Goal: Task Accomplishment & Management: Use online tool/utility

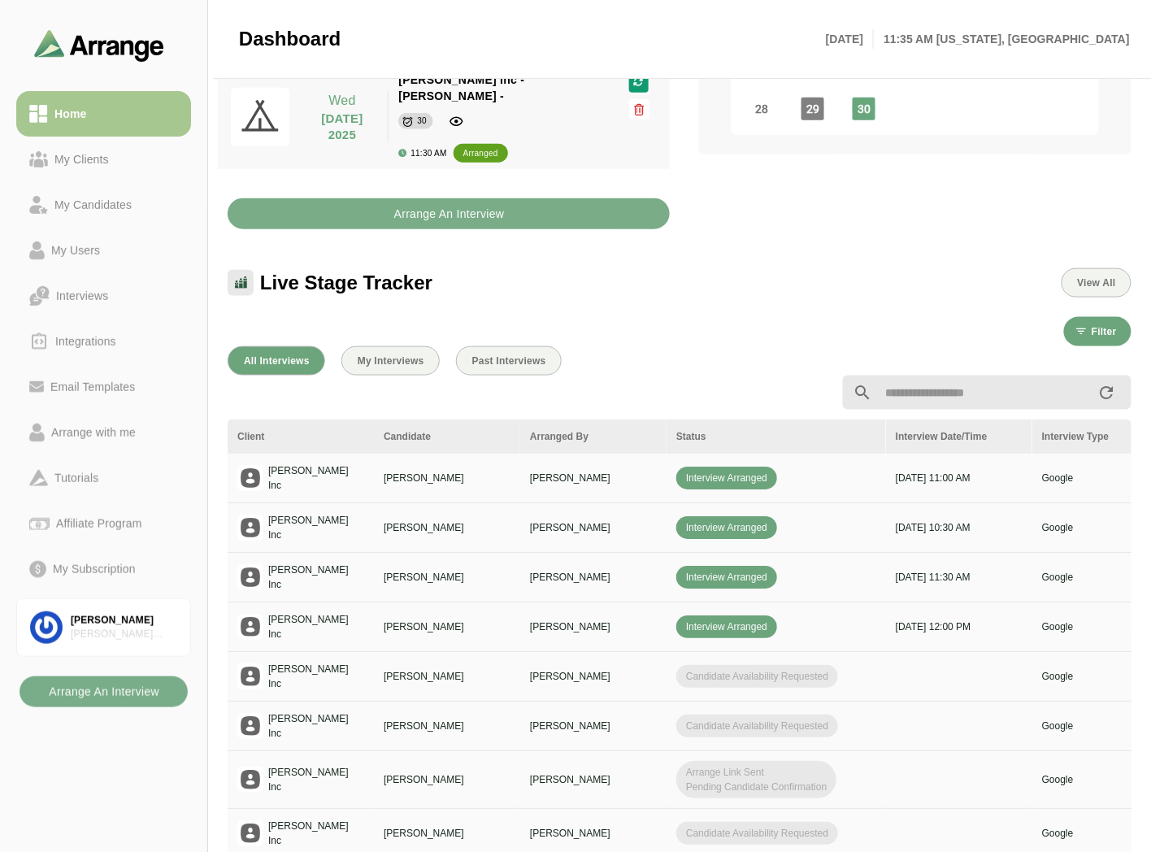
scroll to position [0, 685]
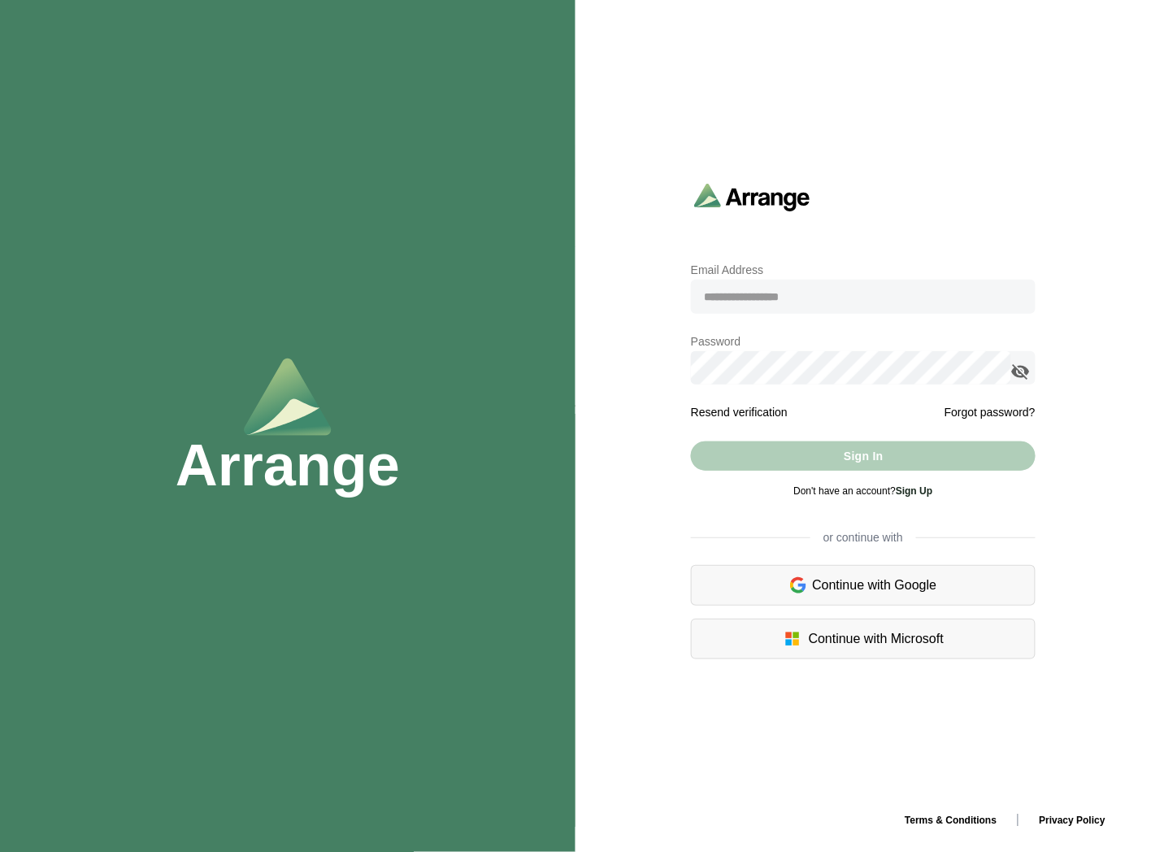
type input "**********"
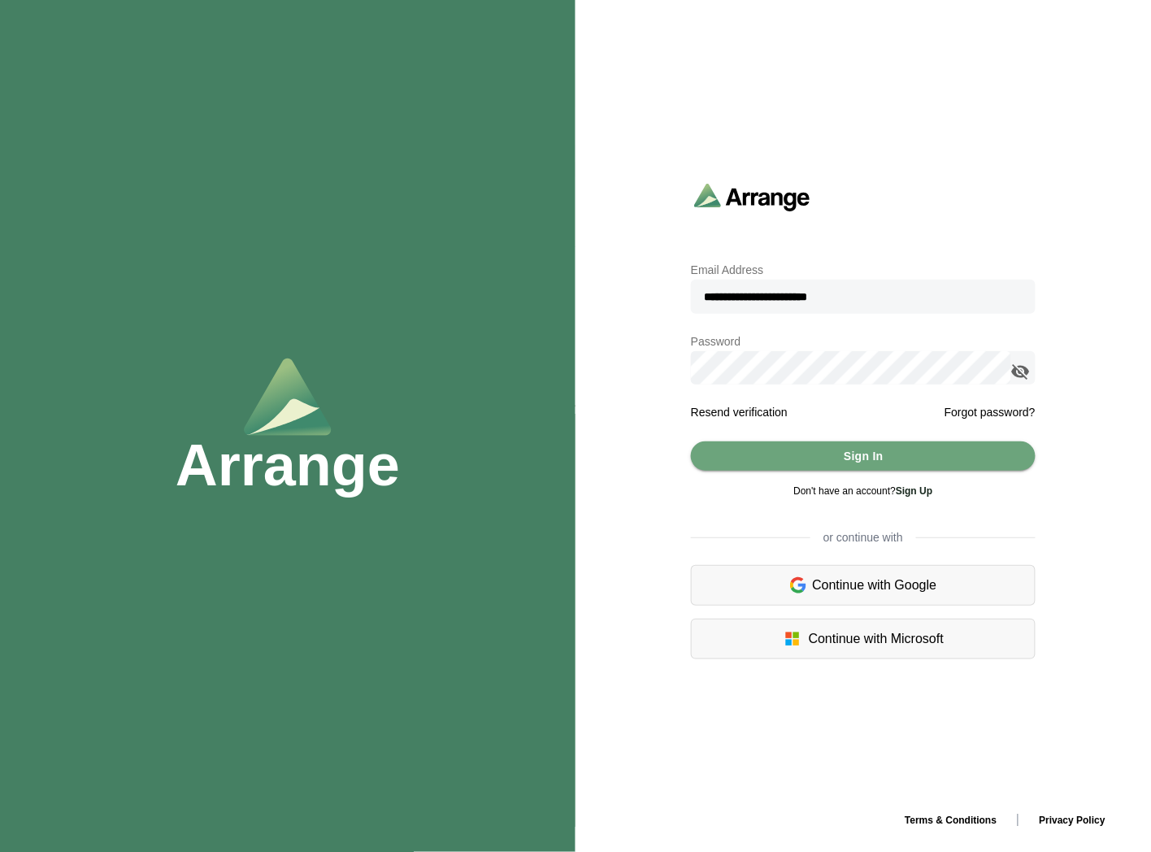
click at [1021, 370] on icon "appended action" at bounding box center [1022, 372] width 20 height 20
click at [1021, 363] on icon "appended action" at bounding box center [1022, 372] width 20 height 20
click at [802, 456] on button "Sign In" at bounding box center [863, 456] width 345 height 29
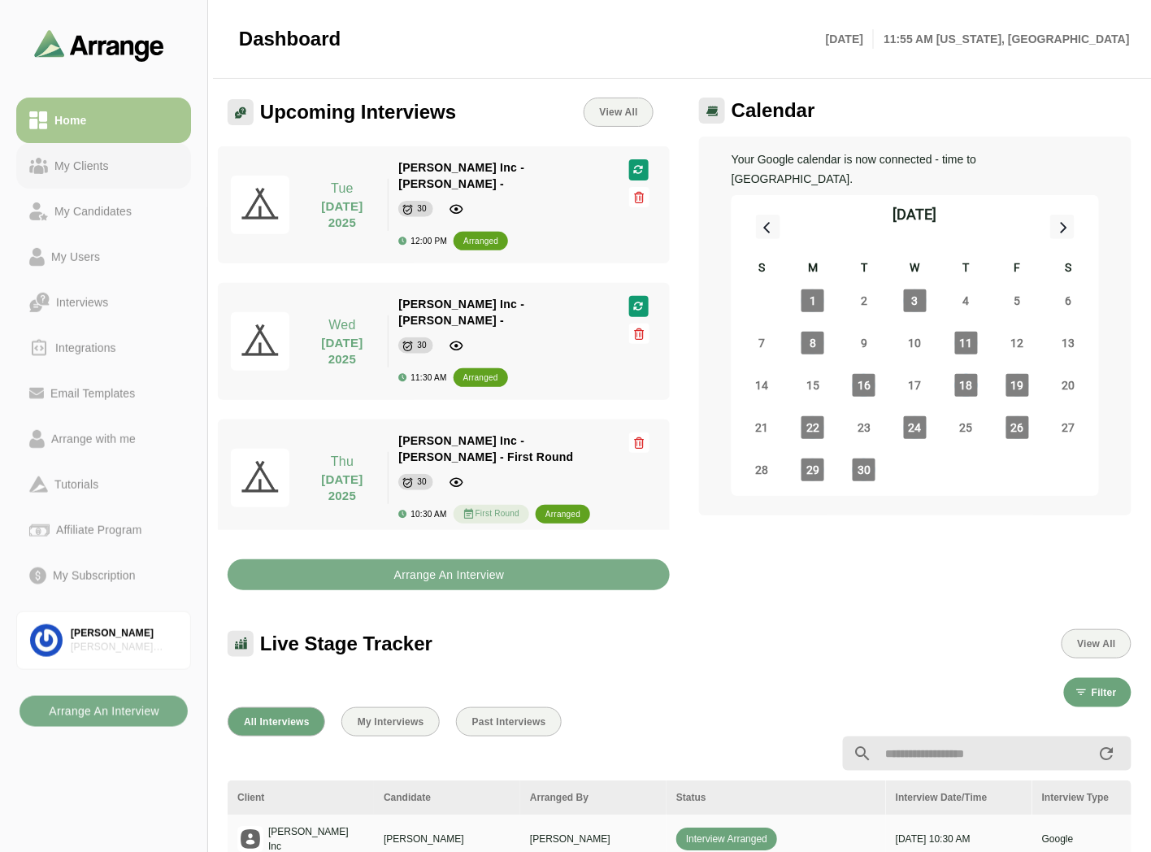
click at [110, 164] on div "My Clients" at bounding box center [81, 166] width 67 height 20
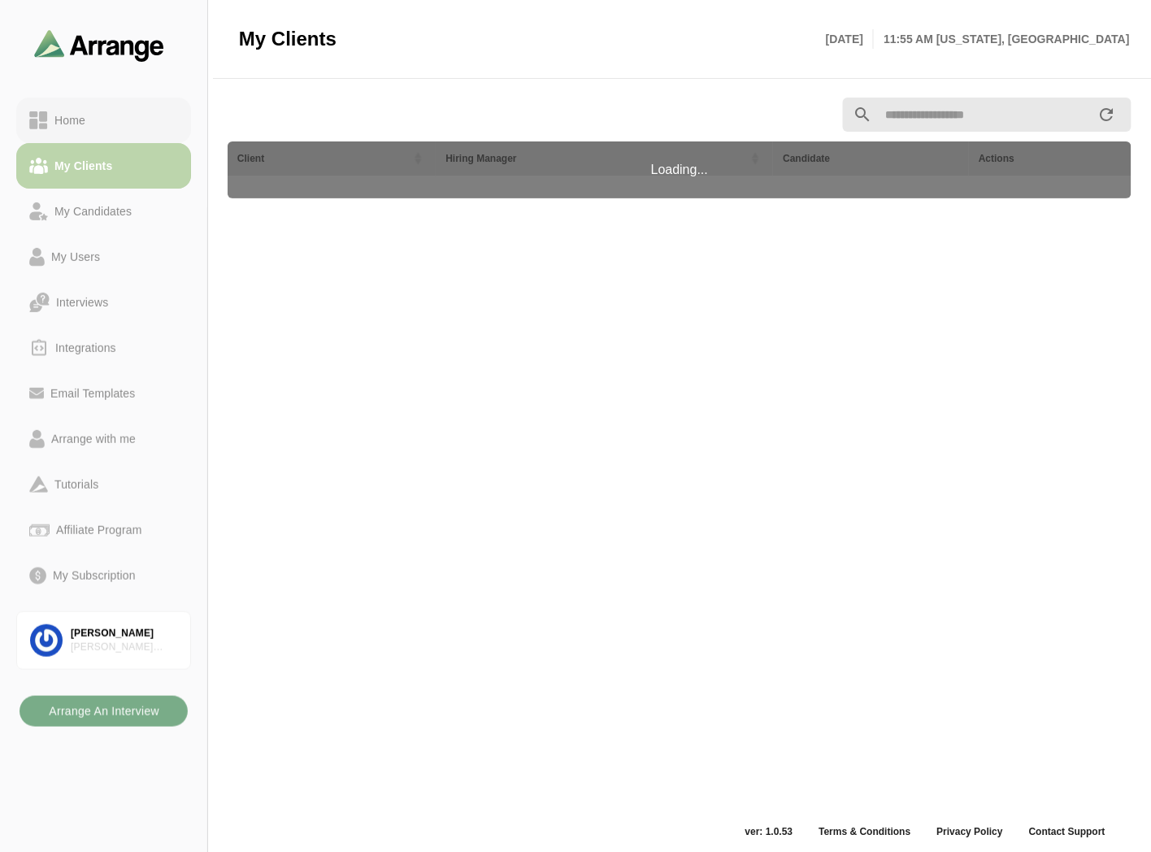
click at [132, 119] on div "Home" at bounding box center [103, 121] width 149 height 20
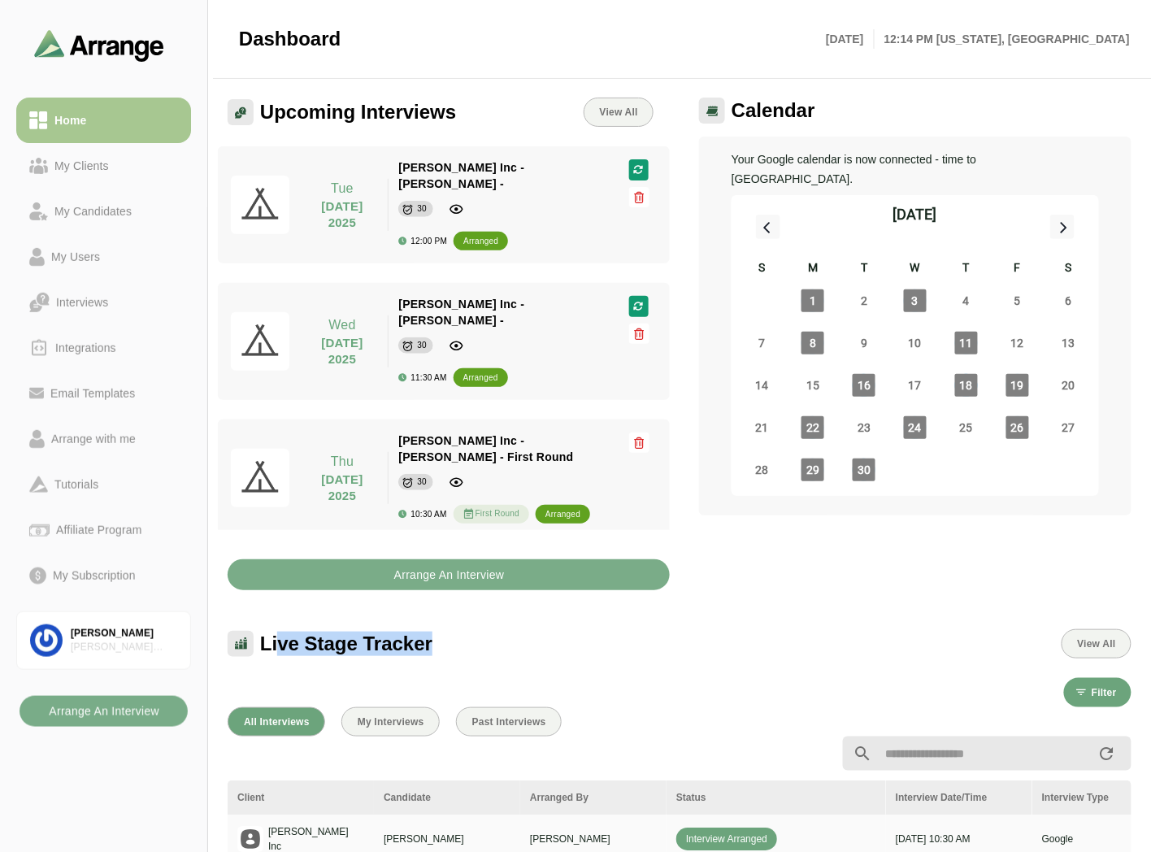
drag, startPoint x: 280, startPoint y: 638, endPoint x: 472, endPoint y: 639, distance: 191.9
click at [469, 639] on div "Live Stage Tracker View All" at bounding box center [680, 643] width 904 height 29
click at [523, 642] on div "Live Stage Tracker View All" at bounding box center [680, 643] width 904 height 29
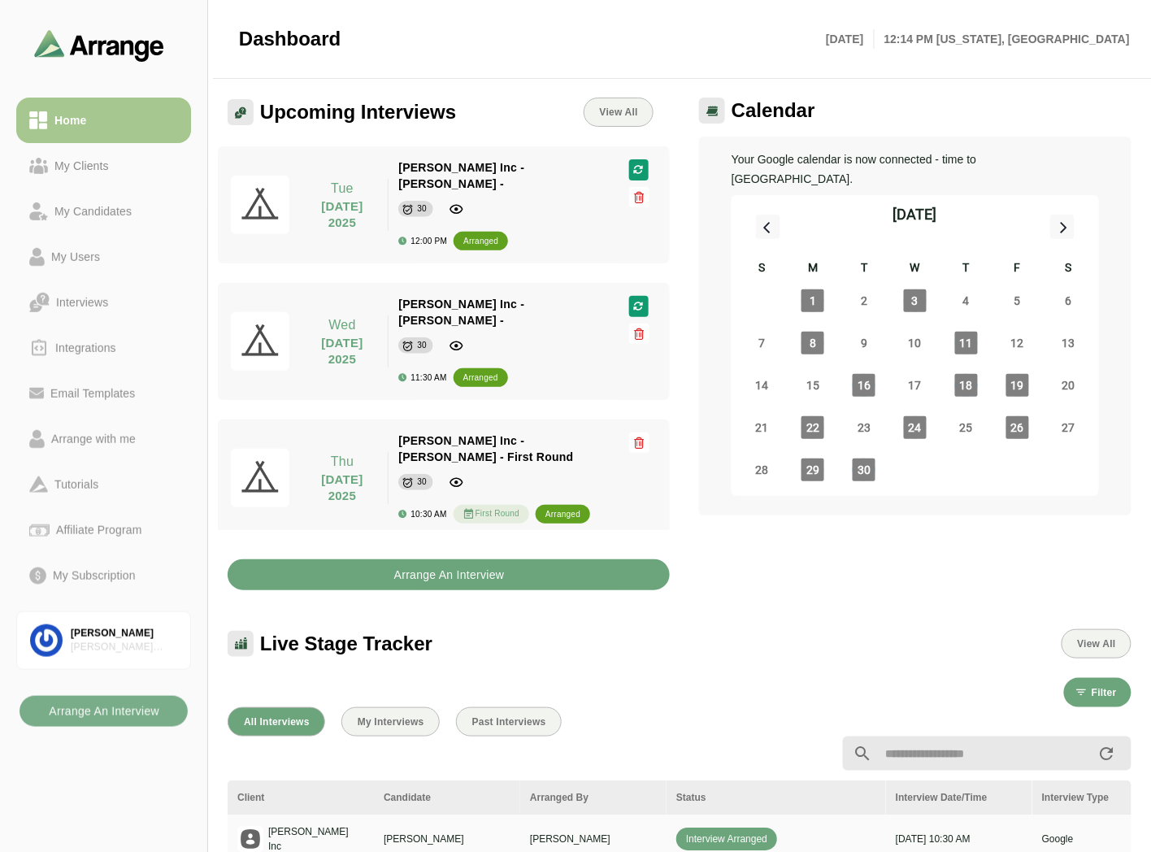
click at [429, 577] on b "Arrange An Interview" at bounding box center [449, 574] width 111 height 31
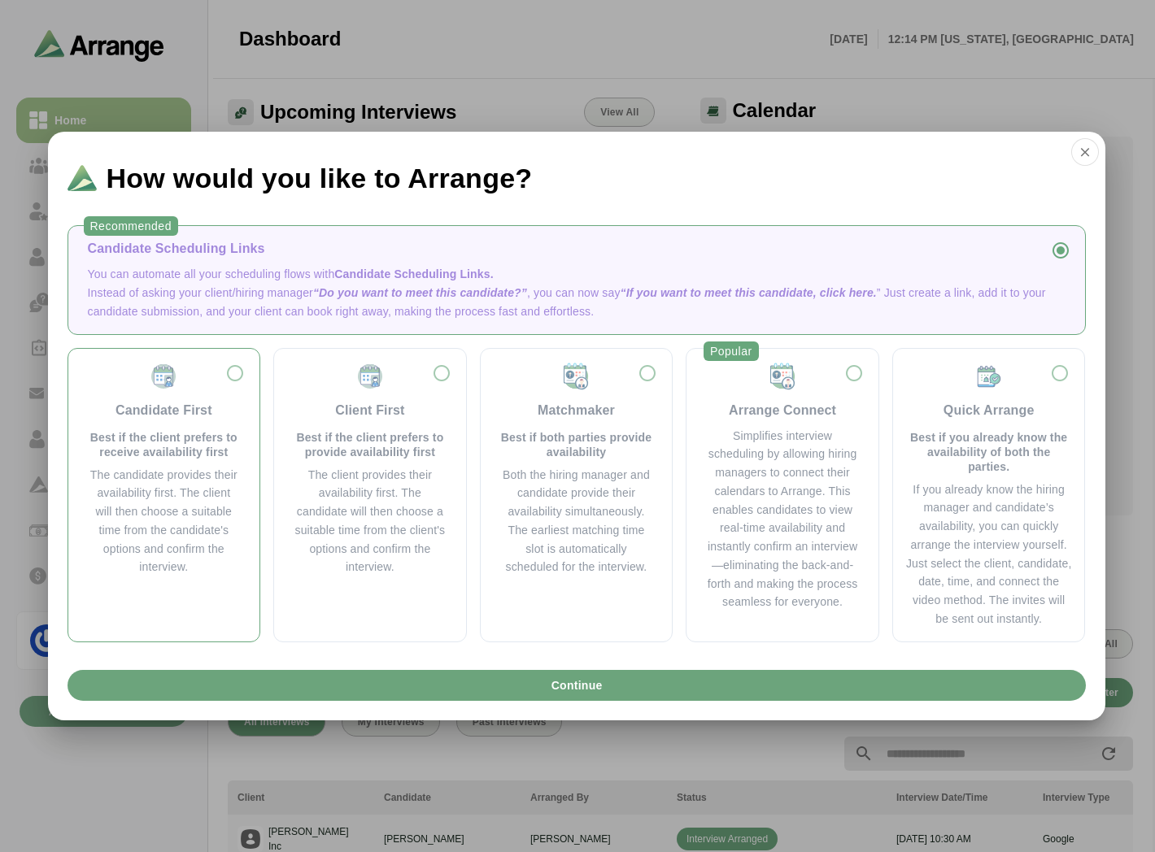
click at [140, 440] on p "Best if the client prefers to receive availability first" at bounding box center [164, 444] width 153 height 29
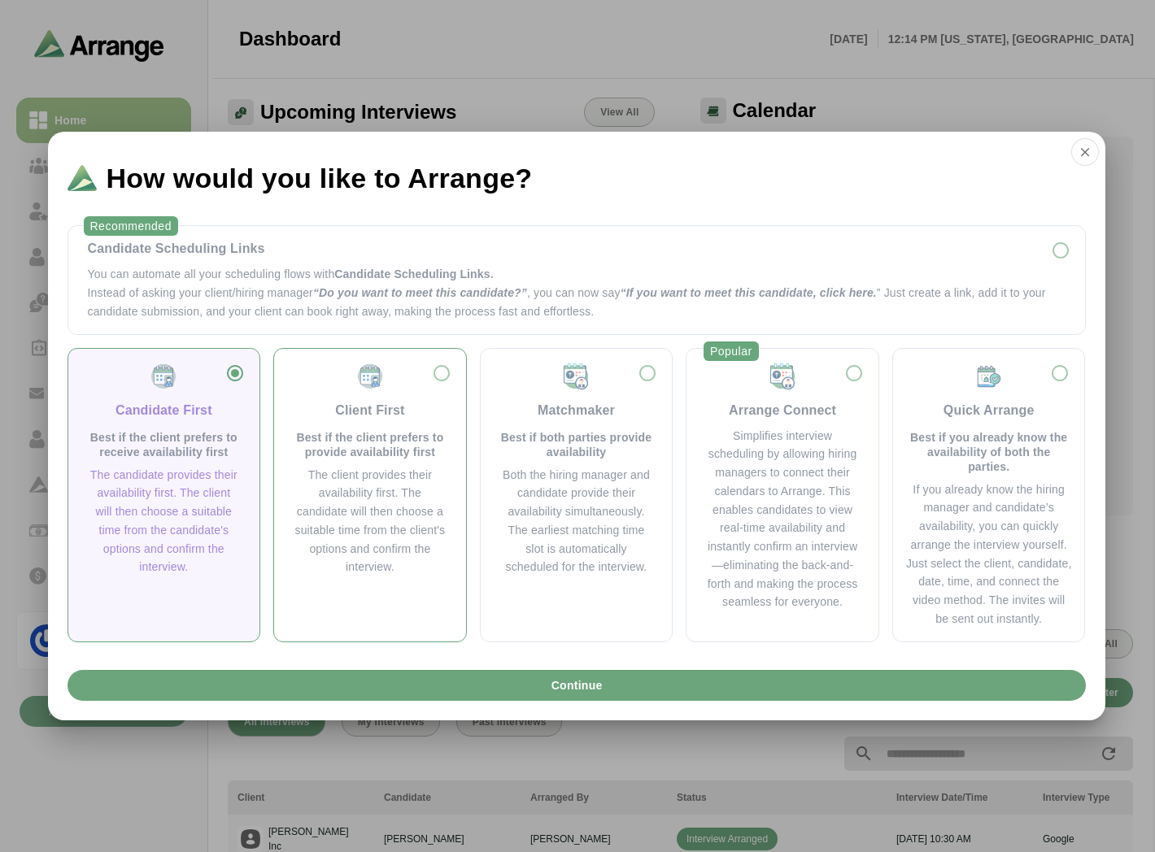
click at [383, 435] on p "Best if the client prefers to provide availability first" at bounding box center [370, 444] width 153 height 29
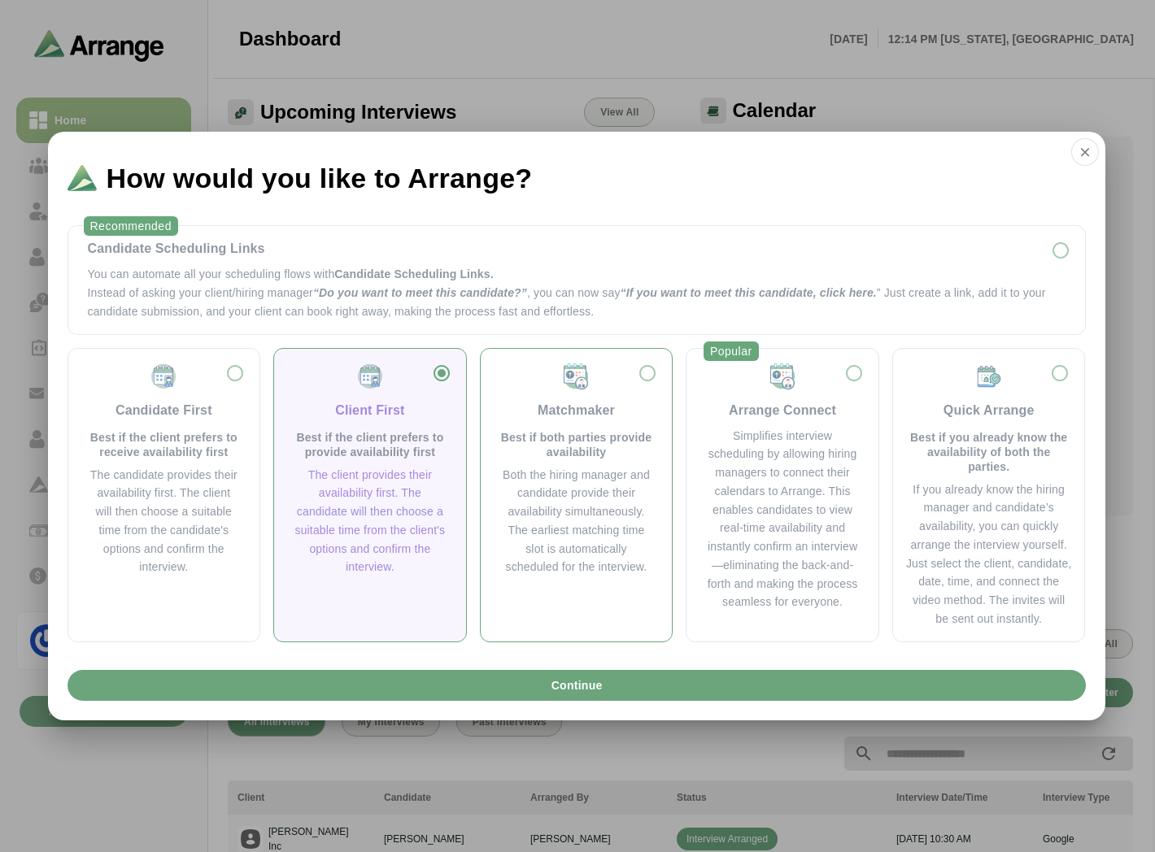
click at [562, 435] on p "Best if both parties provide availability" at bounding box center [576, 444] width 153 height 29
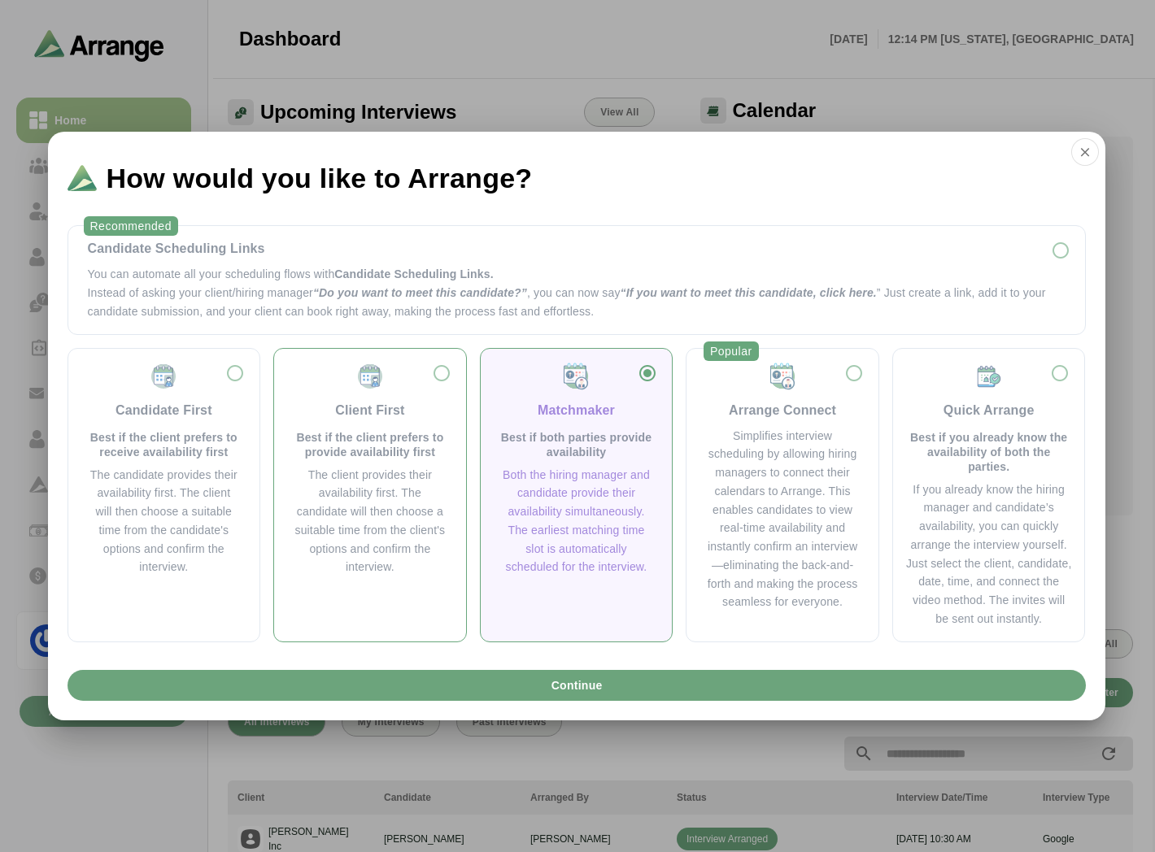
click at [377, 445] on p "Best if the client prefers to provide availability first" at bounding box center [370, 444] width 153 height 29
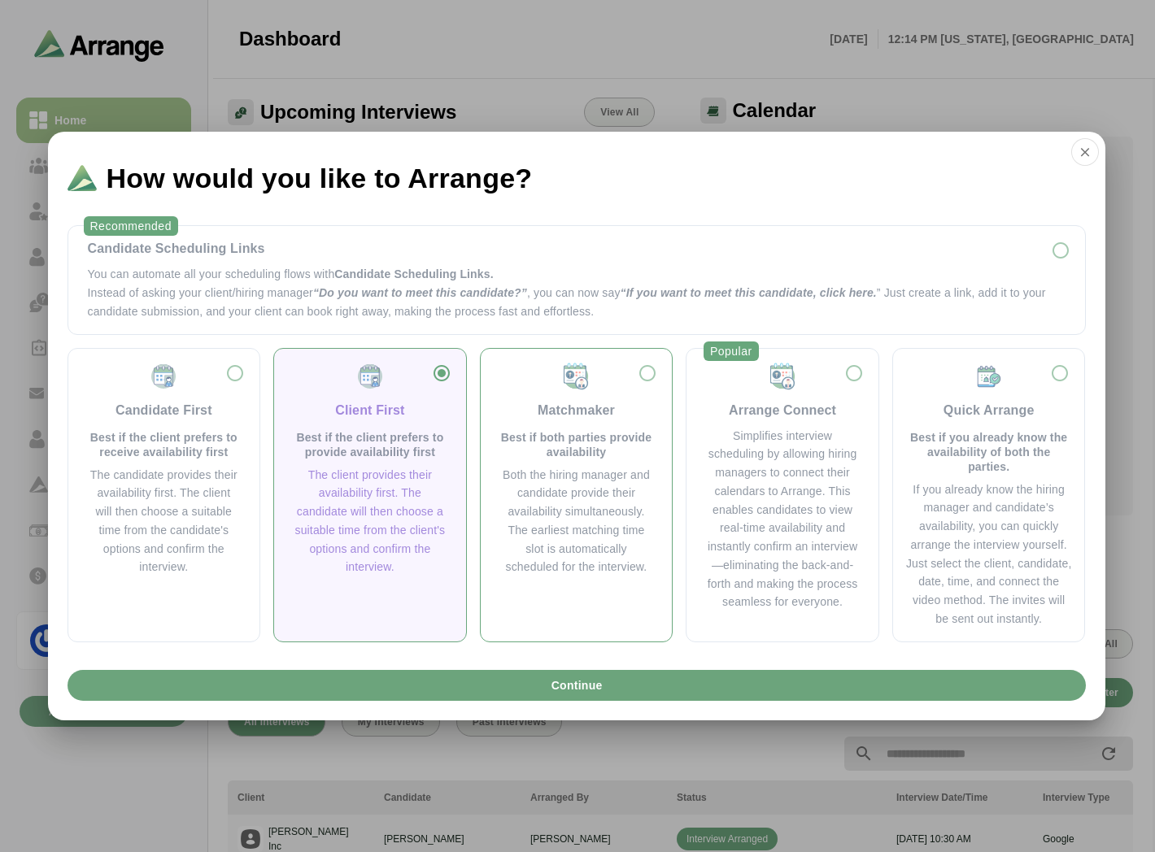
click at [563, 440] on p "Best if both parties provide availability" at bounding box center [576, 444] width 153 height 29
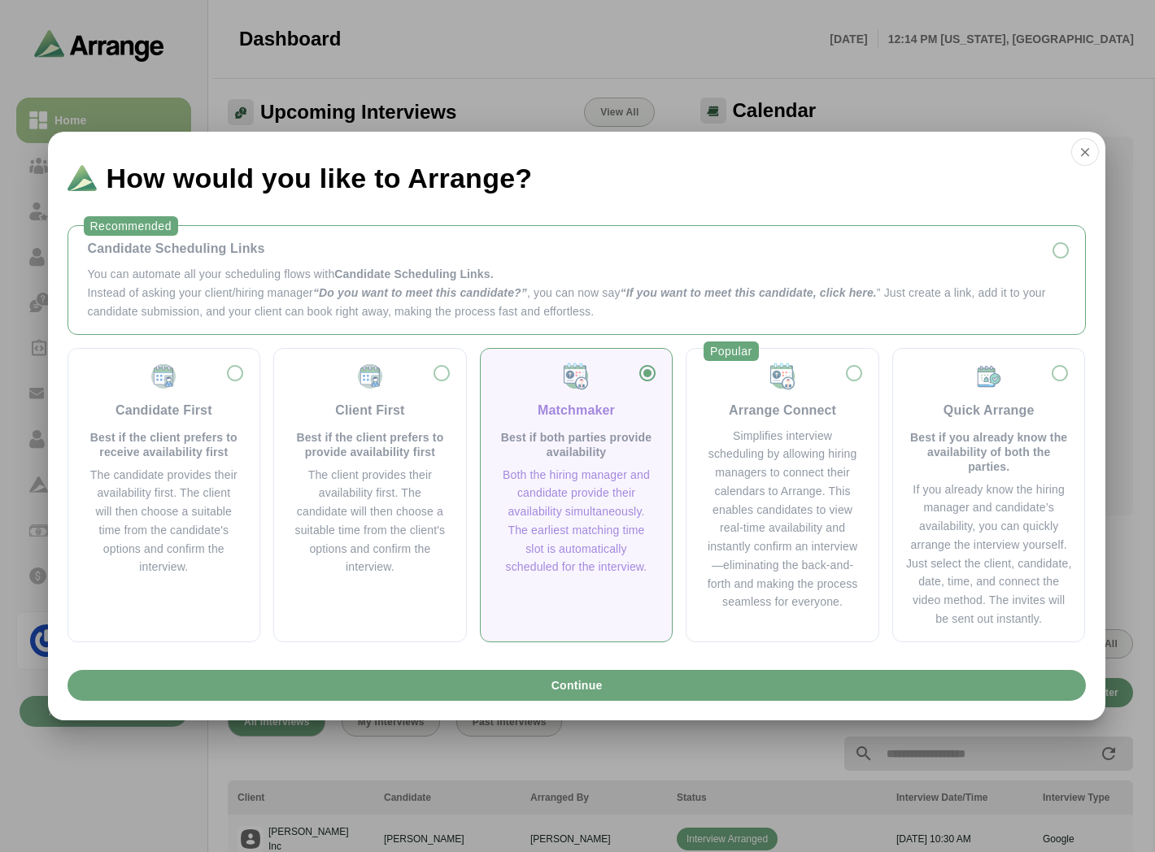
click at [143, 247] on div "Candidate Scheduling Links" at bounding box center [576, 249] width 977 height 20
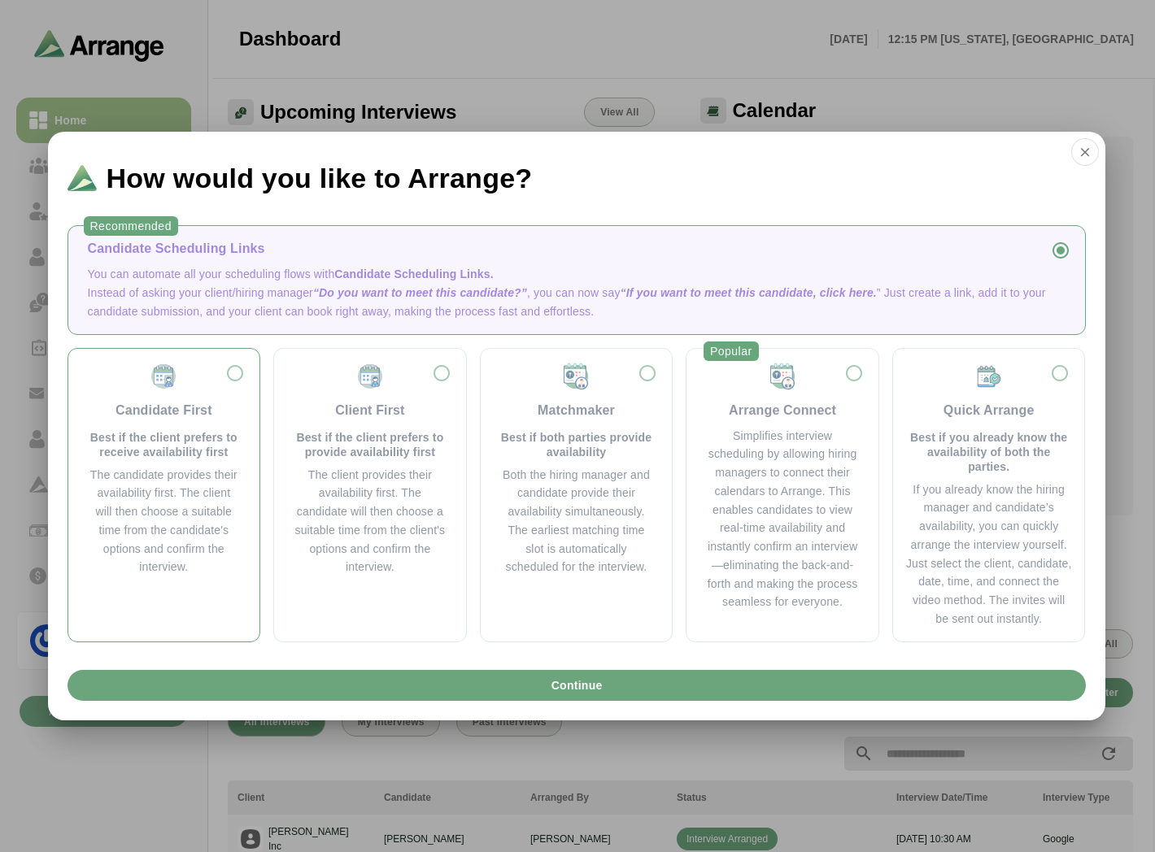
click at [212, 435] on p "Best if the client prefers to receive availability first" at bounding box center [164, 444] width 153 height 29
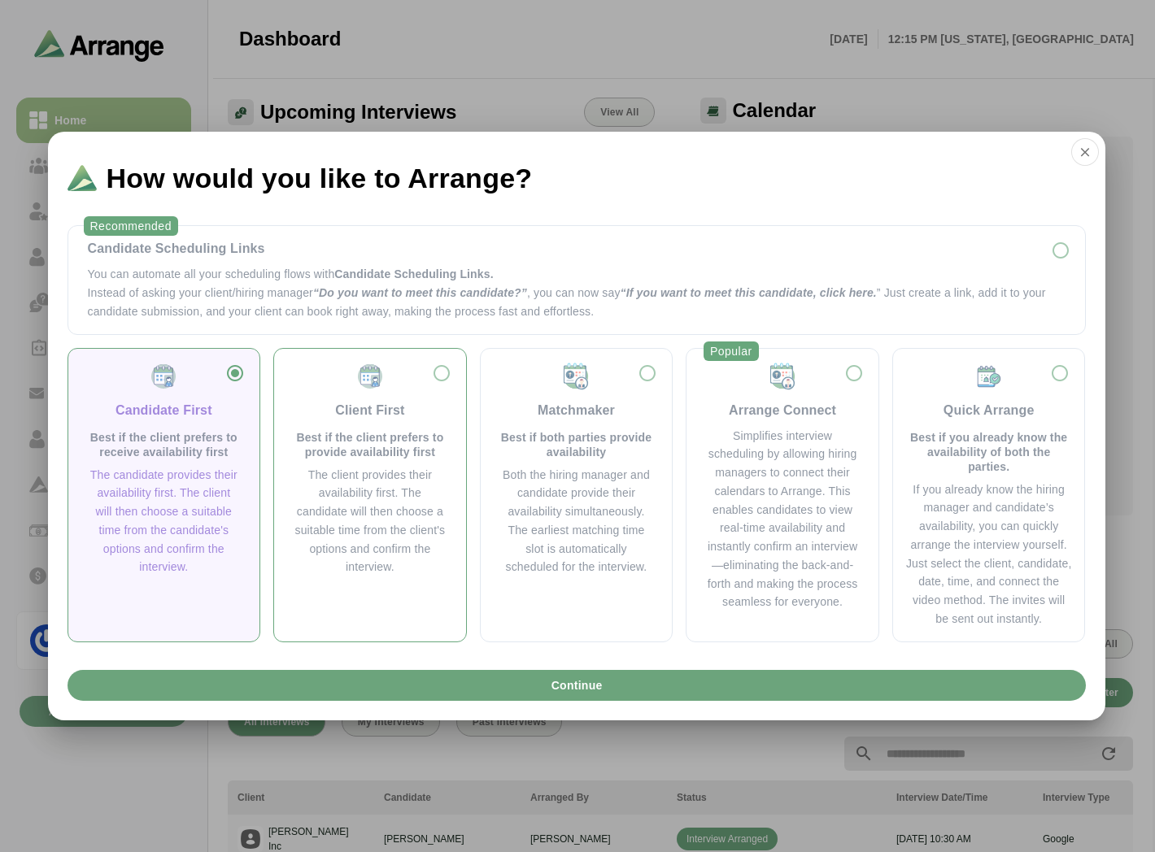
click at [348, 433] on p "Best if the client prefers to provide availability first" at bounding box center [370, 444] width 153 height 29
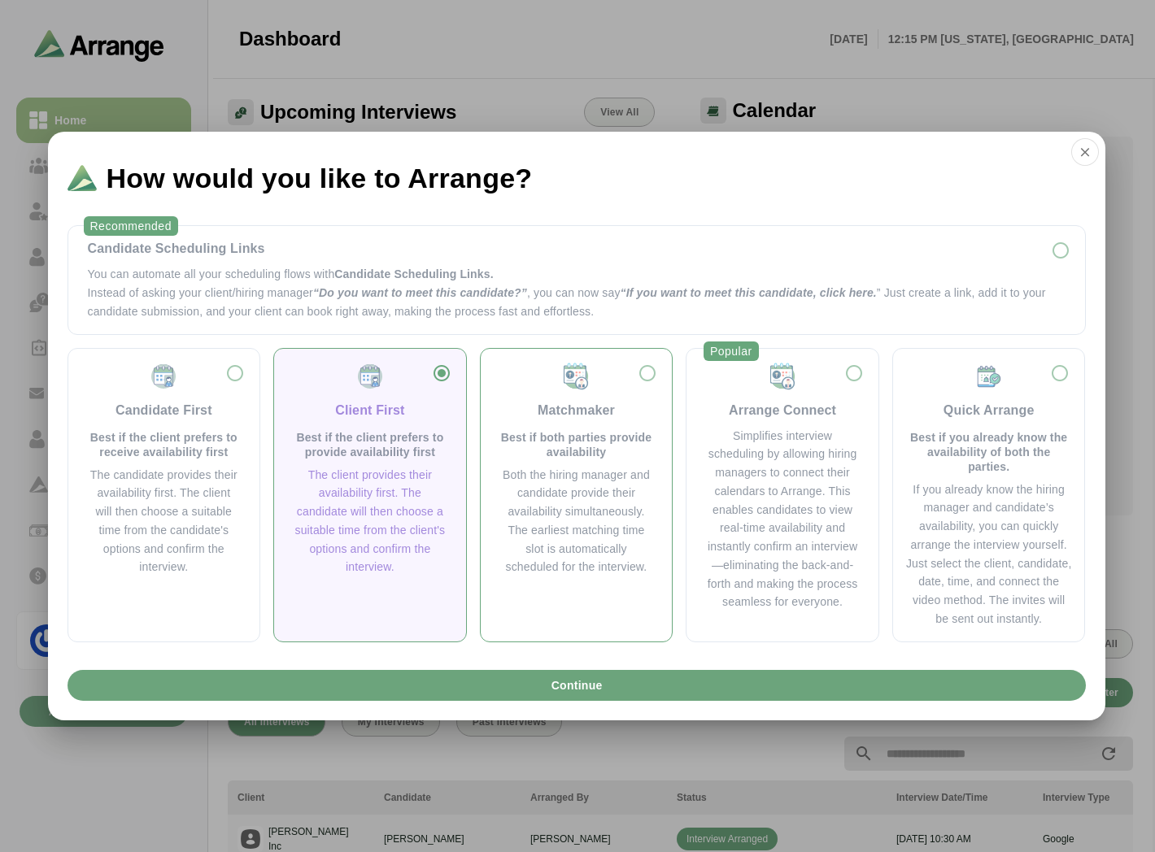
click at [578, 419] on div "Matchmaker" at bounding box center [576, 411] width 77 height 20
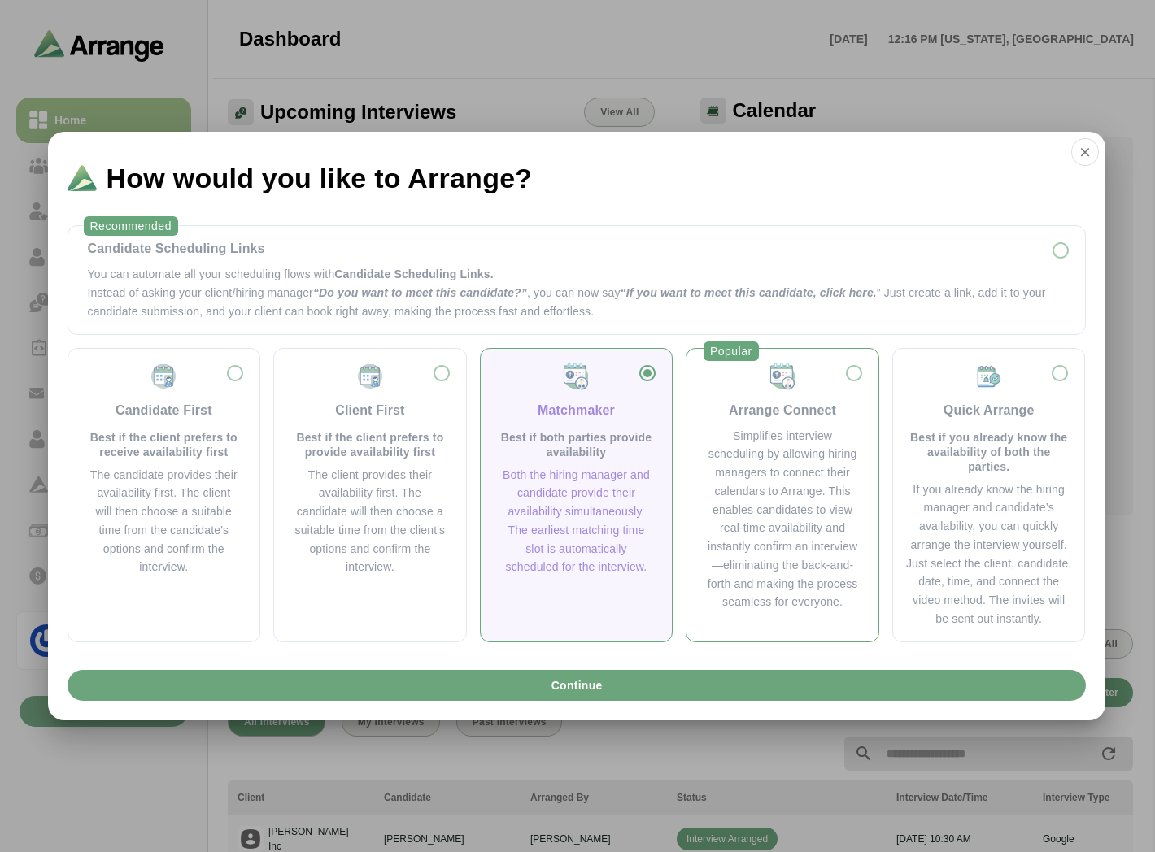
click at [775, 420] on div "Arrange Connect Simplifies interview scheduling by allowing hiring managers to …" at bounding box center [782, 487] width 166 height 250
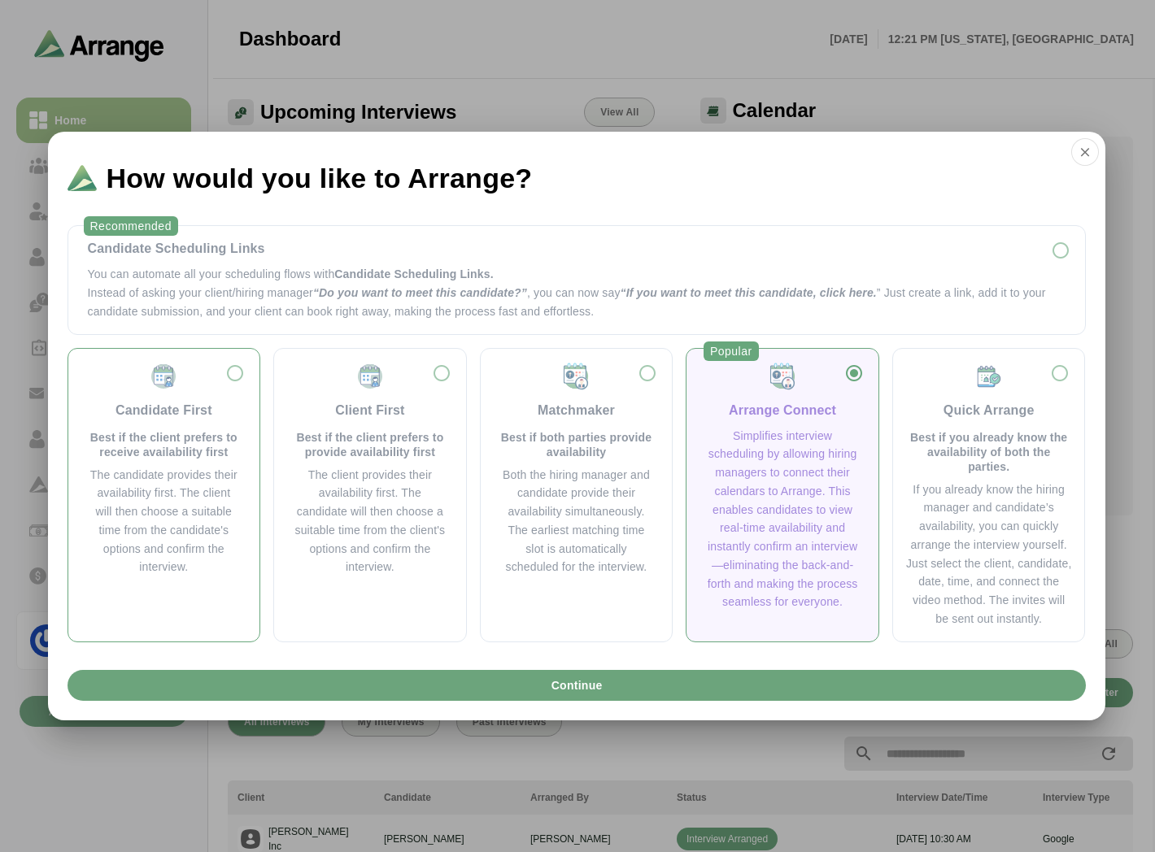
click at [167, 433] on p "Best if the client prefers to receive availability first" at bounding box center [164, 444] width 153 height 29
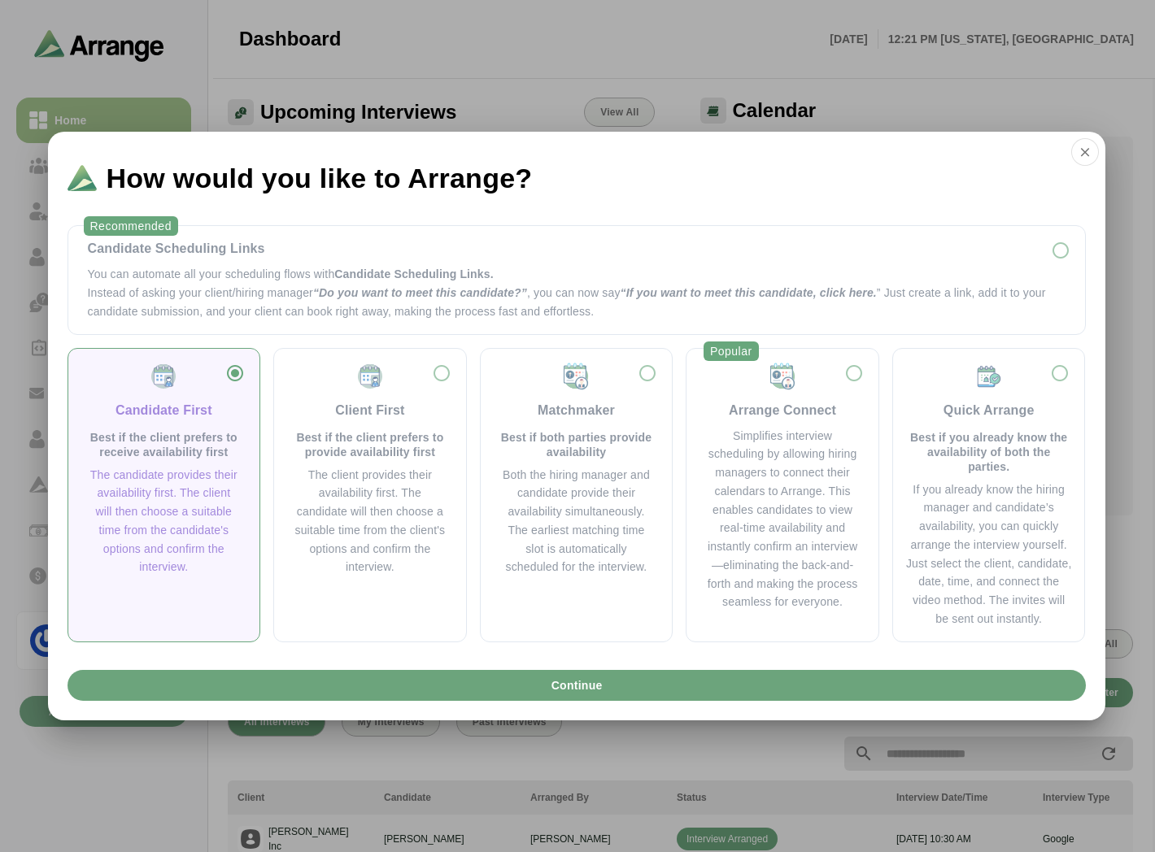
click at [156, 427] on div "Candidate First Best if the client prefers to receive availability first" at bounding box center [164, 411] width 153 height 98
click at [420, 690] on button "Continue" at bounding box center [576, 685] width 1018 height 31
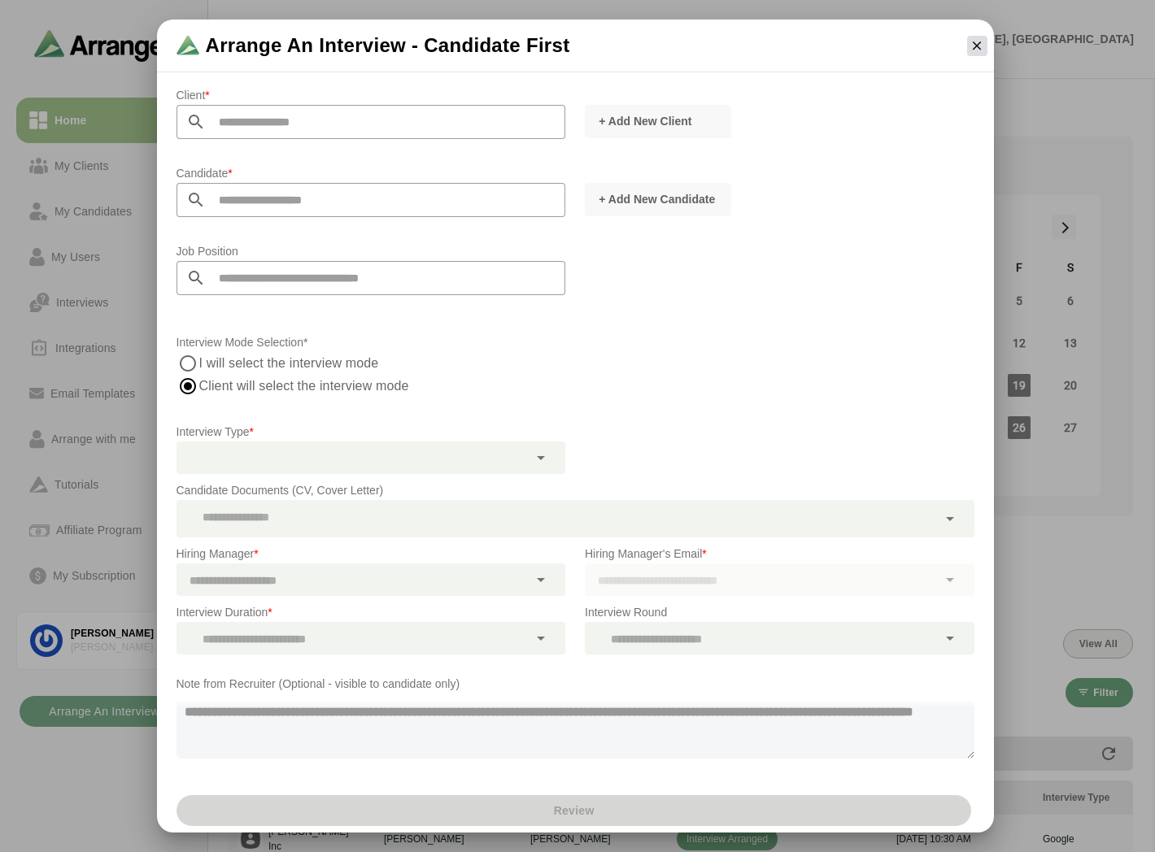
click at [976, 45] on icon "button" at bounding box center [976, 45] width 15 height 15
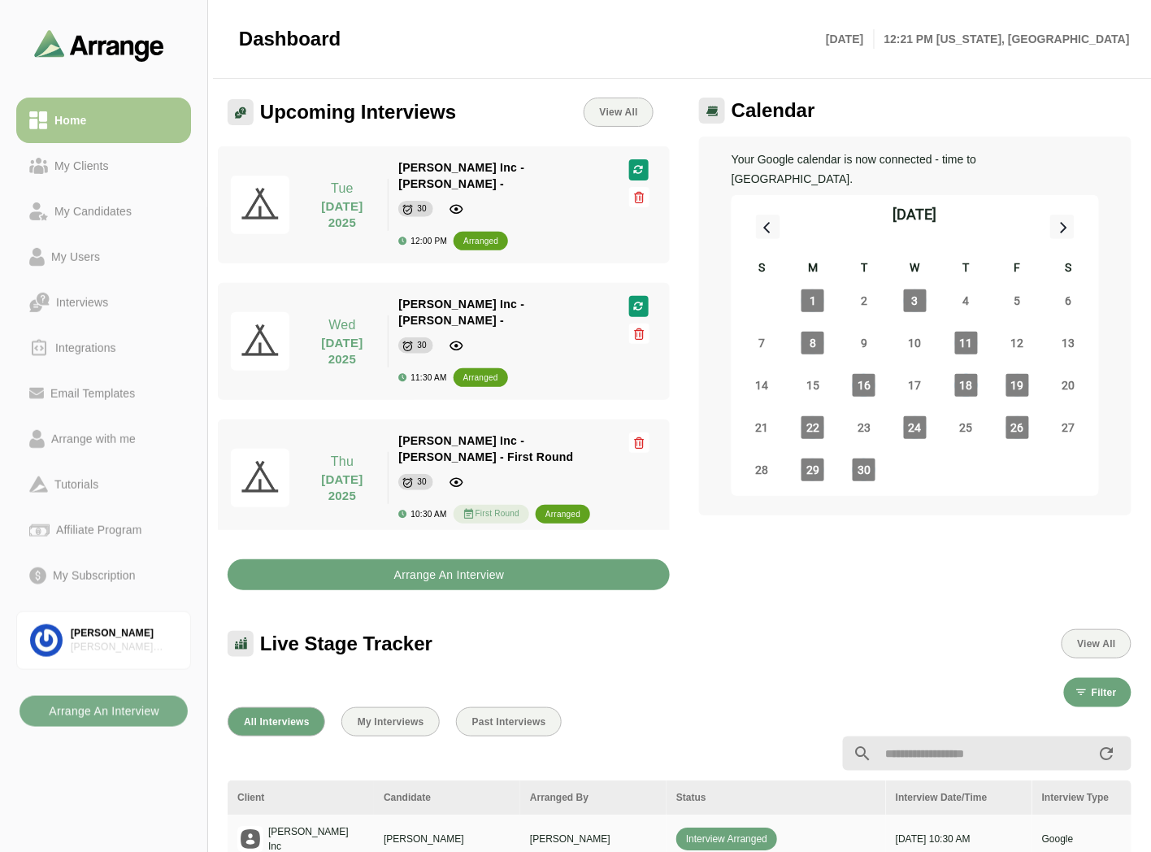
click at [443, 572] on b "Arrange An Interview" at bounding box center [449, 574] width 111 height 31
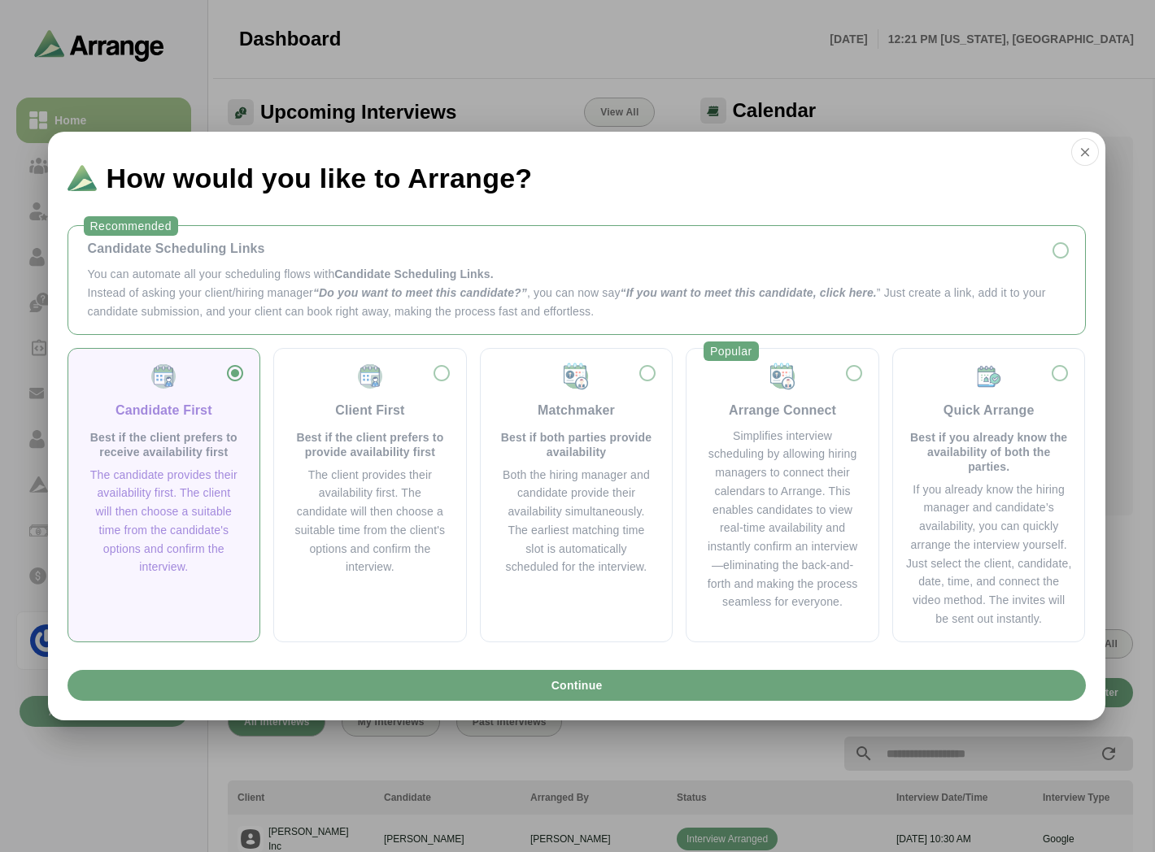
click at [268, 303] on p "Instead of asking your client/hiring manager “Do you want to meet this candidat…" at bounding box center [576, 302] width 977 height 37
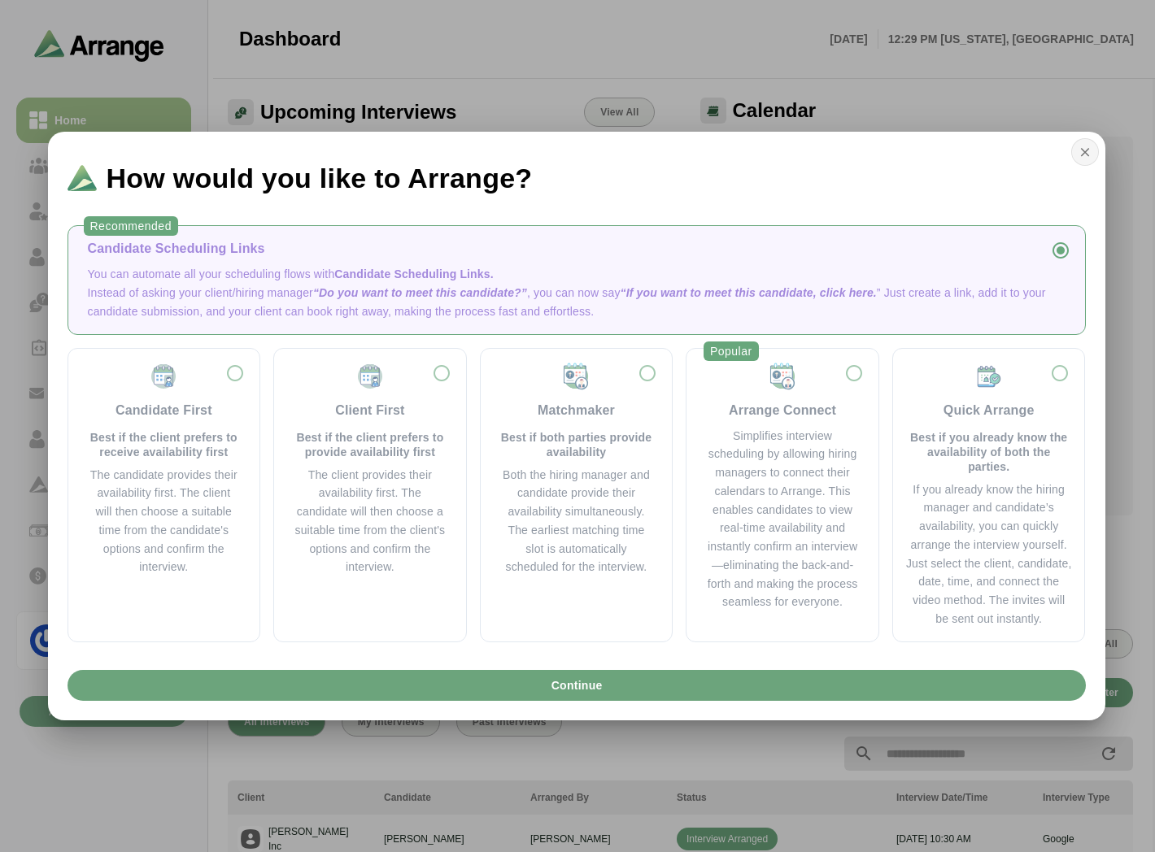
click at [1096, 155] on button "button" at bounding box center [1085, 152] width 28 height 28
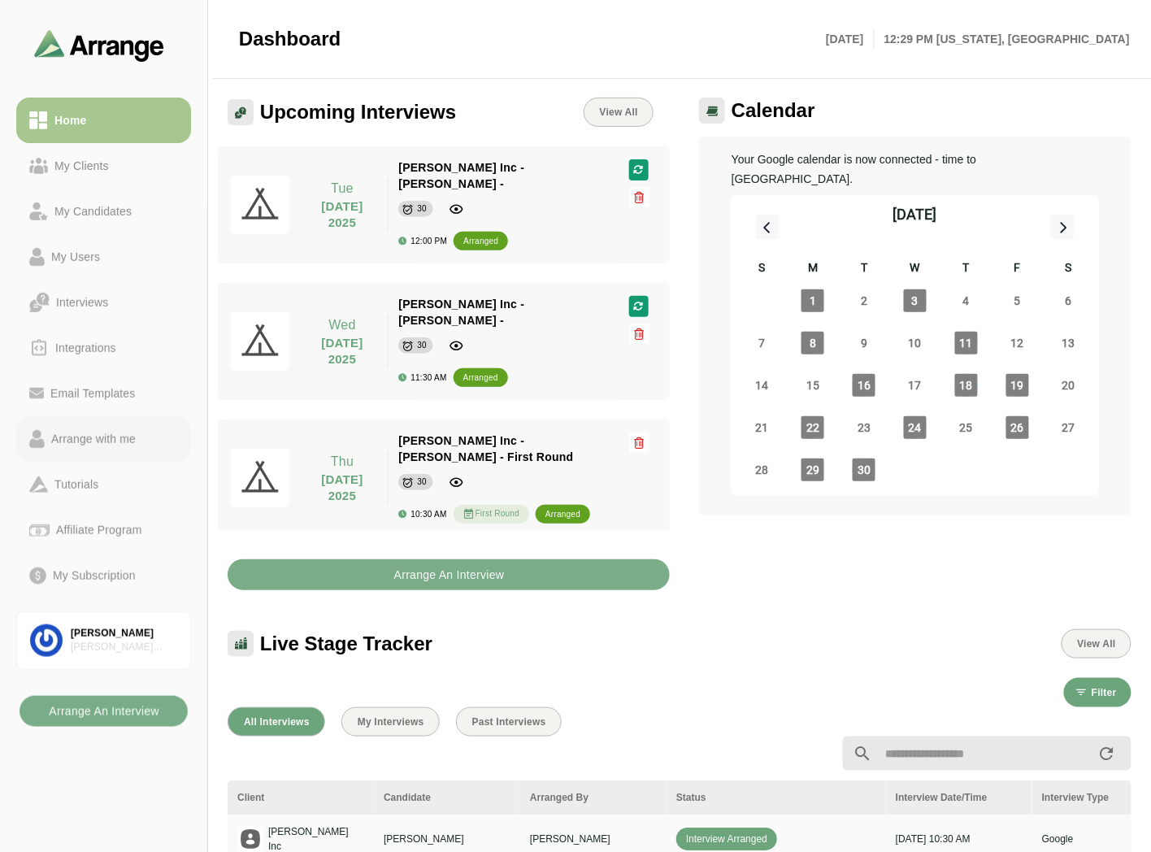
click at [115, 451] on link "Arrange with me" at bounding box center [103, 439] width 175 height 46
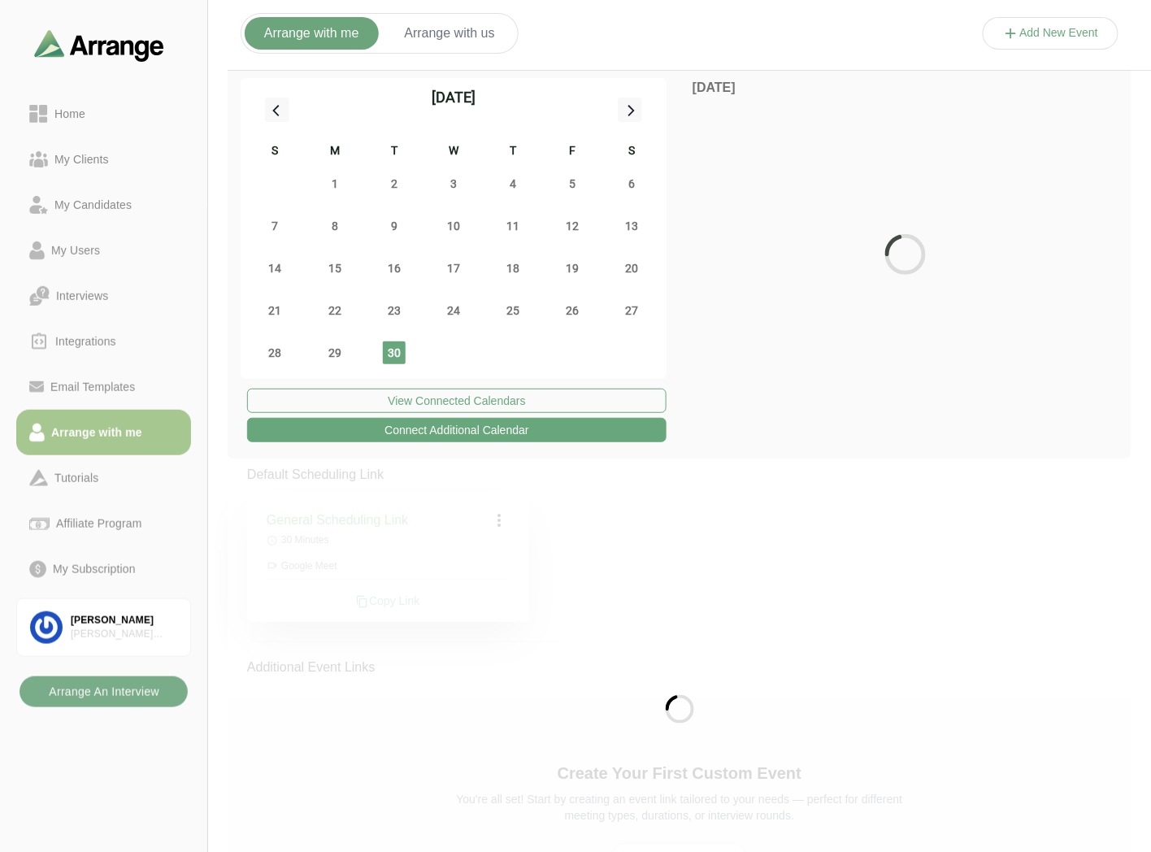
click at [396, 351] on span "30" at bounding box center [394, 353] width 23 height 23
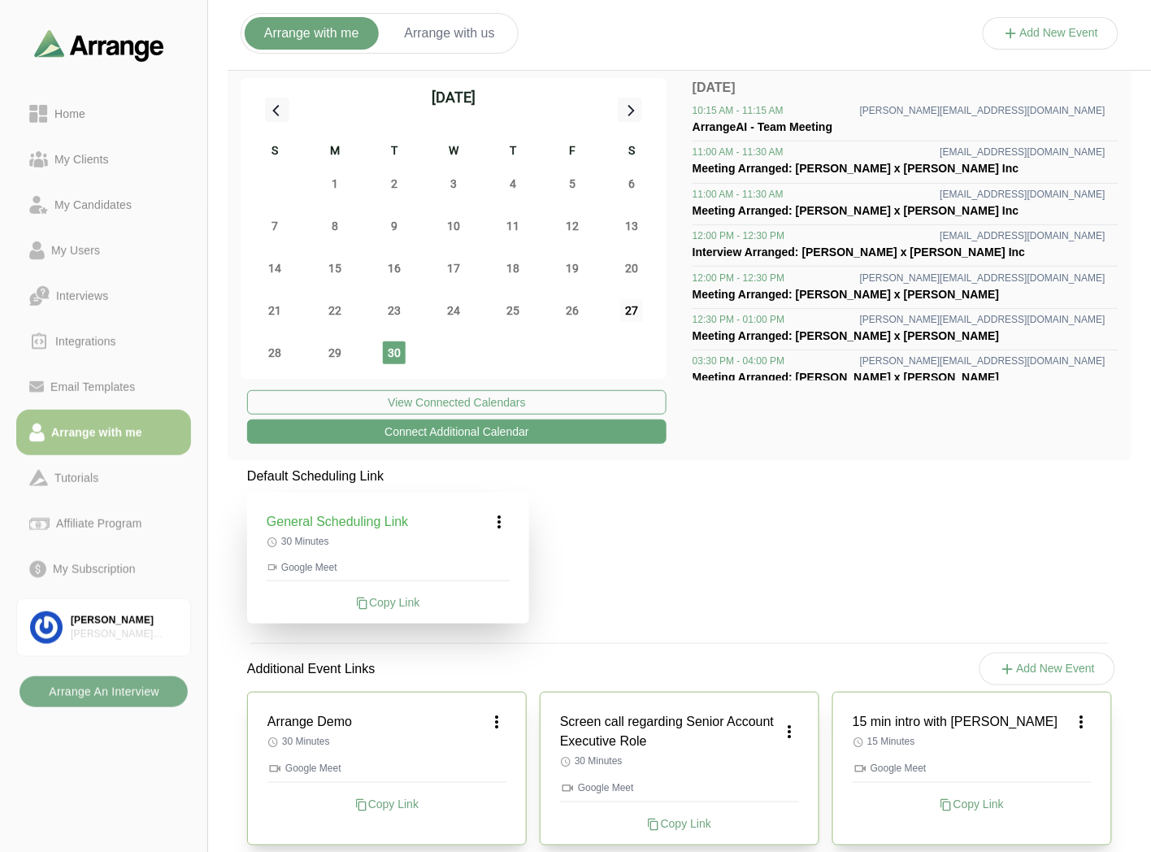
click at [632, 313] on span "27" at bounding box center [631, 310] width 23 height 23
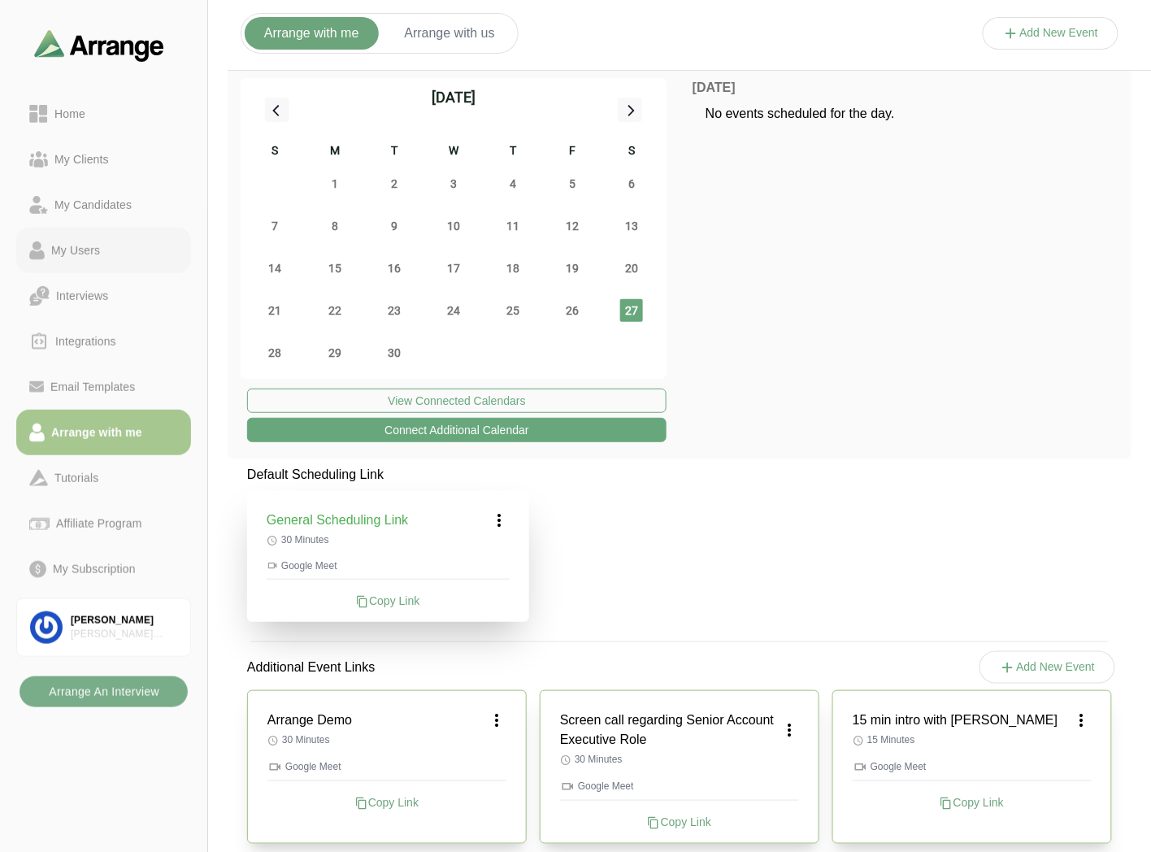
click at [107, 248] on div "My Users" at bounding box center [103, 251] width 149 height 20
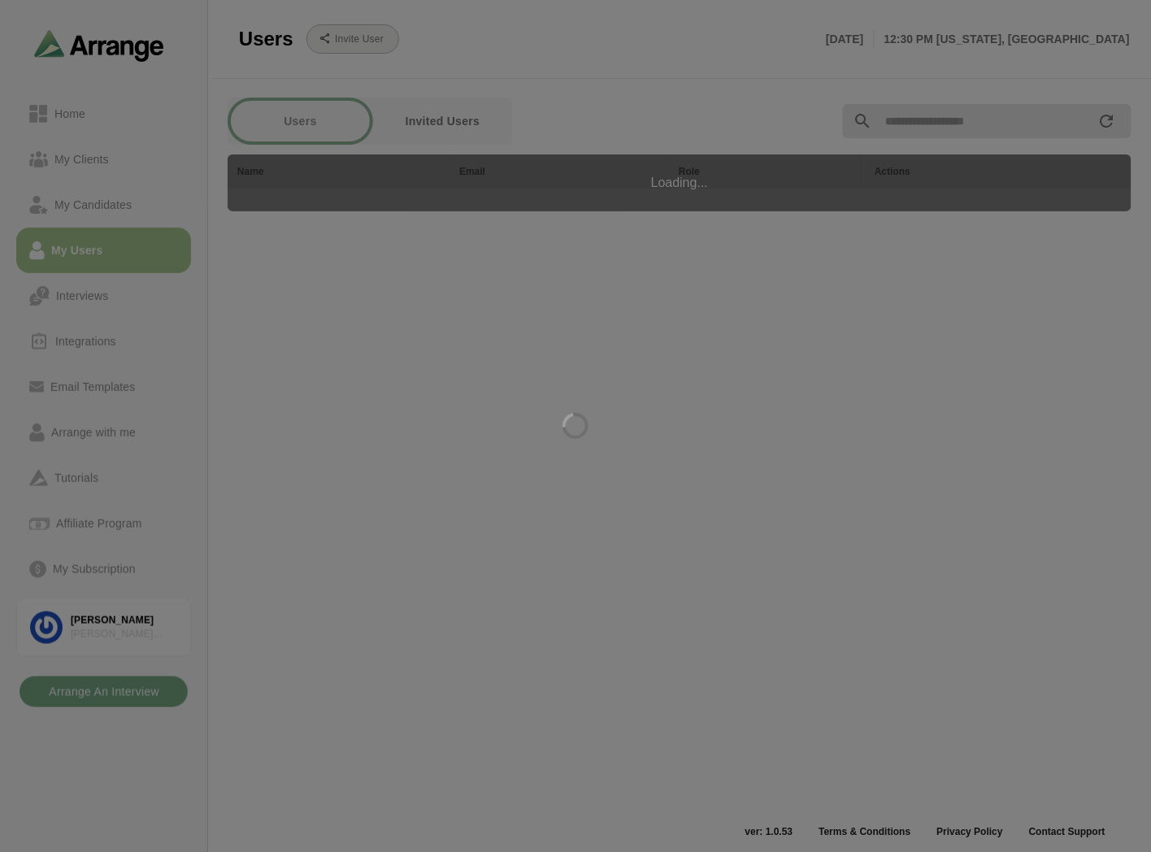
click at [116, 339] on div at bounding box center [575, 426] width 1151 height 852
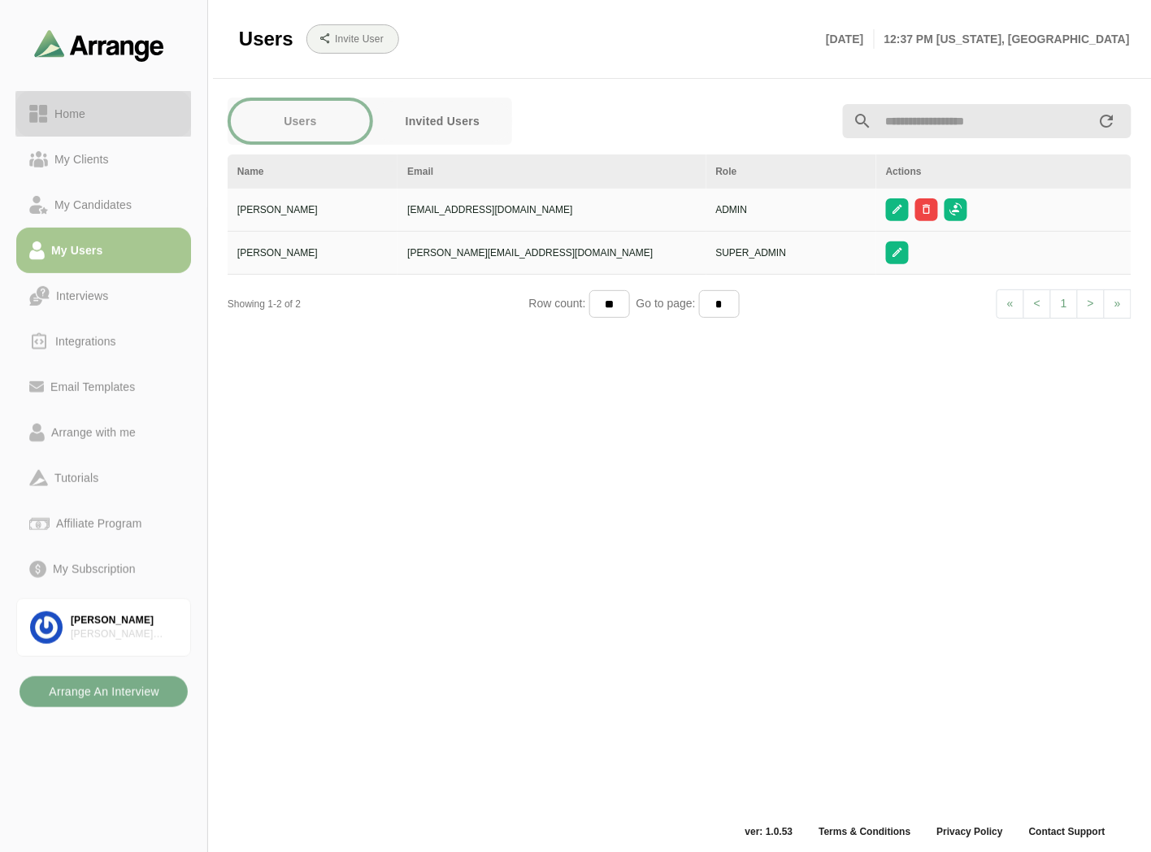
click at [93, 119] on div "Home" at bounding box center [103, 114] width 149 height 20
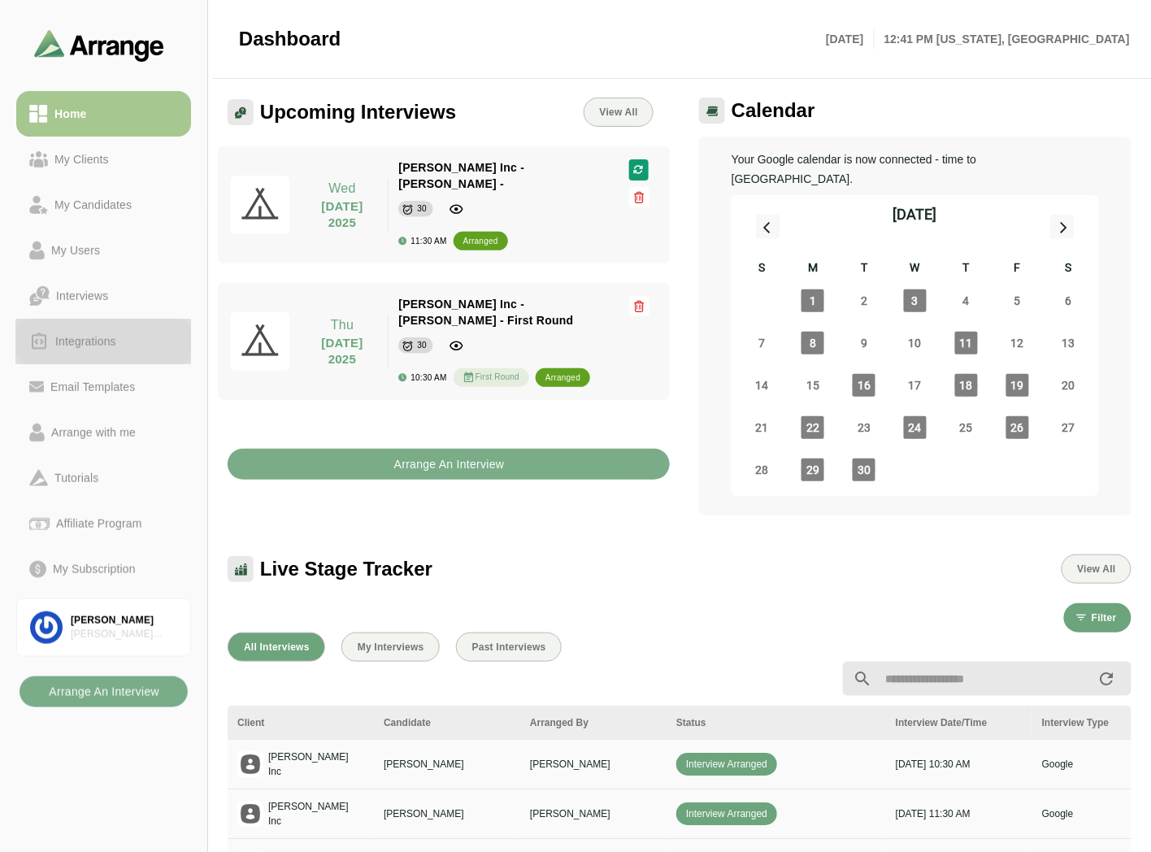
click at [85, 340] on div "Integrations" at bounding box center [86, 342] width 74 height 20
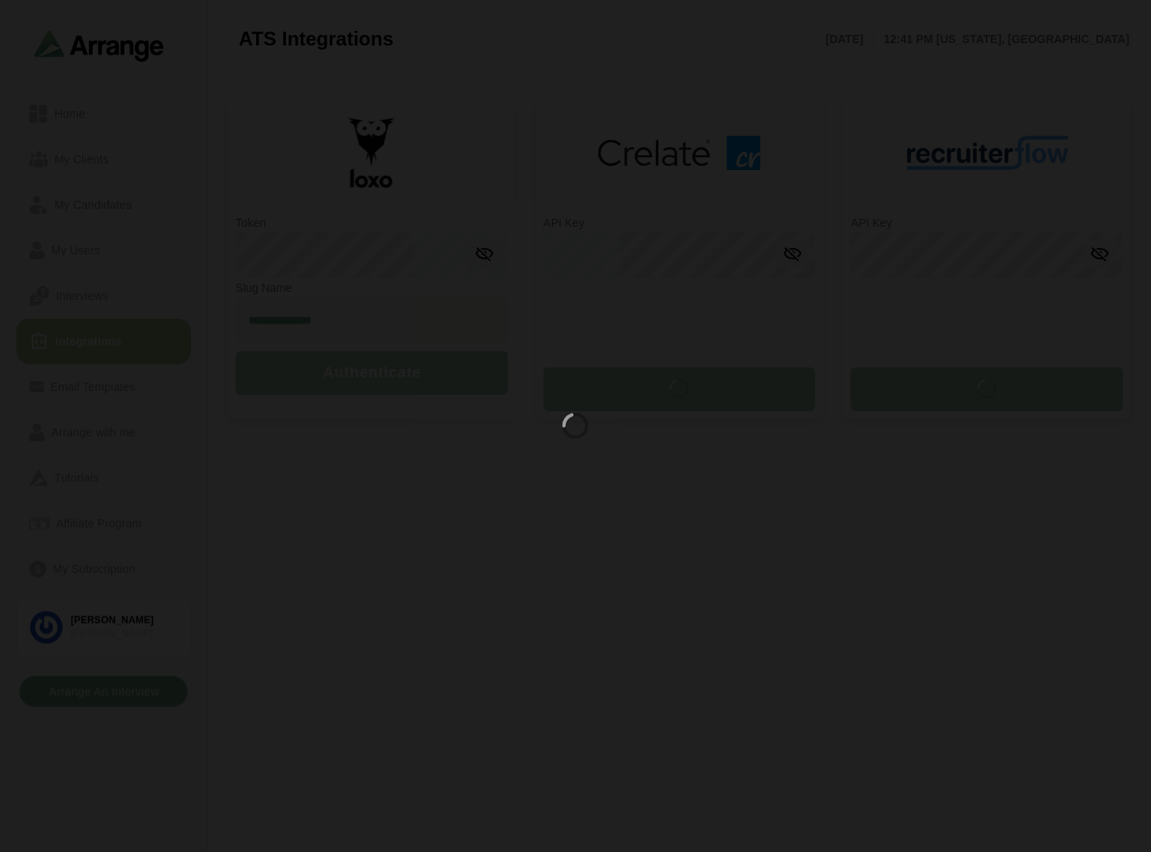
type input "**********"
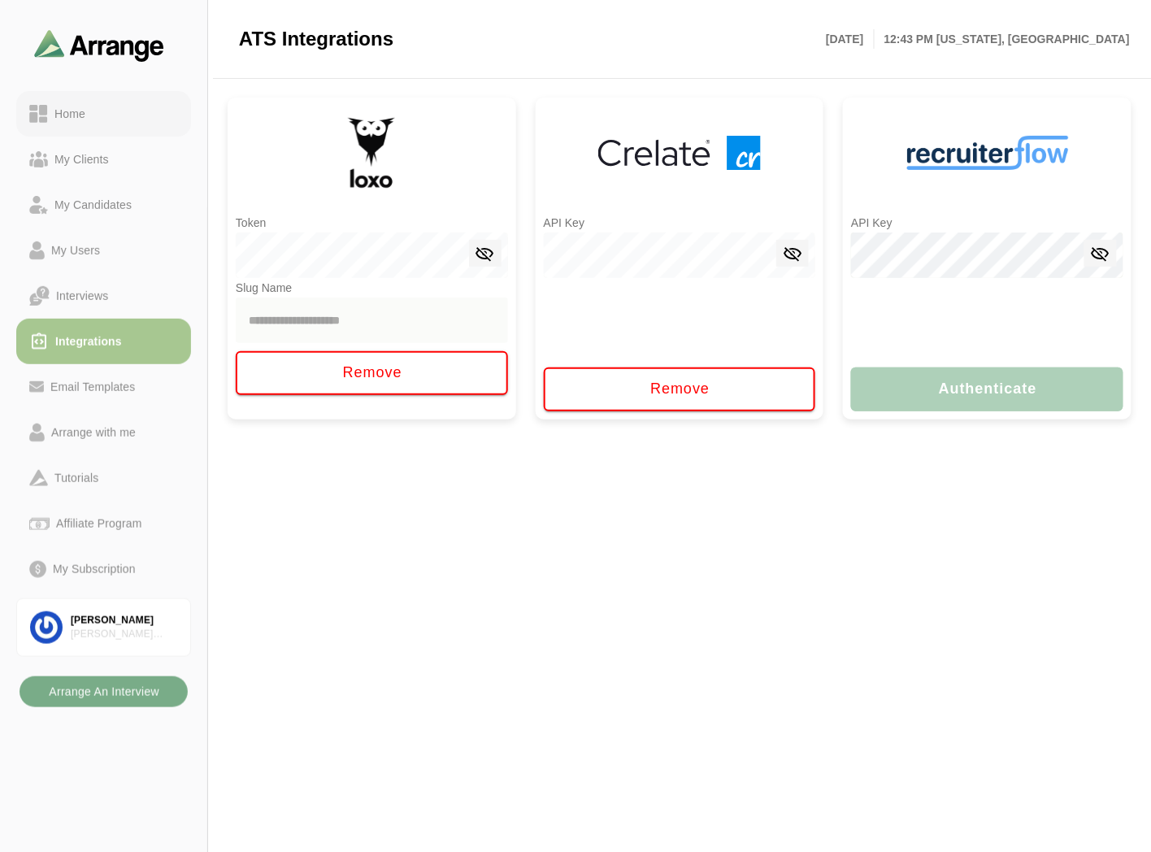
click at [81, 112] on div "Home" at bounding box center [70, 114] width 44 height 20
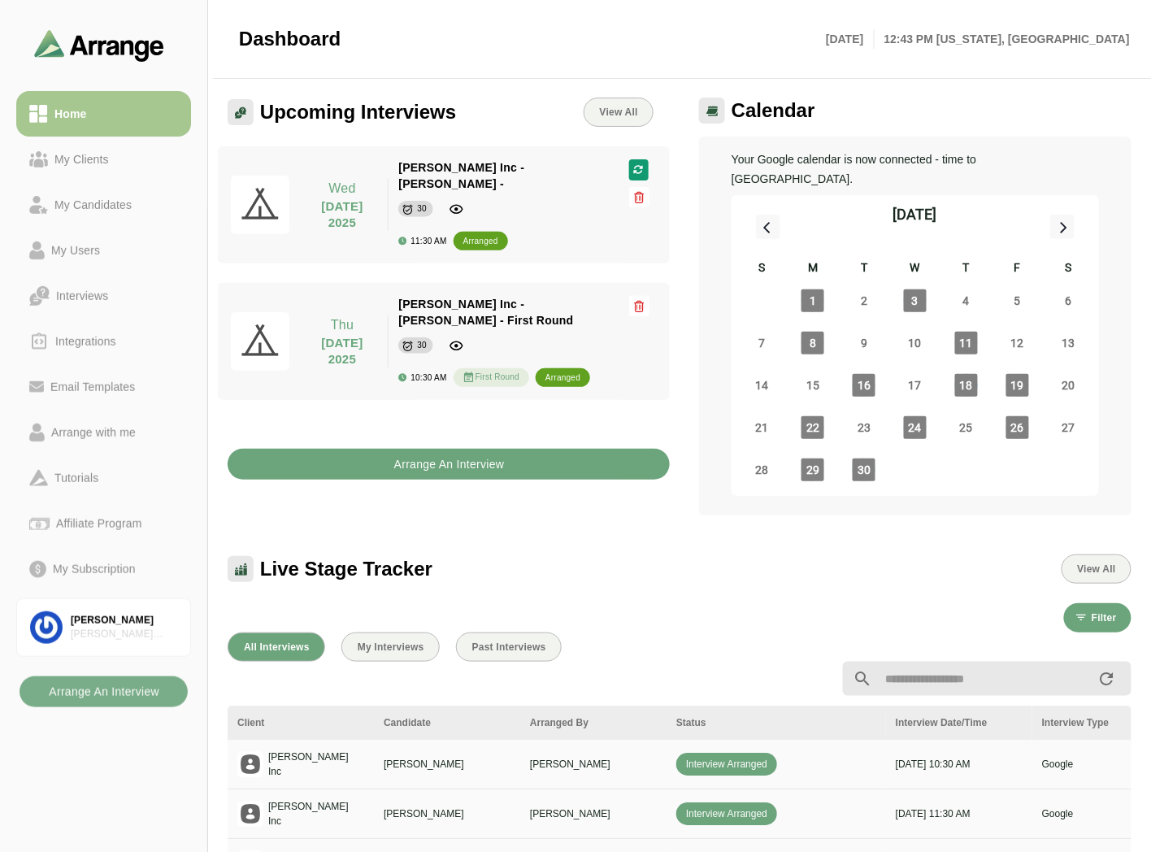
click at [475, 449] on b "Arrange An Interview" at bounding box center [449, 464] width 111 height 31
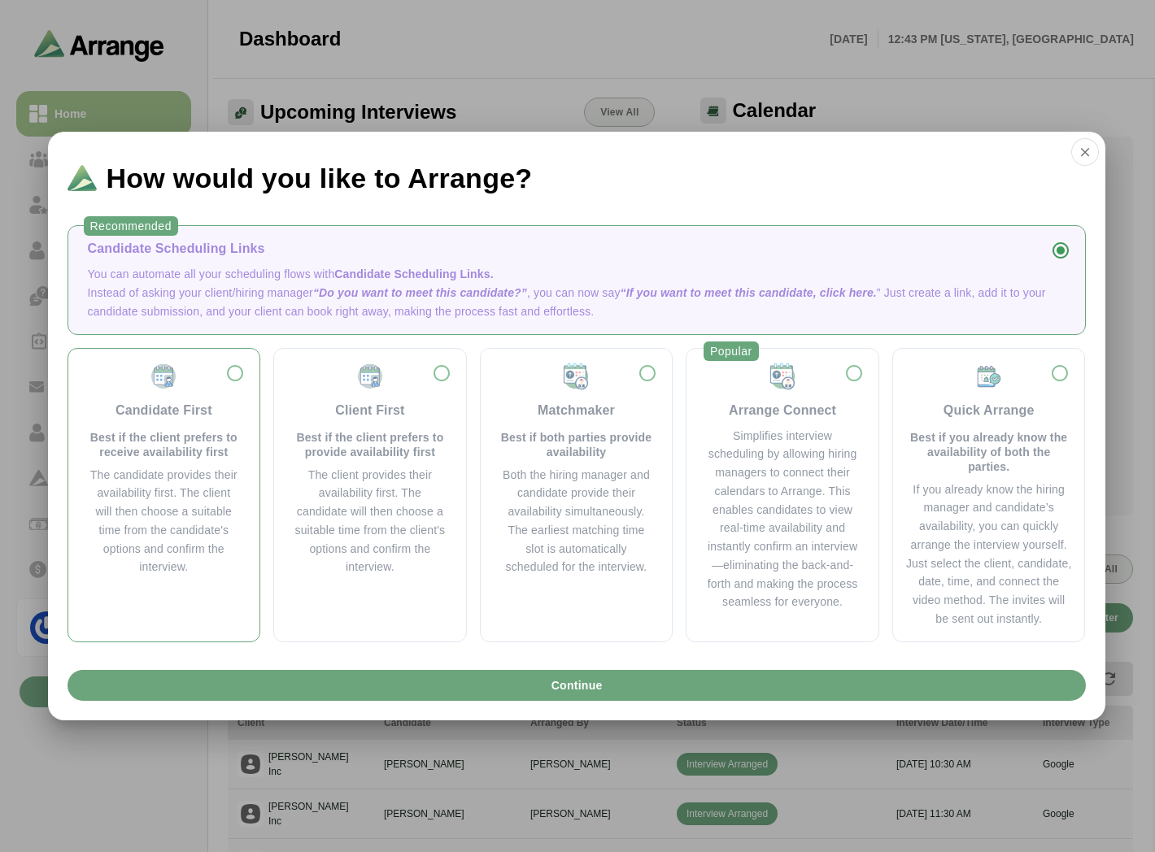
click at [165, 437] on p "Best if the client prefers to receive availability first" at bounding box center [164, 444] width 153 height 29
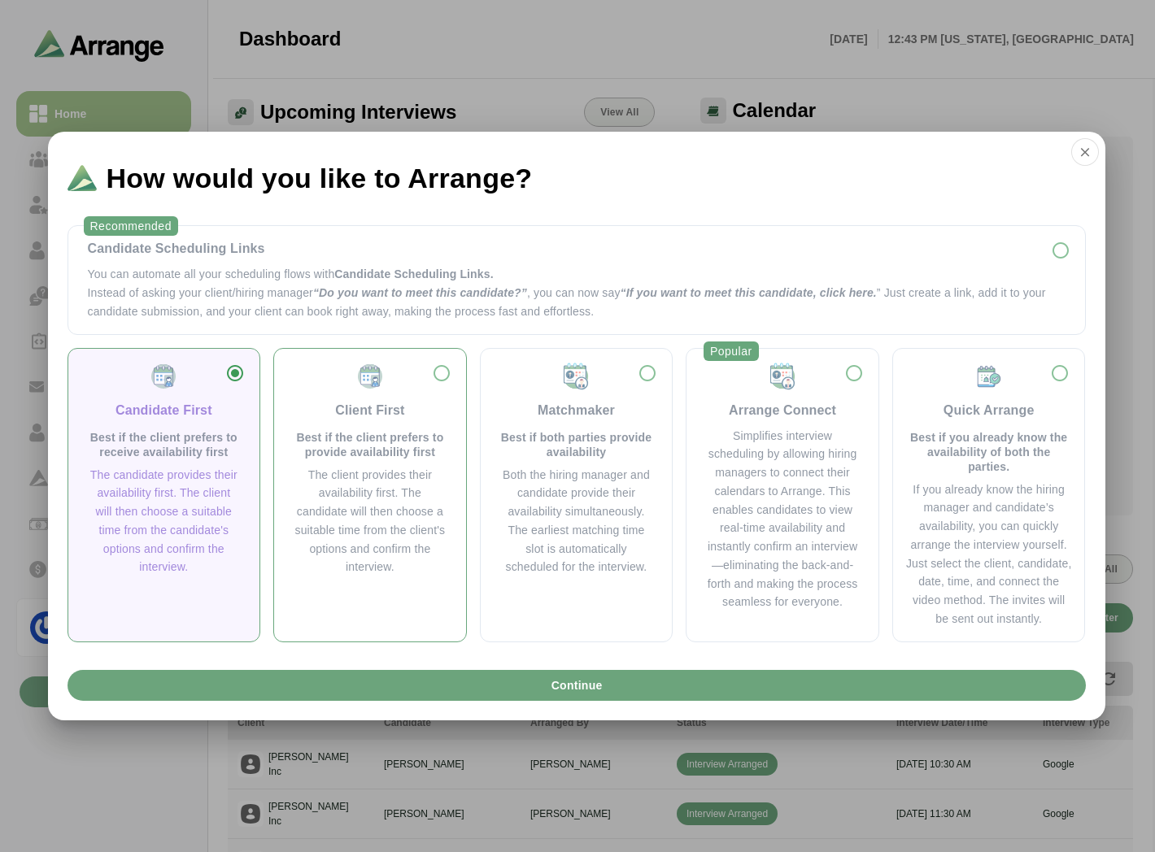
click at [353, 428] on div "Client First Best if the client prefers to provide availability first" at bounding box center [370, 411] width 153 height 98
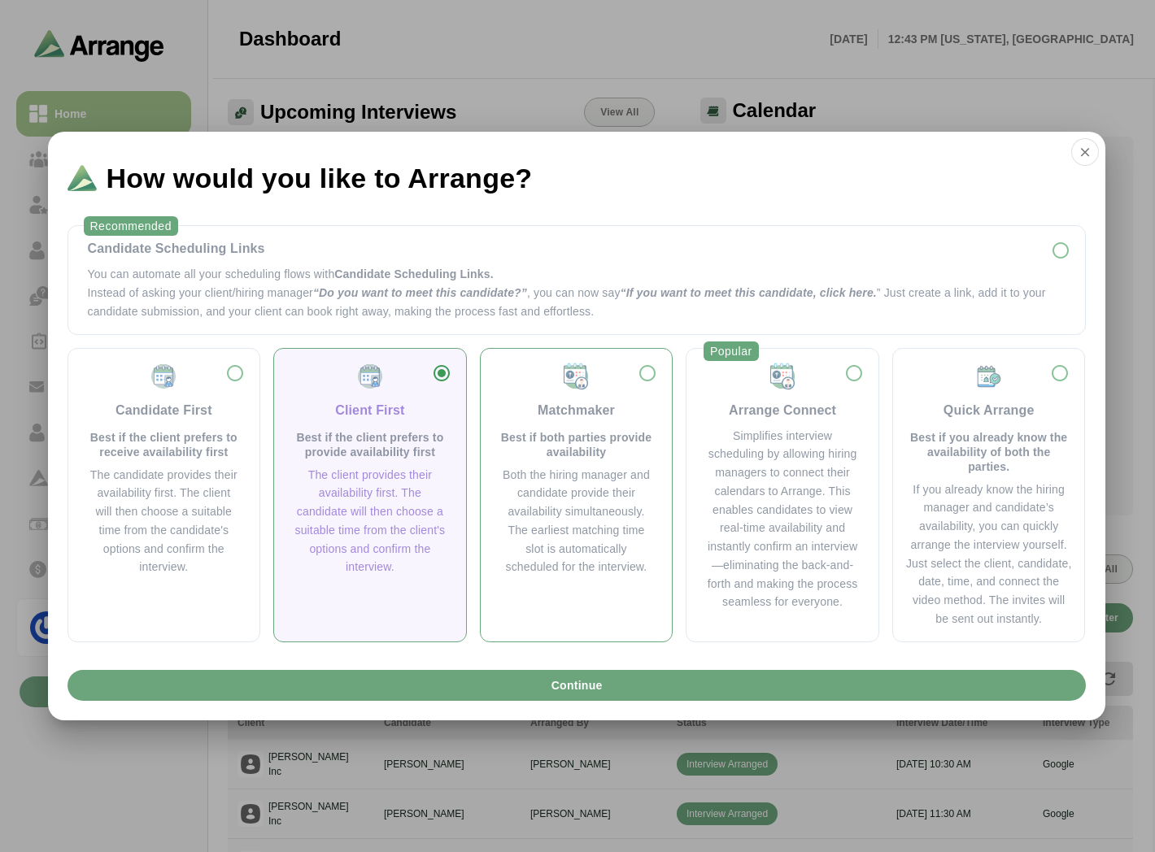
click at [548, 434] on p "Best if both parties provide availability" at bounding box center [576, 444] width 153 height 29
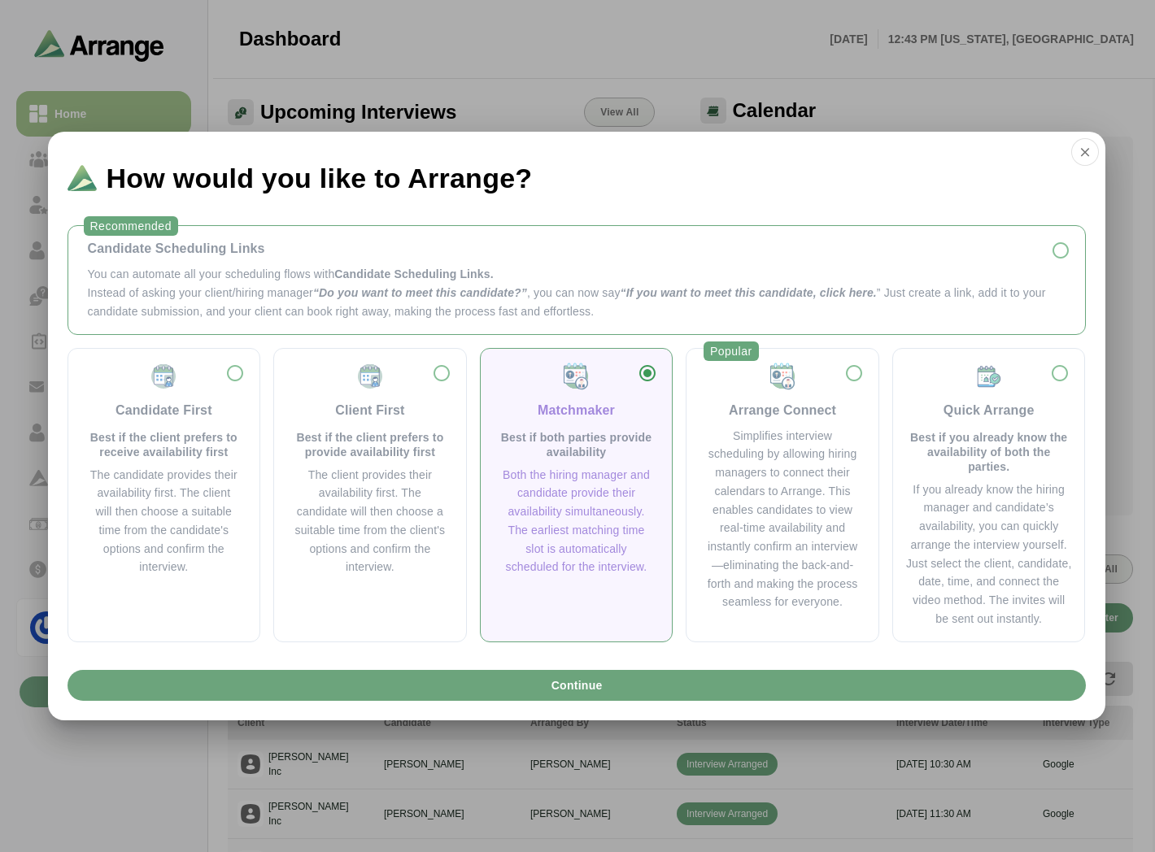
click at [290, 264] on div "Candidate Scheduling Links You can automate all your scheduling flows with Cand…" at bounding box center [576, 279] width 990 height 81
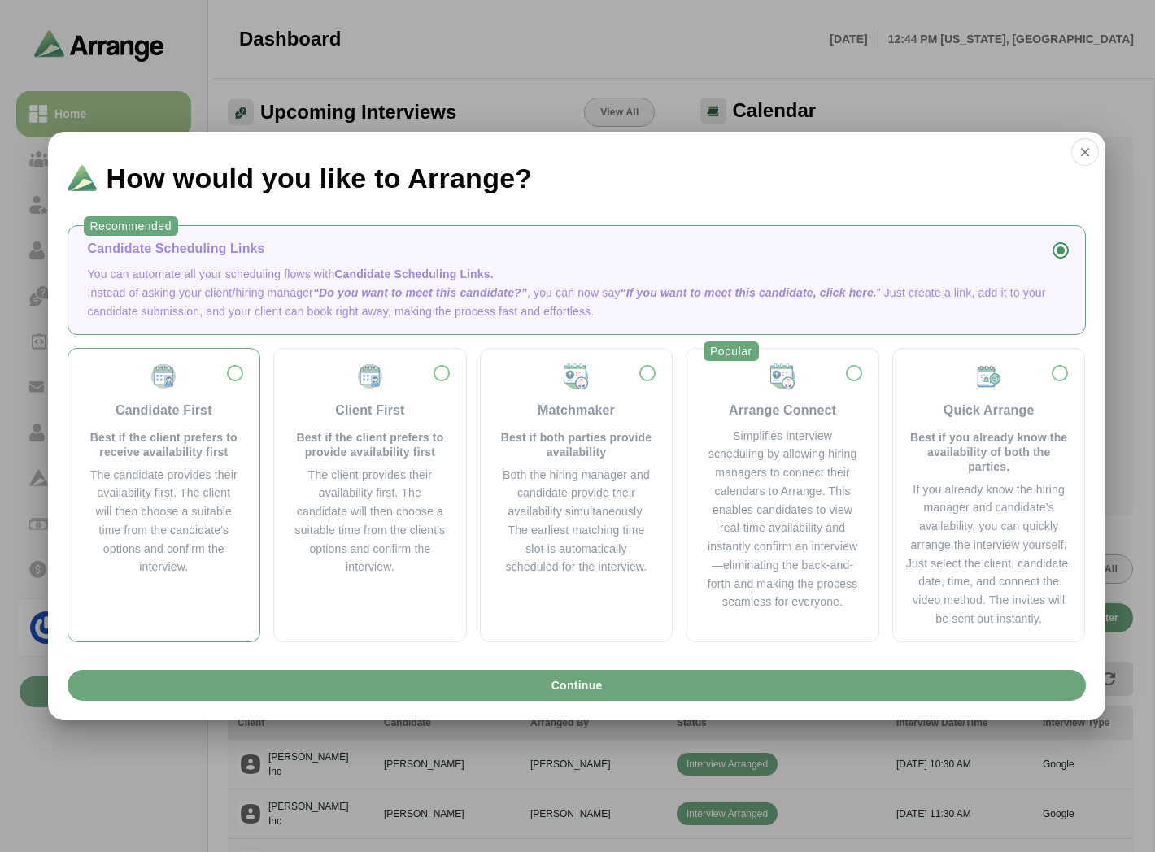
click at [152, 453] on p "Best if the client prefers to receive availability first" at bounding box center [164, 444] width 153 height 29
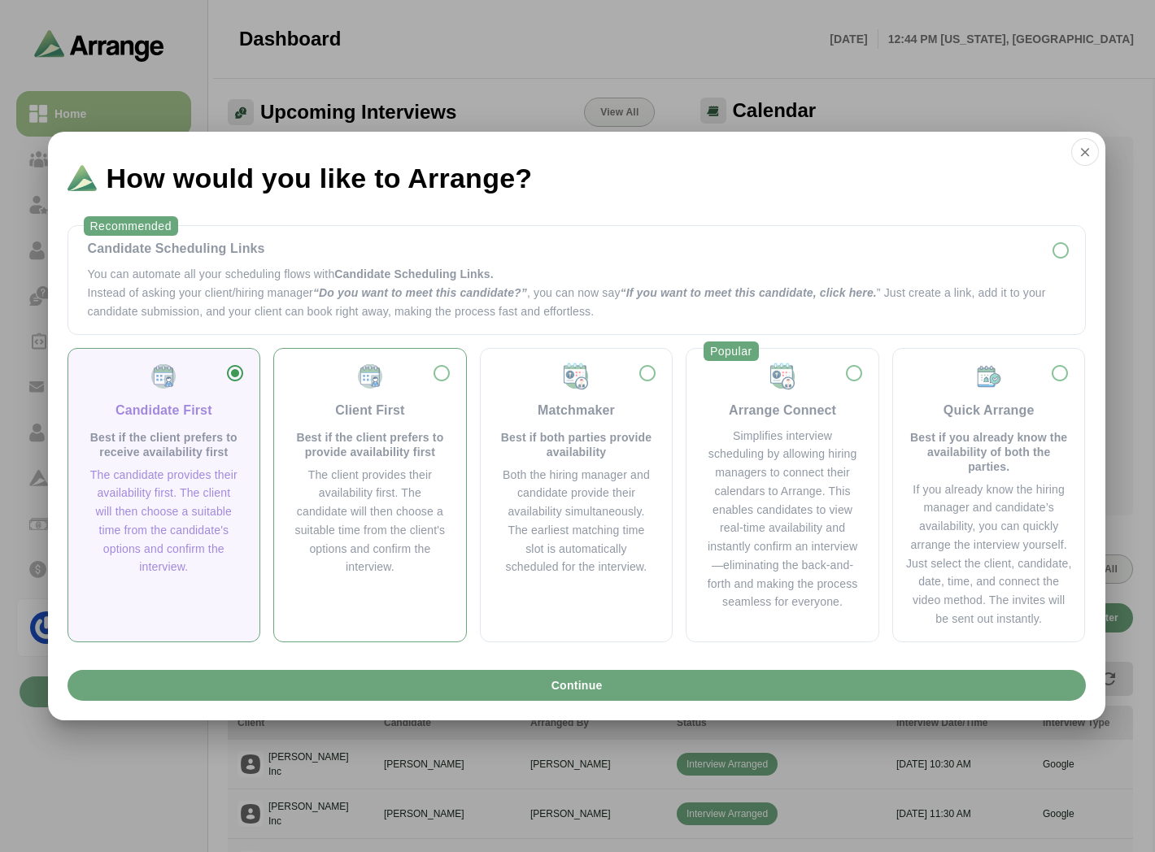
click at [338, 453] on p "Best if the client prefers to provide availability first" at bounding box center [370, 444] width 153 height 29
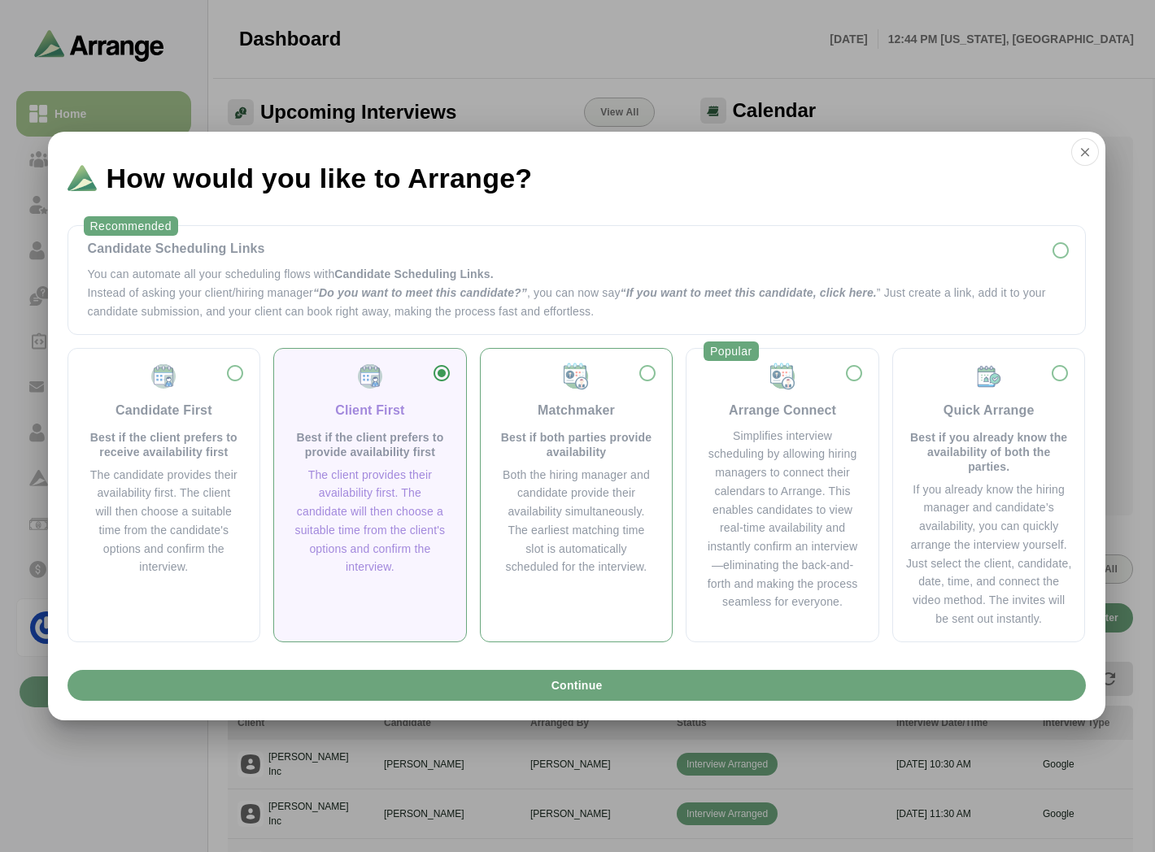
click at [594, 455] on p "Best if both parties provide availability" at bounding box center [576, 444] width 153 height 29
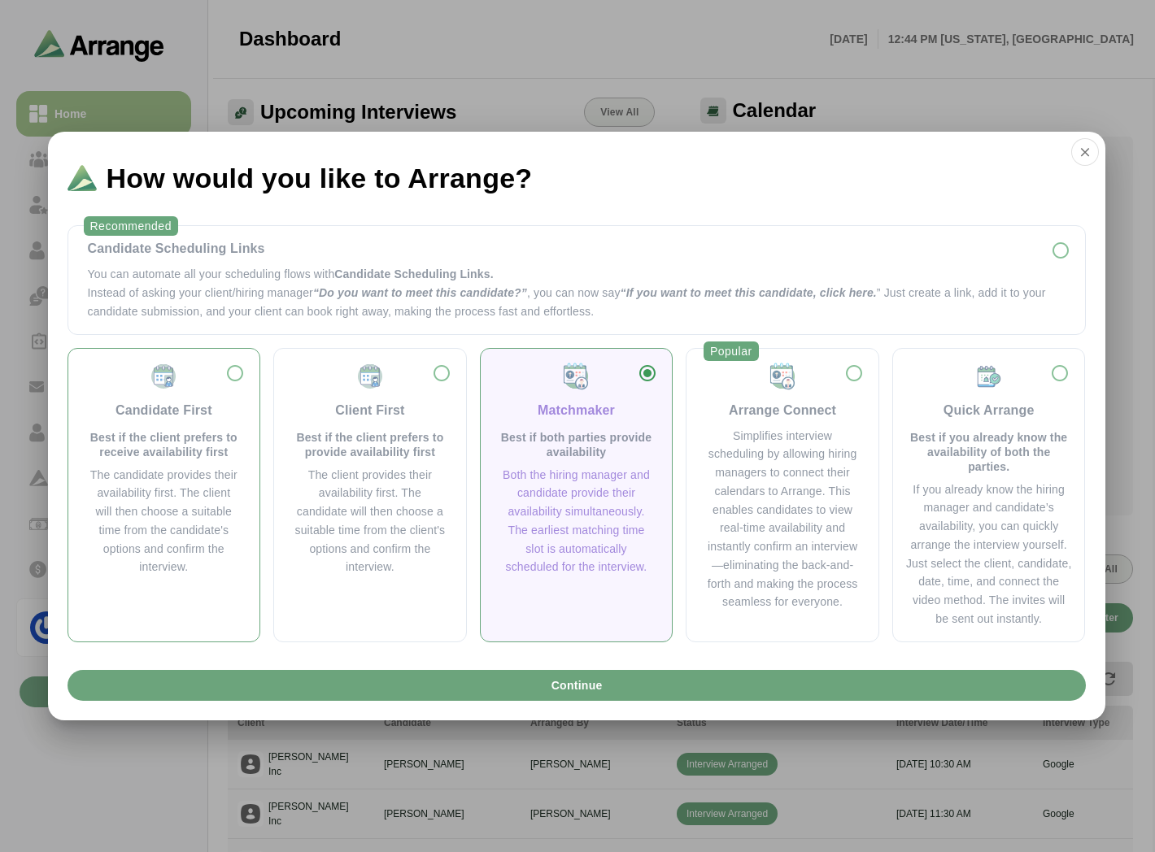
click at [133, 442] on p "Best if the client prefers to receive availability first" at bounding box center [164, 444] width 153 height 29
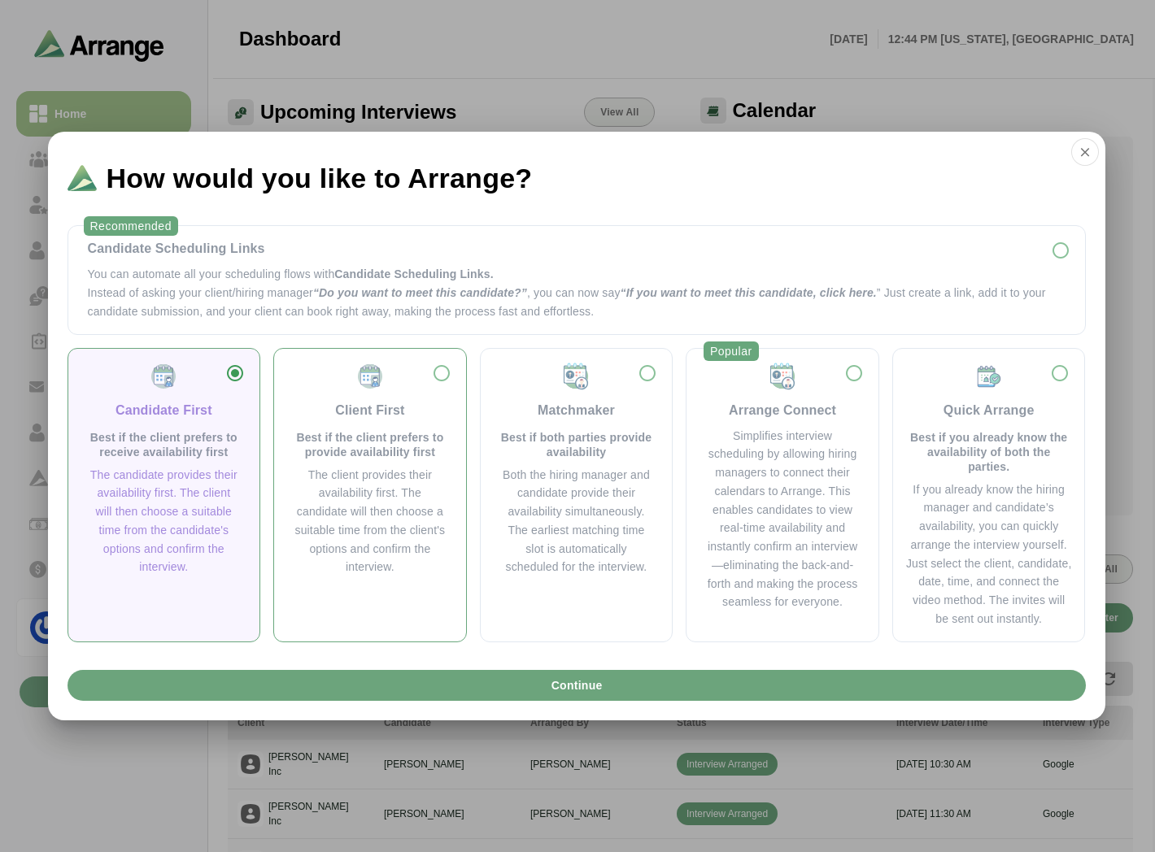
click at [383, 464] on div "Client First Best if the client prefers to provide availability first The clien…" at bounding box center [370, 469] width 166 height 215
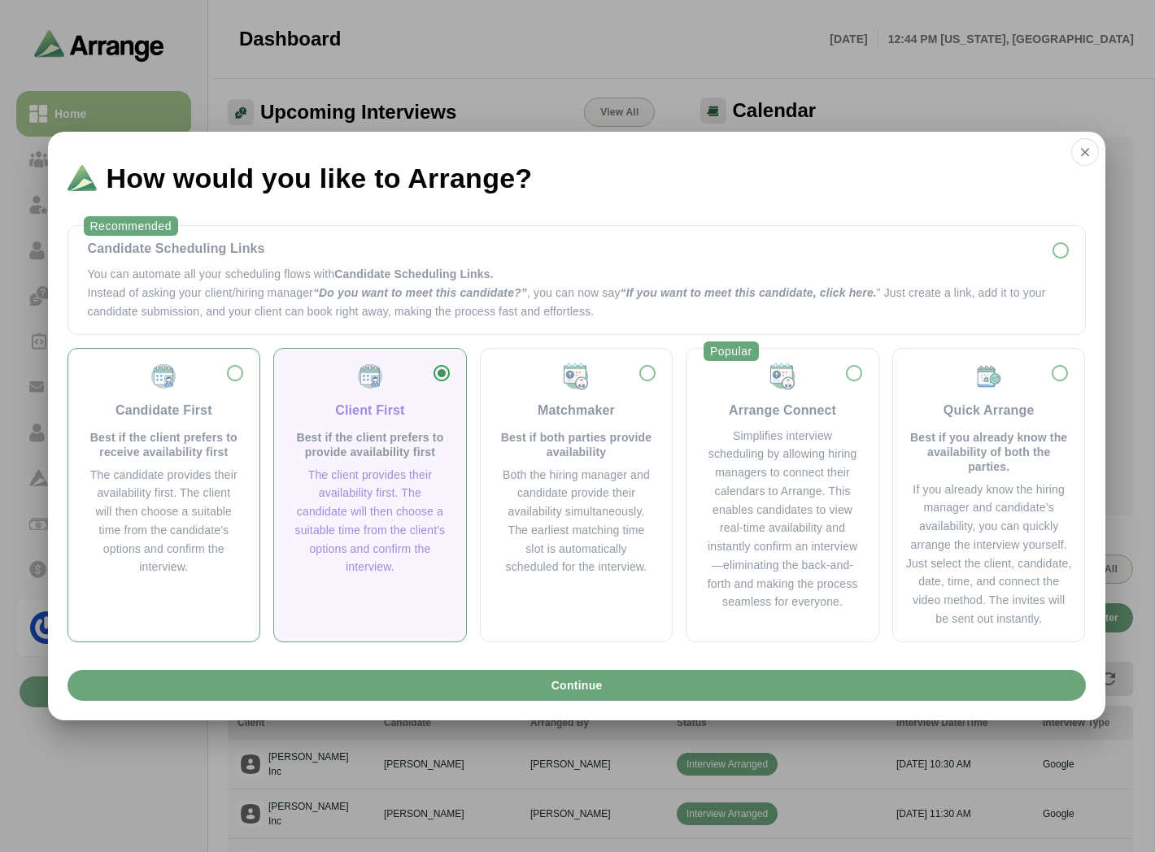
click at [164, 481] on div "The candidate provides their availability first. The client will then choose a …" at bounding box center [164, 521] width 153 height 111
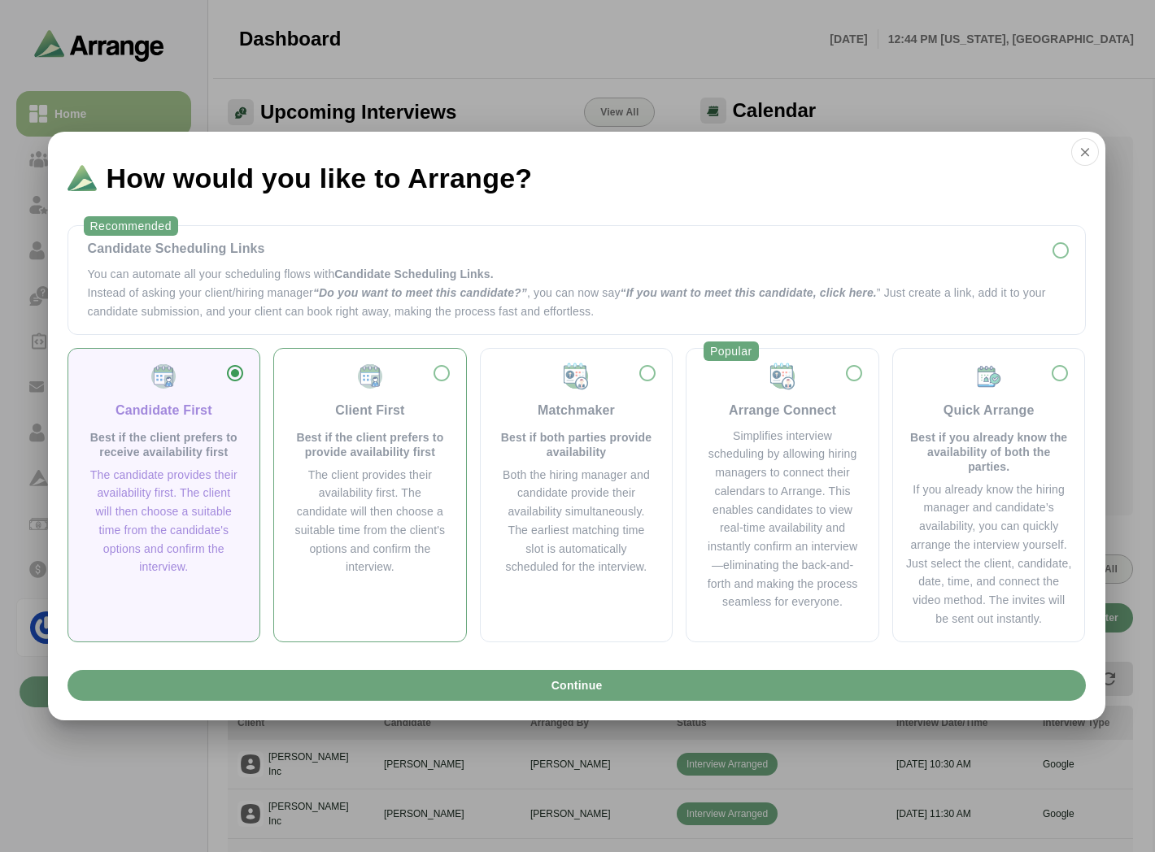
click at [368, 472] on div "The client provides their availability first. The candidate will then choose a …" at bounding box center [370, 521] width 153 height 111
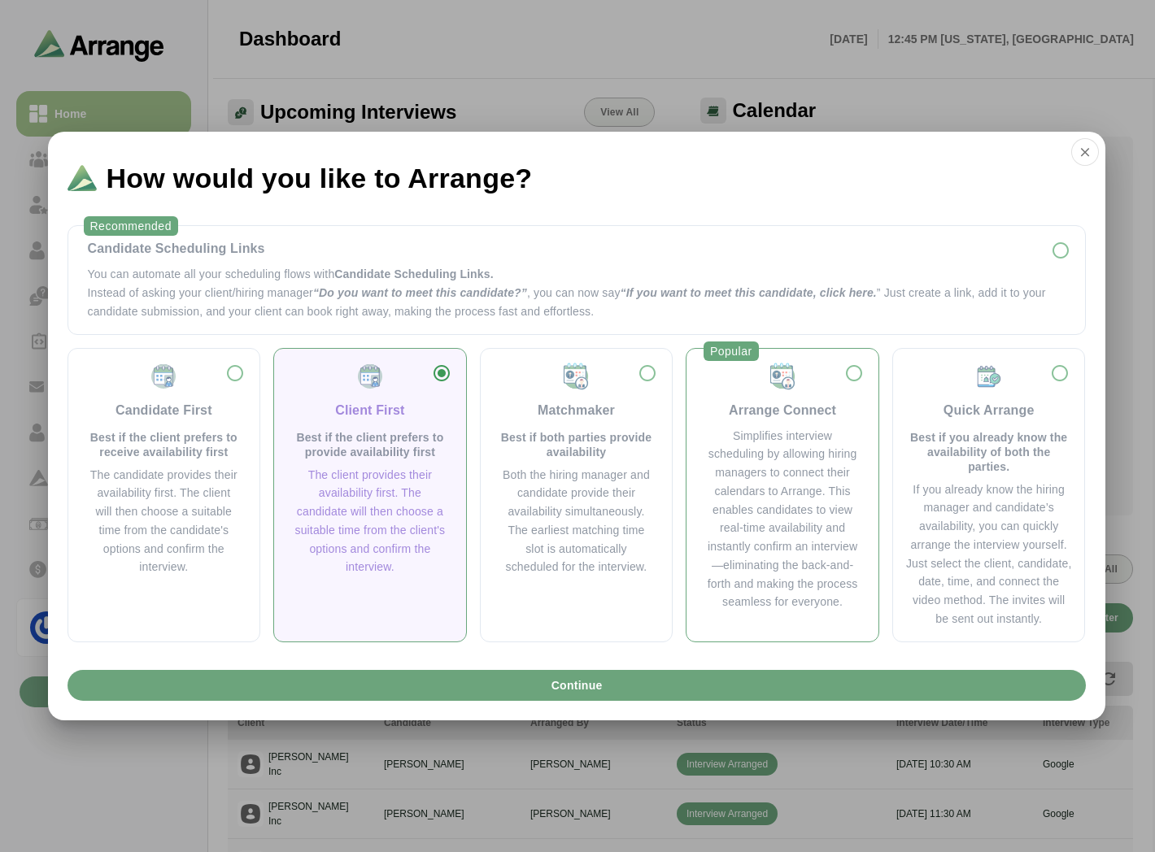
click at [815, 442] on div "Simplifies interview scheduling by allowing hiring managers to connect their ca…" at bounding box center [782, 519] width 153 height 185
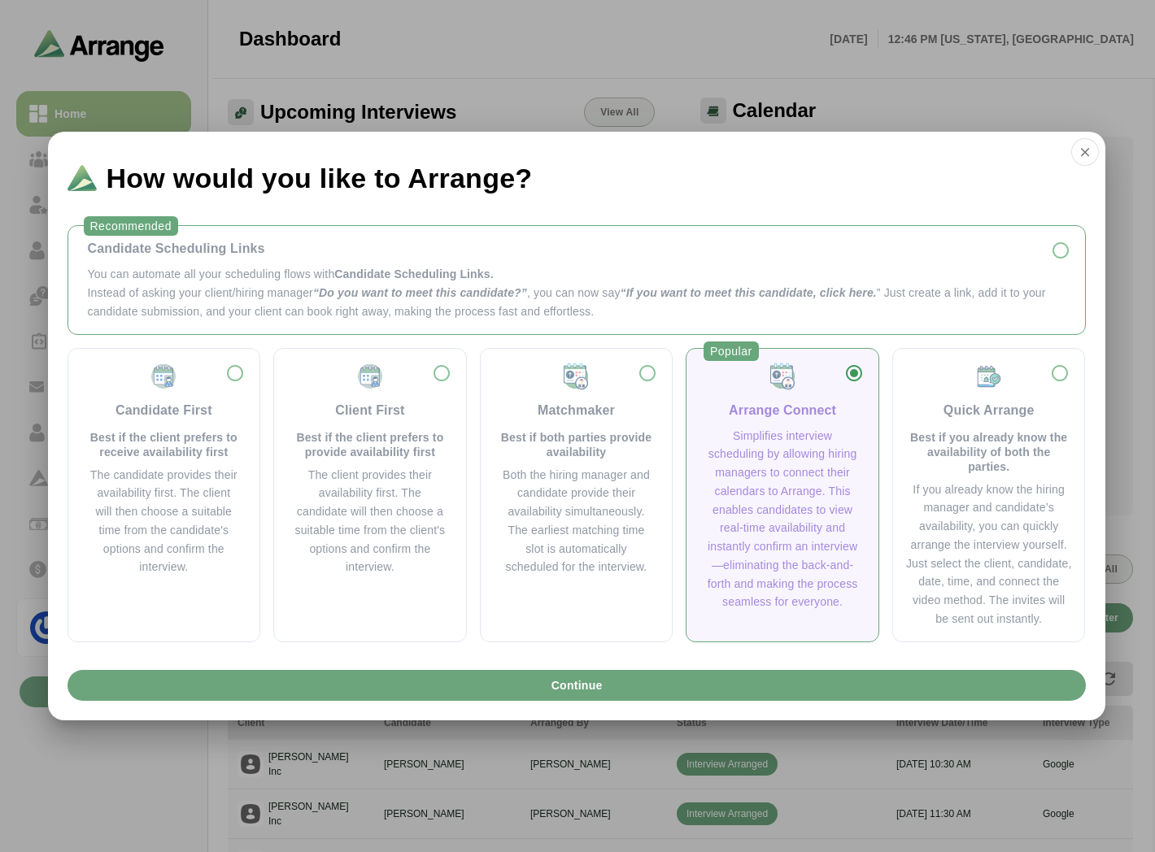
click at [602, 307] on p "Instead of asking your client/hiring manager “Do you want to meet this candidat…" at bounding box center [576, 302] width 977 height 37
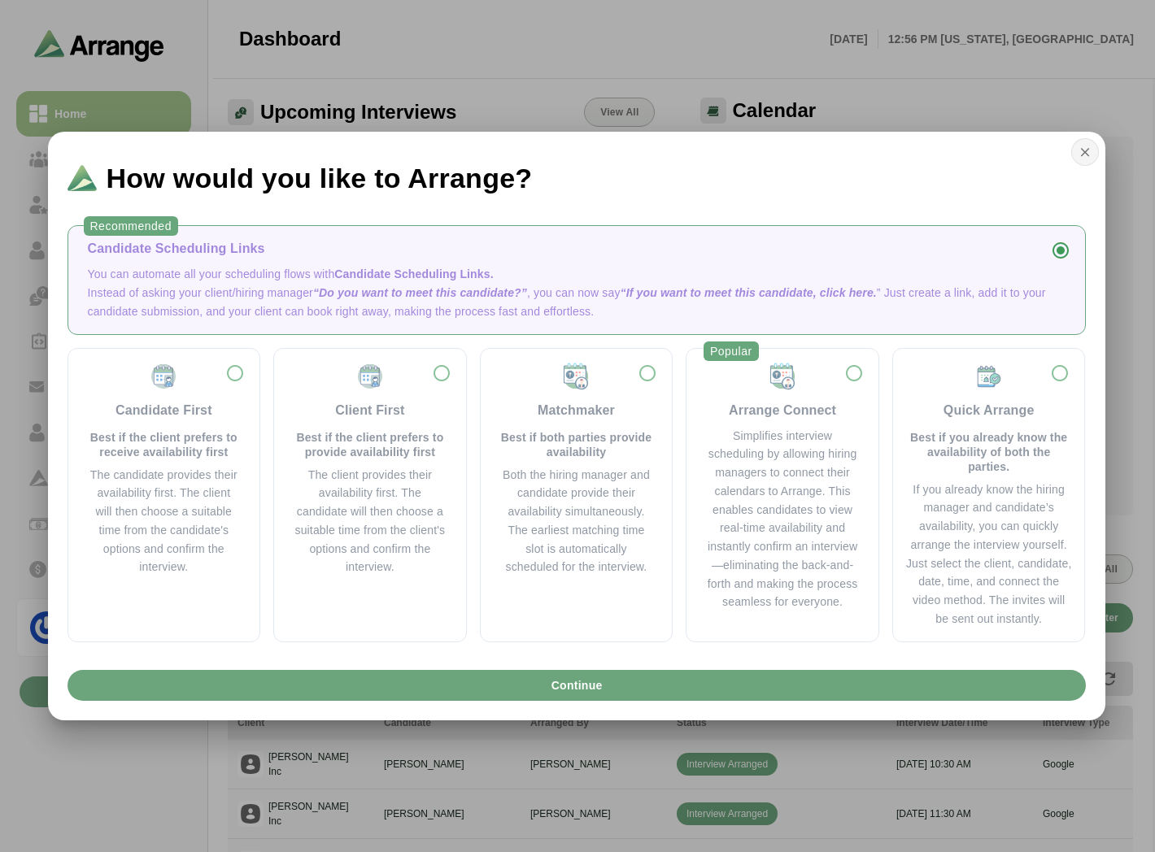
click at [1082, 153] on icon "button" at bounding box center [1084, 152] width 15 height 15
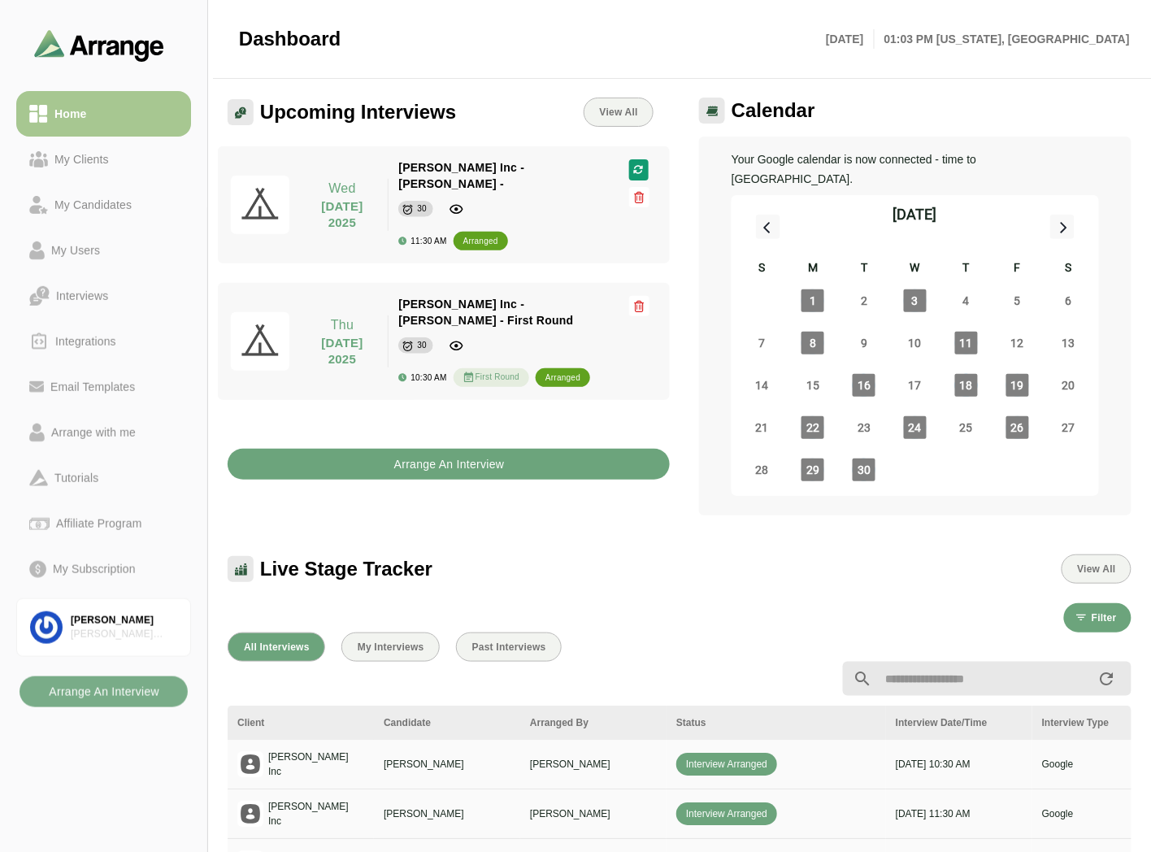
click at [395, 449] on b "Arrange An Interview" at bounding box center [449, 464] width 111 height 31
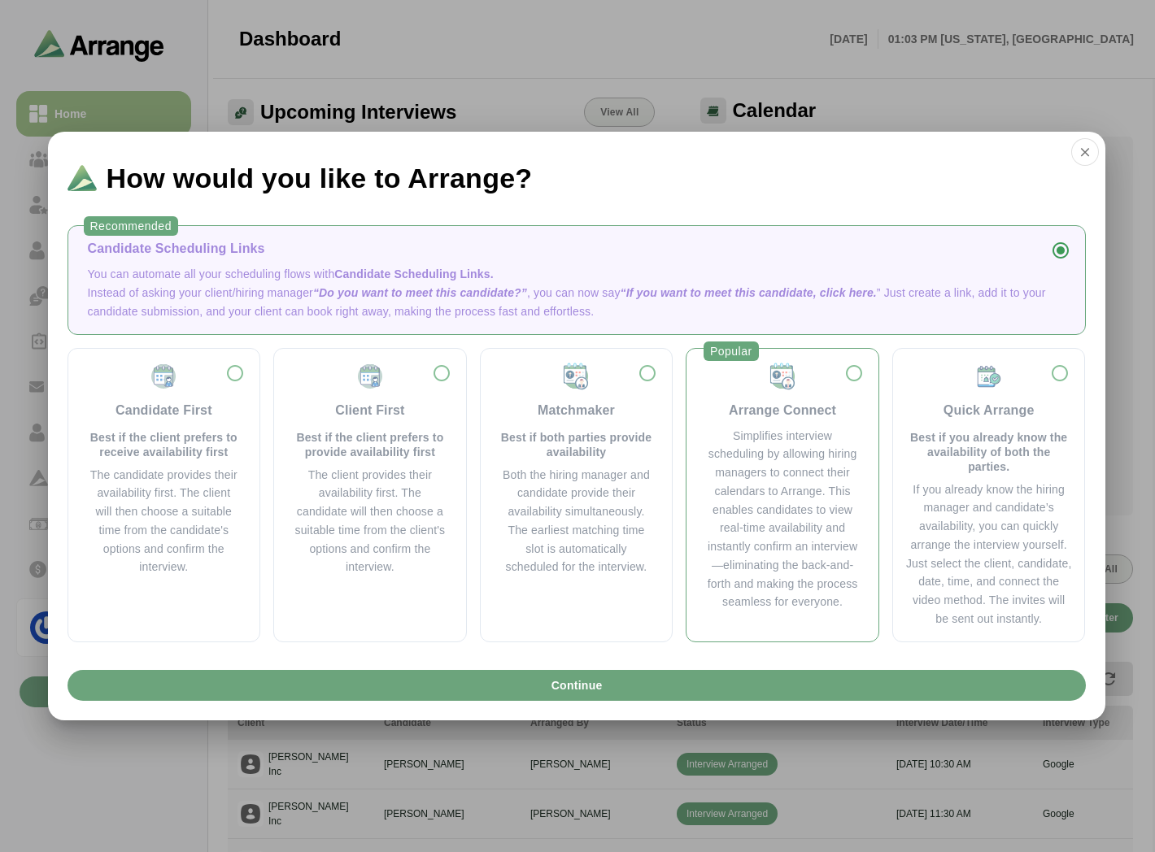
click at [792, 506] on div "Simplifies interview scheduling by allowing hiring managers to connect their ca…" at bounding box center [782, 519] width 153 height 185
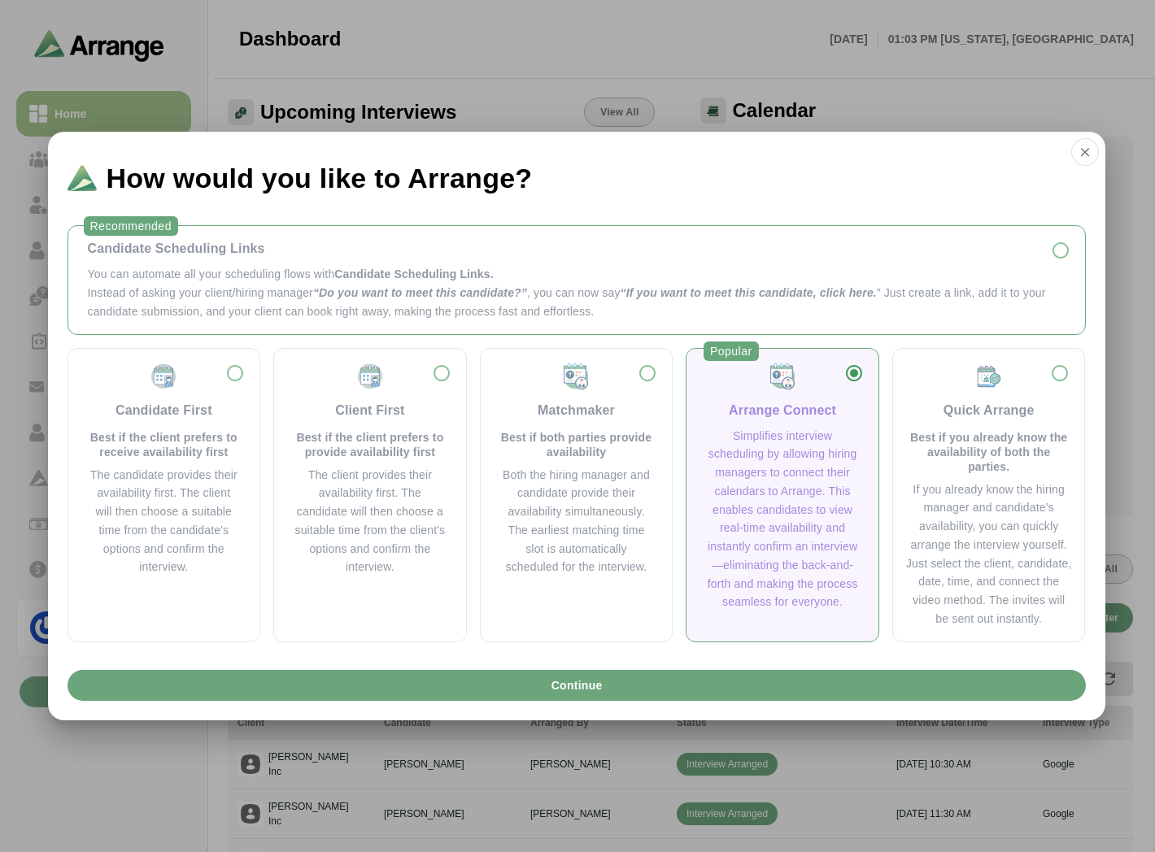
click at [352, 279] on span "Candidate Scheduling Links." at bounding box center [413, 274] width 159 height 13
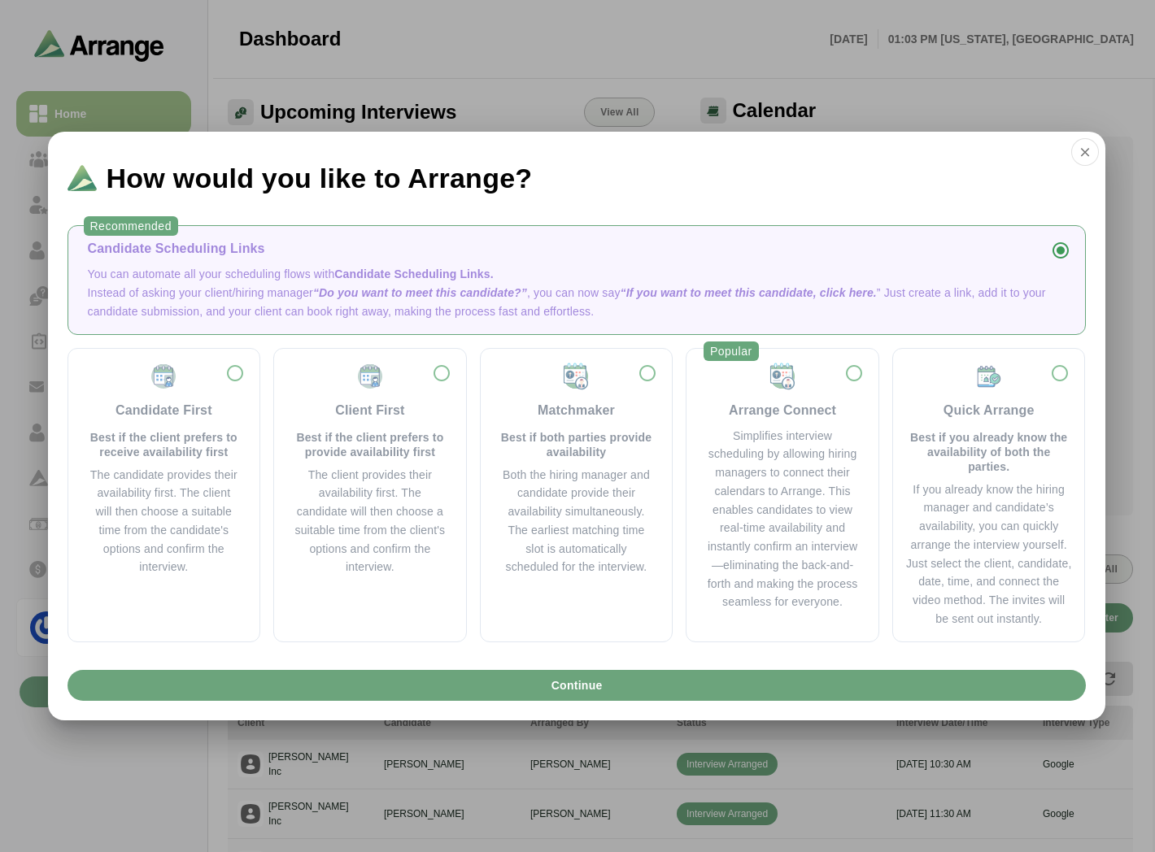
click at [1095, 142] on div "How would you like to Arrange?" at bounding box center [576, 172] width 1057 height 80
click at [1091, 148] on icon "button" at bounding box center [1084, 152] width 15 height 15
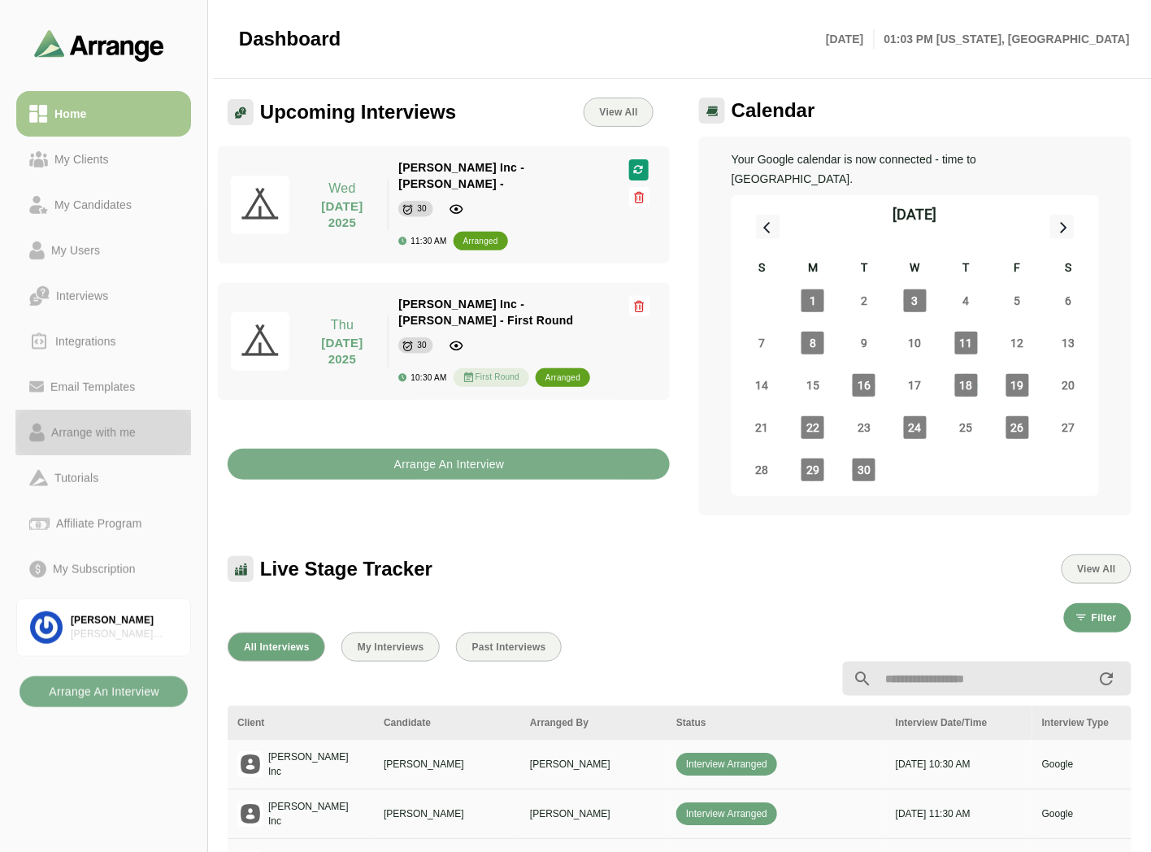
click at [94, 423] on div "Arrange with me" at bounding box center [94, 433] width 98 height 20
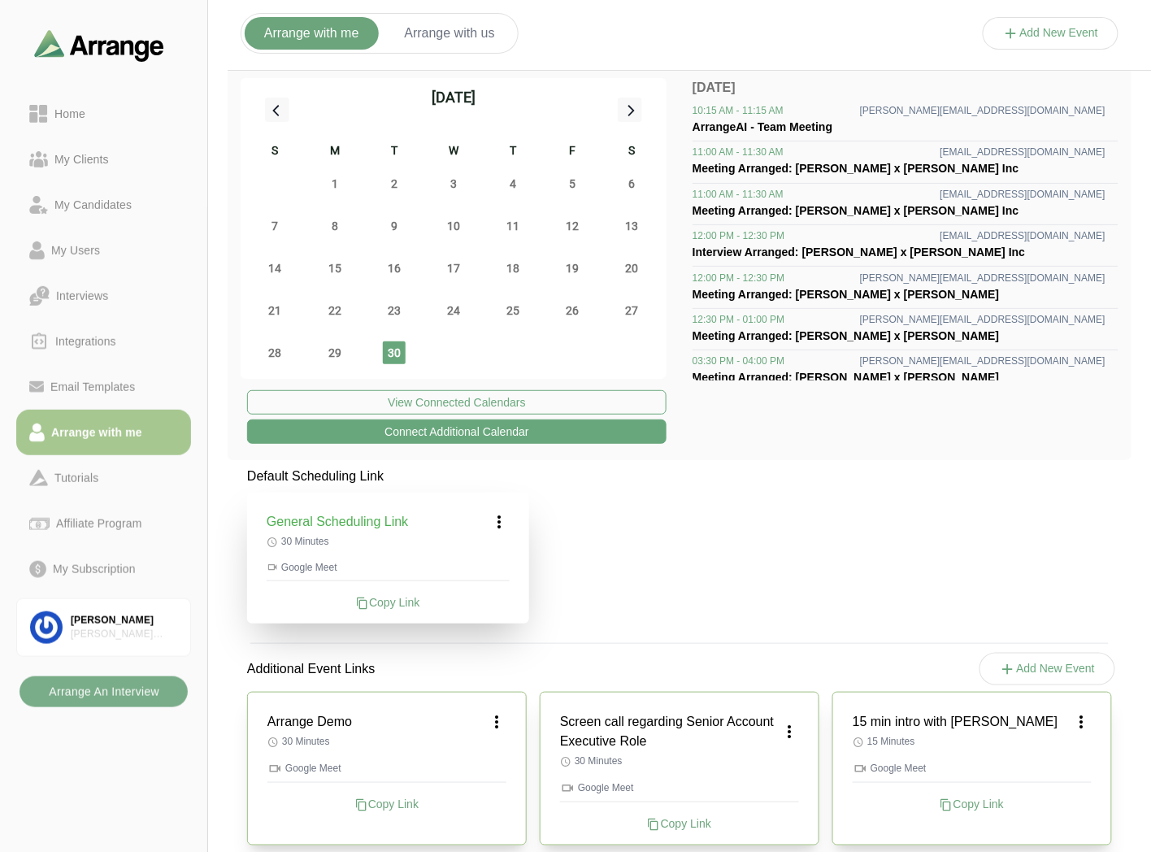
click at [647, 313] on div "27" at bounding box center [632, 310] width 59 height 42
click at [632, 313] on span "27" at bounding box center [631, 310] width 23 height 23
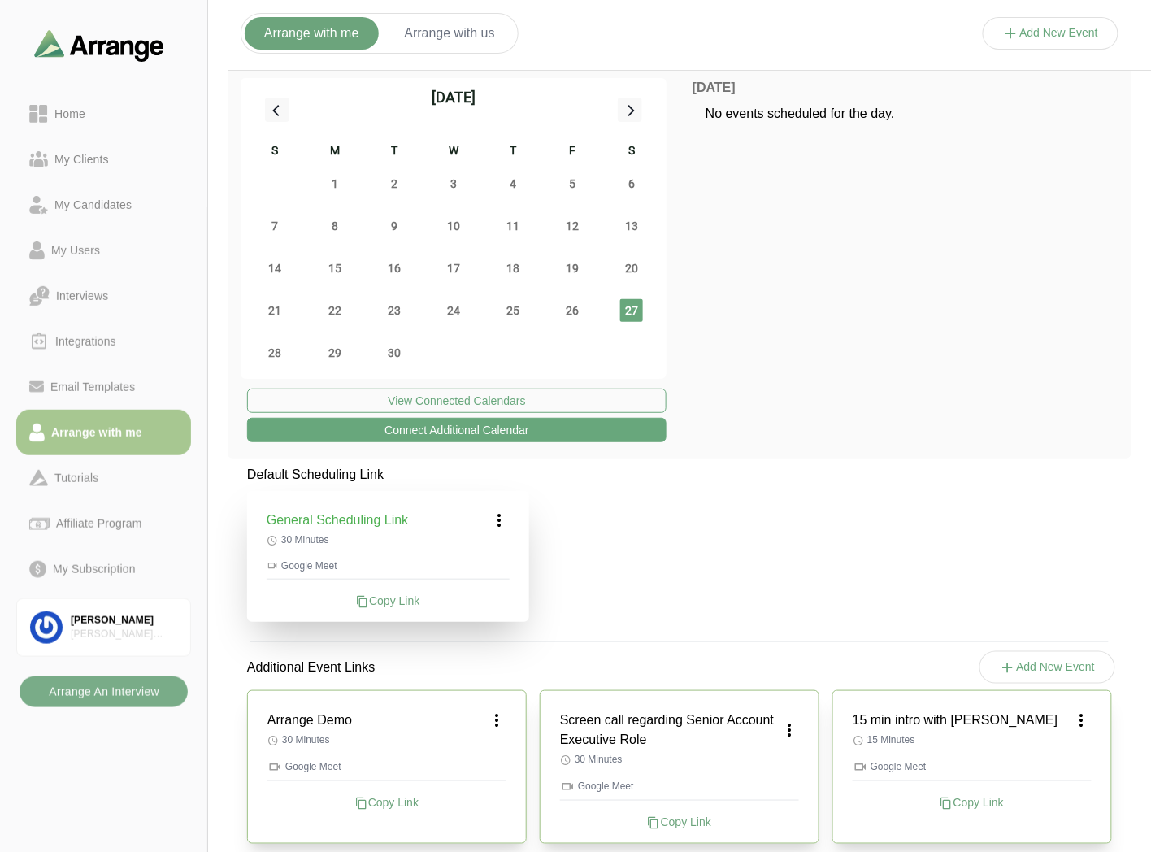
click at [502, 526] on icon at bounding box center [500, 521] width 20 height 20
click at [482, 567] on div "Edit" at bounding box center [484, 566] width 75 height 30
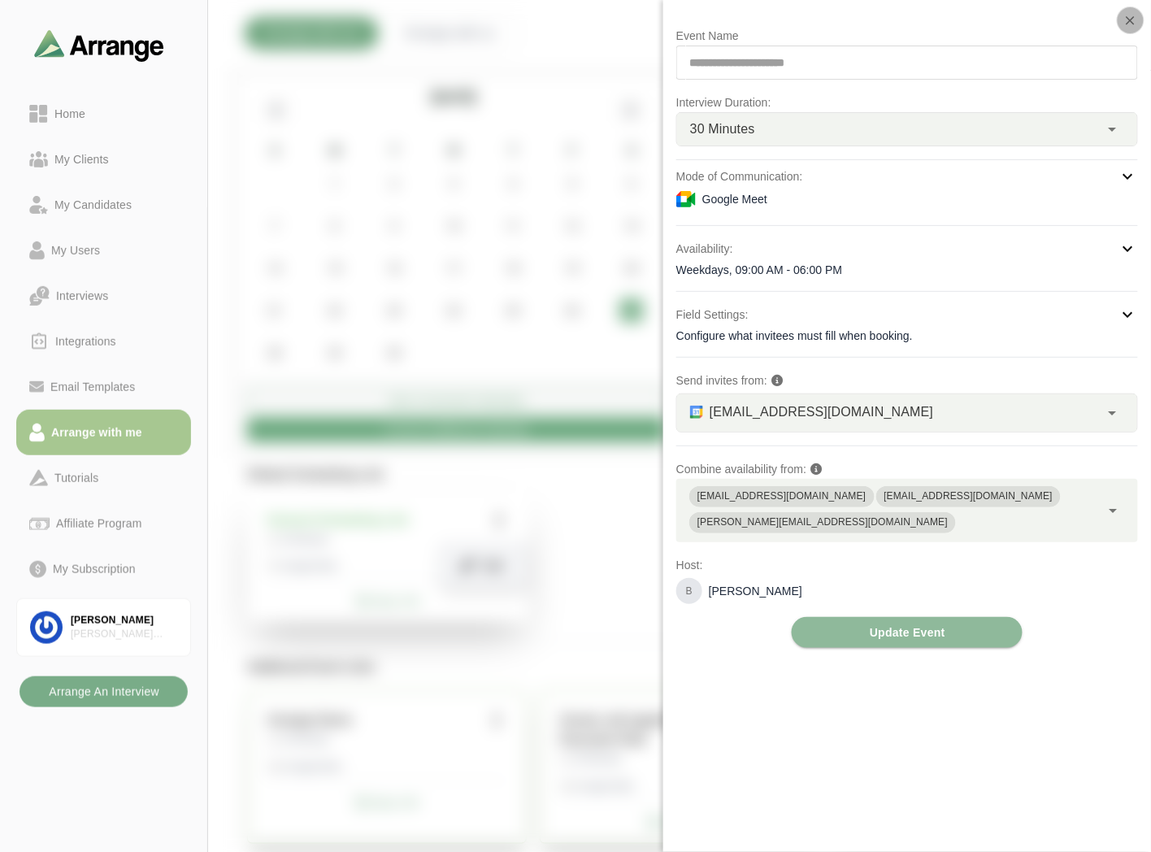
click at [1126, 28] on button "button" at bounding box center [1131, 21] width 28 height 28
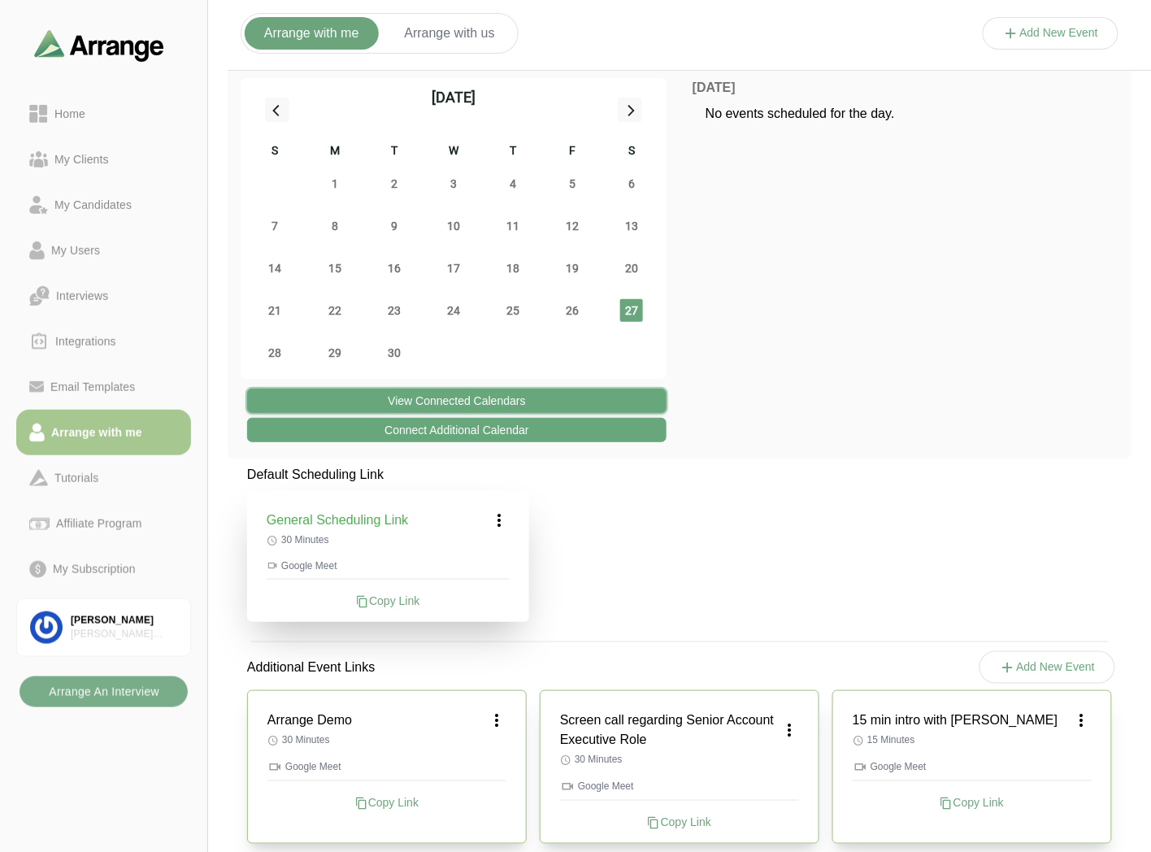
click at [493, 400] on button "View Connected Calendars" at bounding box center [457, 401] width 420 height 24
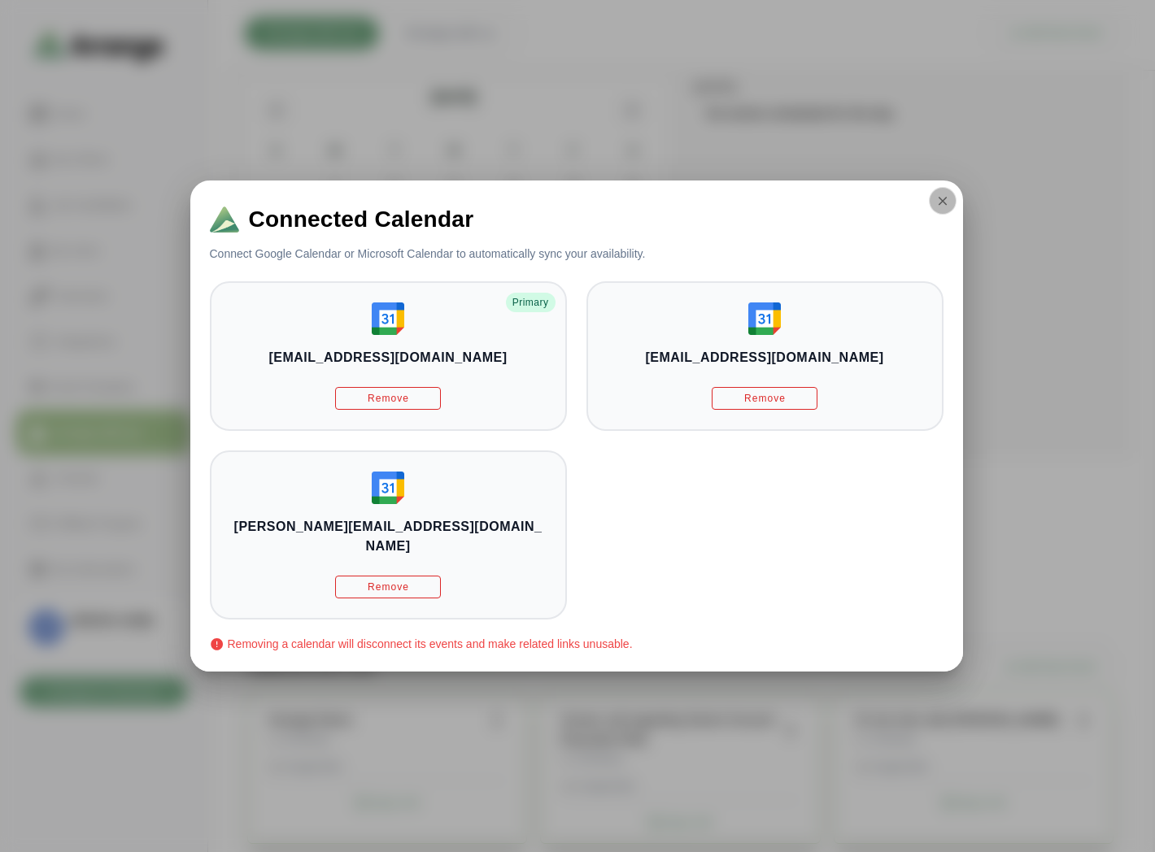
click at [935, 205] on icon "button" at bounding box center [942, 201] width 15 height 15
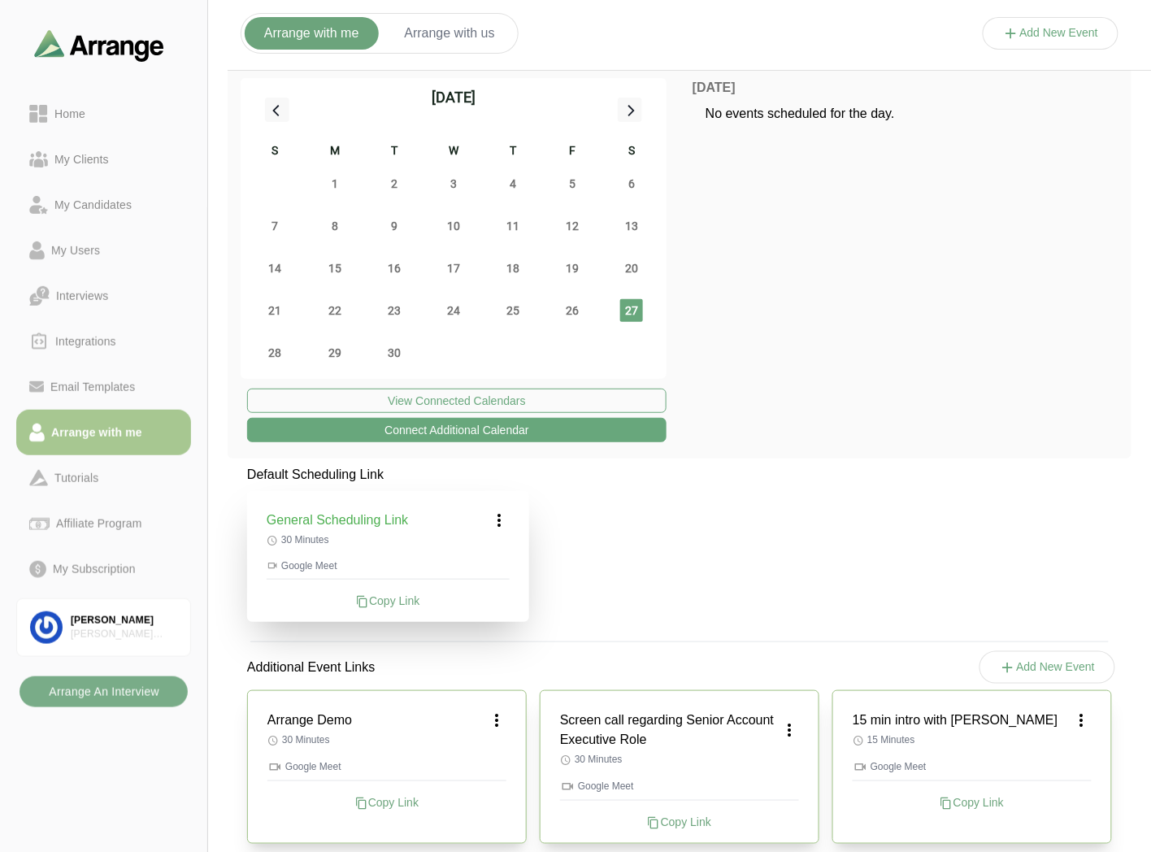
click at [476, 439] on button "Connect Additional Calendar" at bounding box center [457, 430] width 420 height 24
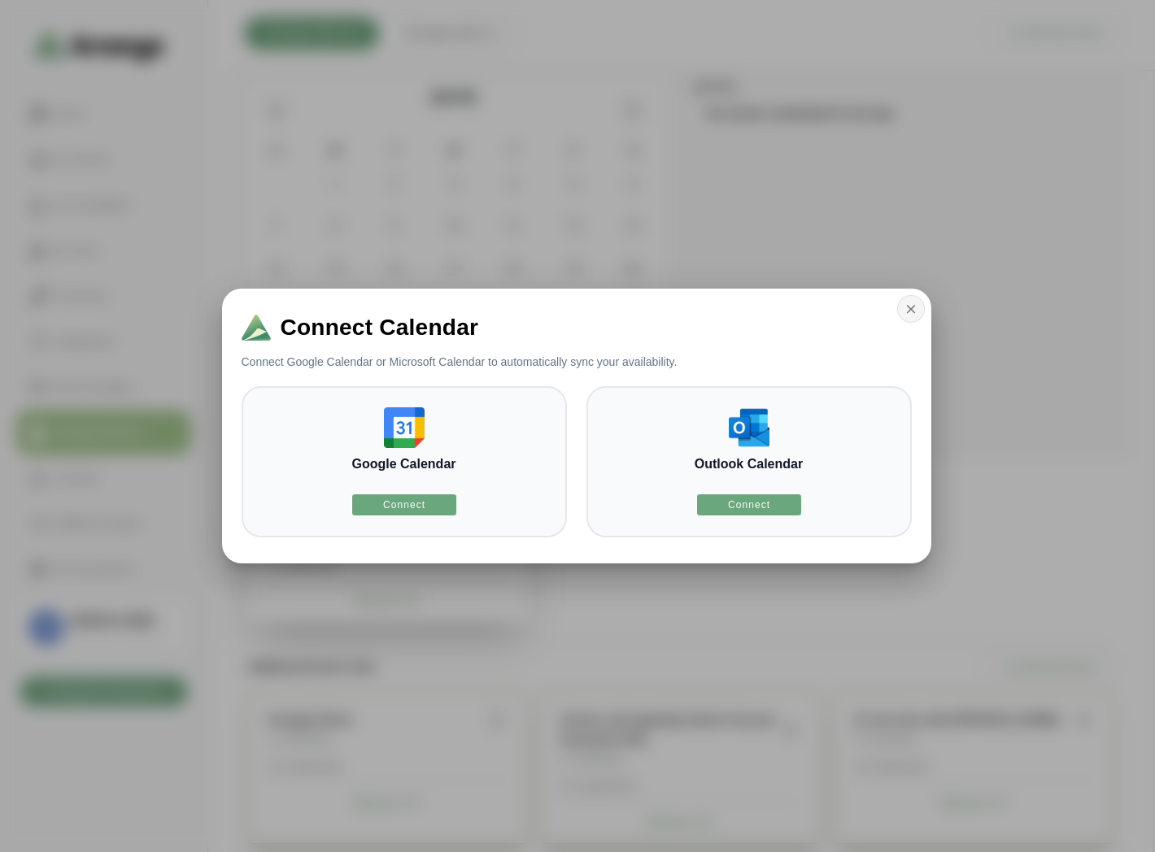
click at [908, 304] on icon "button" at bounding box center [910, 309] width 15 height 15
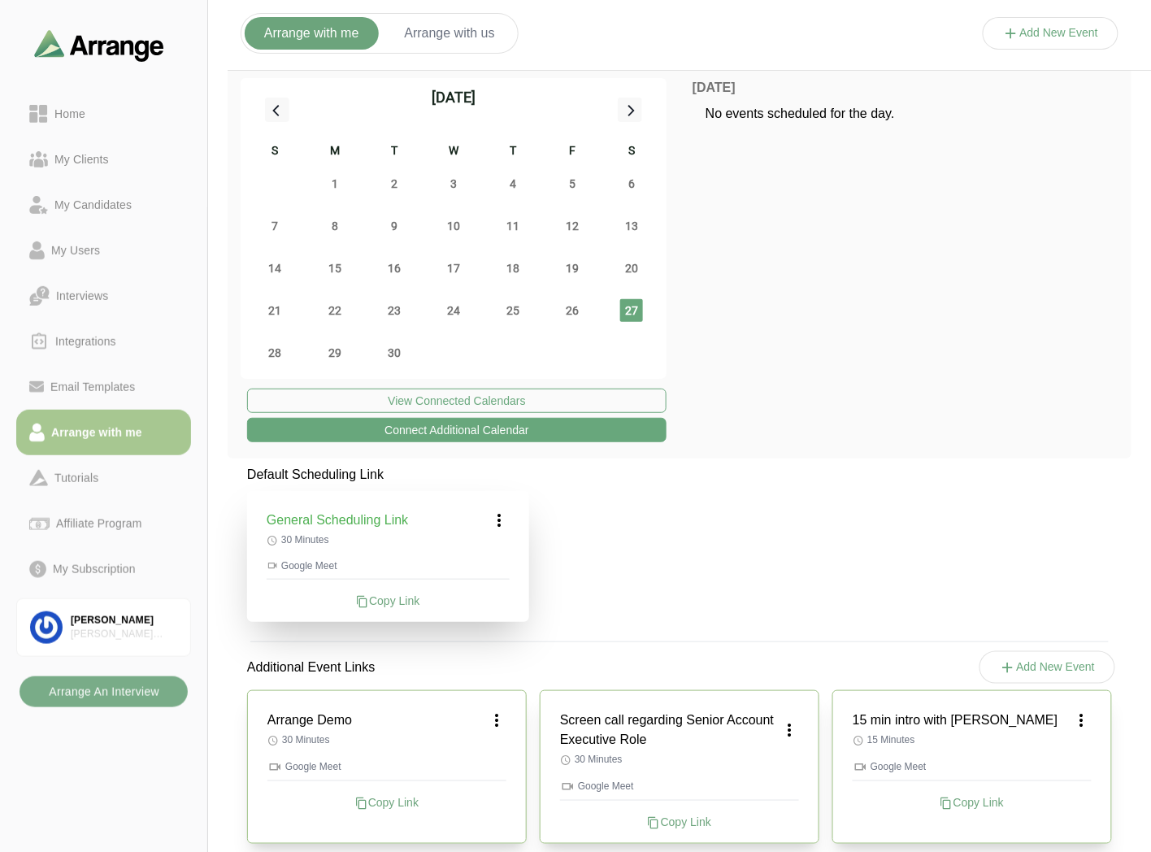
click at [1015, 38] on icon at bounding box center [1011, 33] width 17 height 17
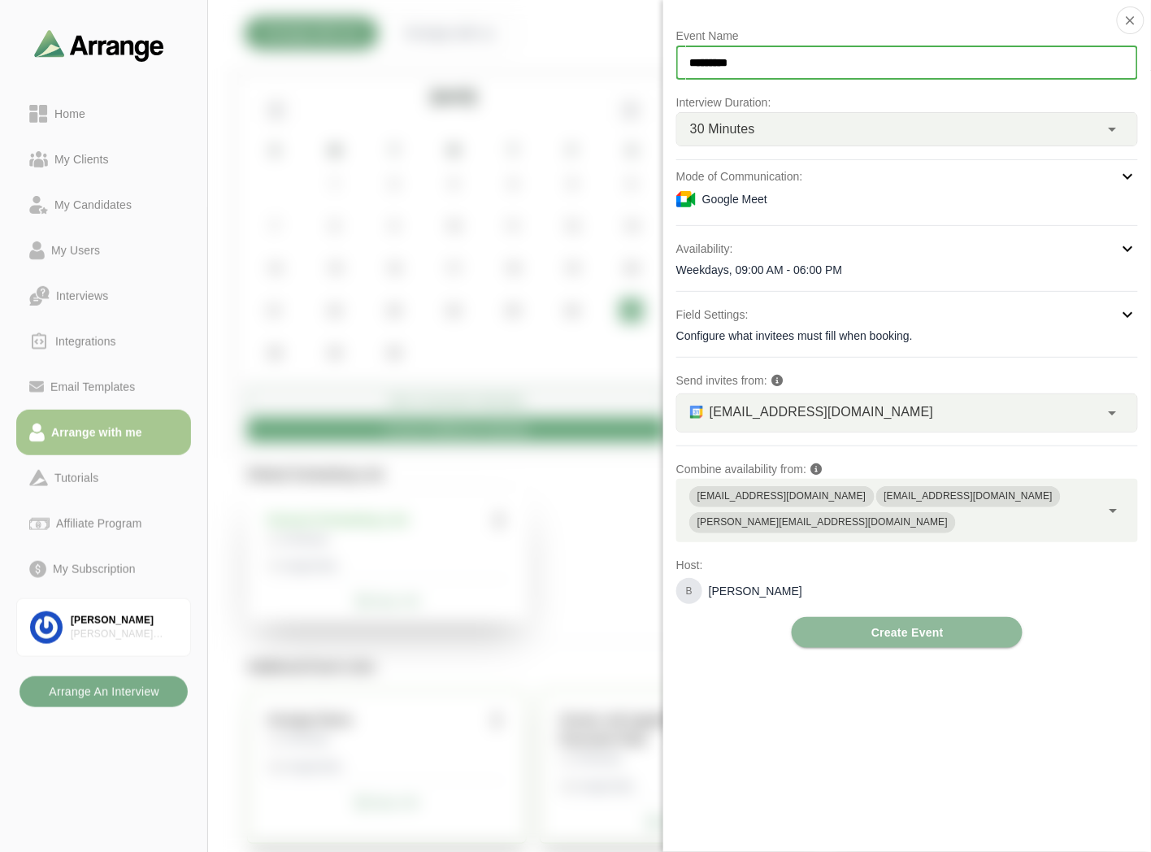
drag, startPoint x: 785, startPoint y: 55, endPoint x: 676, endPoint y: 59, distance: 109.0
click at [676, 59] on div "Event Name ********* Interview Duration: 30 Minutes ** Mode of Communication: G…" at bounding box center [908, 426] width 488 height 852
click at [783, 61] on input "*********" at bounding box center [908, 63] width 462 height 34
click at [825, 334] on div "Configure what invitees must fill when booking." at bounding box center [908, 336] width 462 height 16
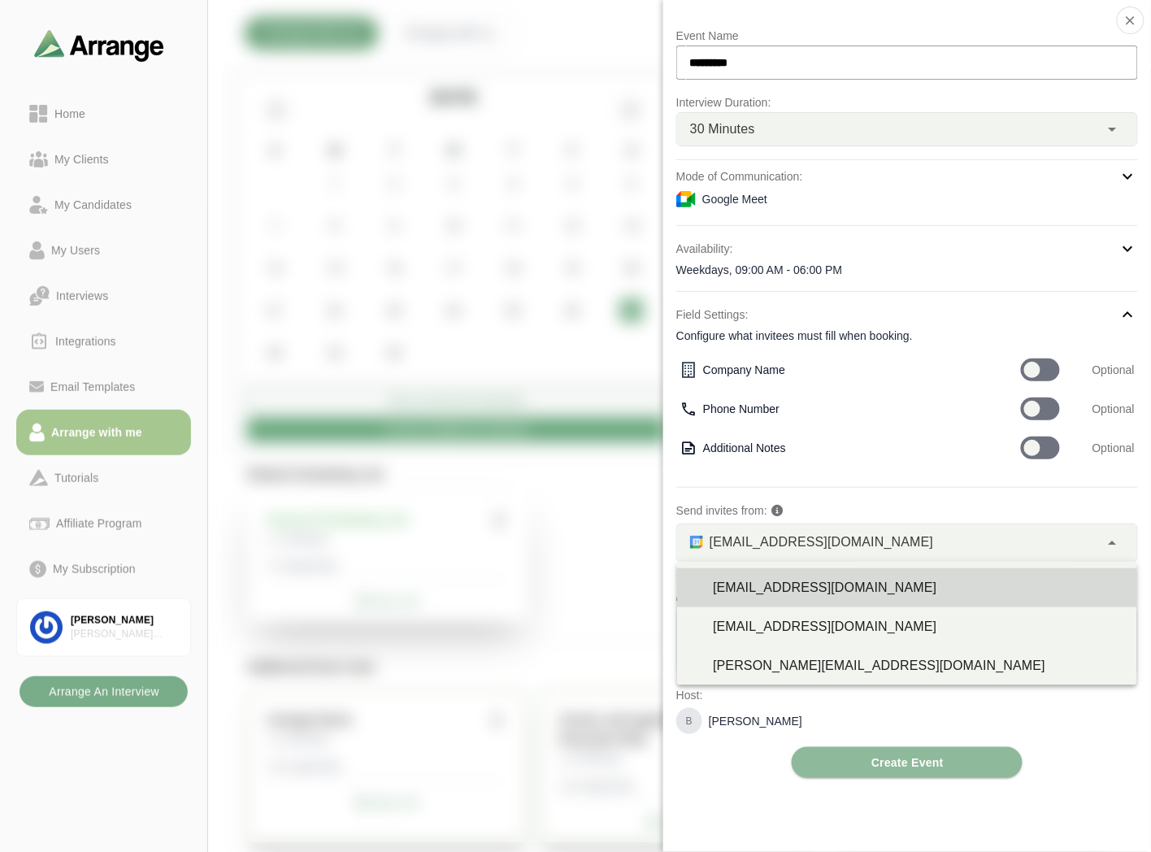
click at [813, 533] on span "[EMAIL_ADDRESS][DOMAIN_NAME]" at bounding box center [822, 542] width 224 height 21
click at [813, 543] on span "[EMAIL_ADDRESS][DOMAIN_NAME]" at bounding box center [822, 542] width 224 height 21
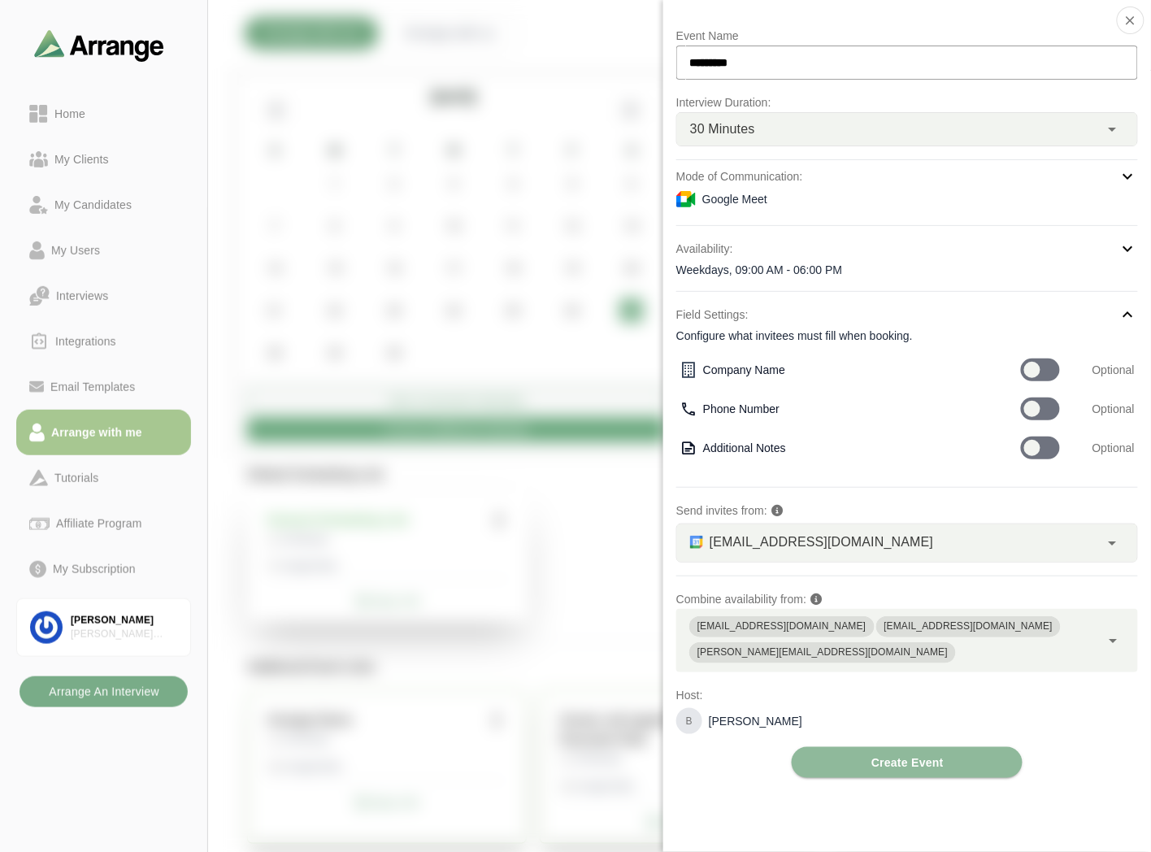
click at [948, 645] on div "[PERSON_NAME][EMAIL_ADDRESS][DOMAIN_NAME]" at bounding box center [823, 653] width 250 height 16
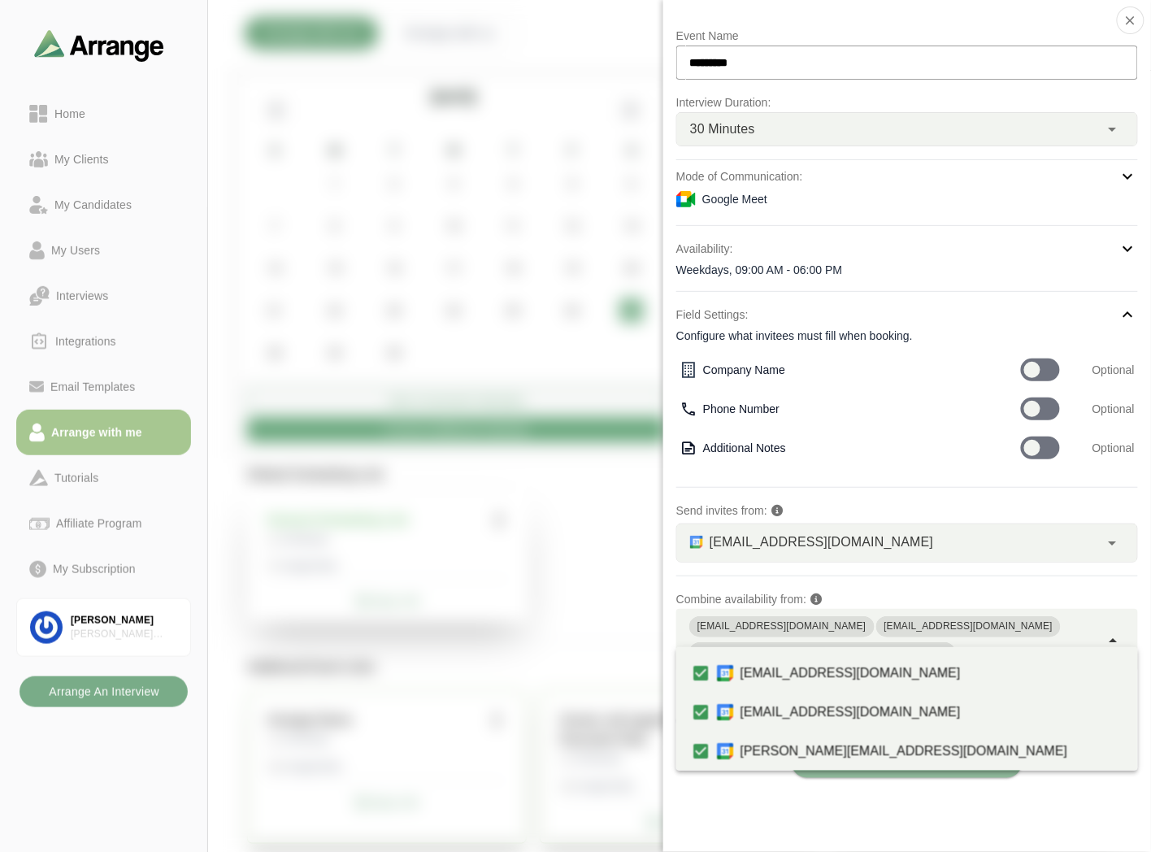
click at [994, 803] on div "Event Name ********* Interview Duration: 30 Minutes ** Mode of Communication: G…" at bounding box center [908, 426] width 488 height 852
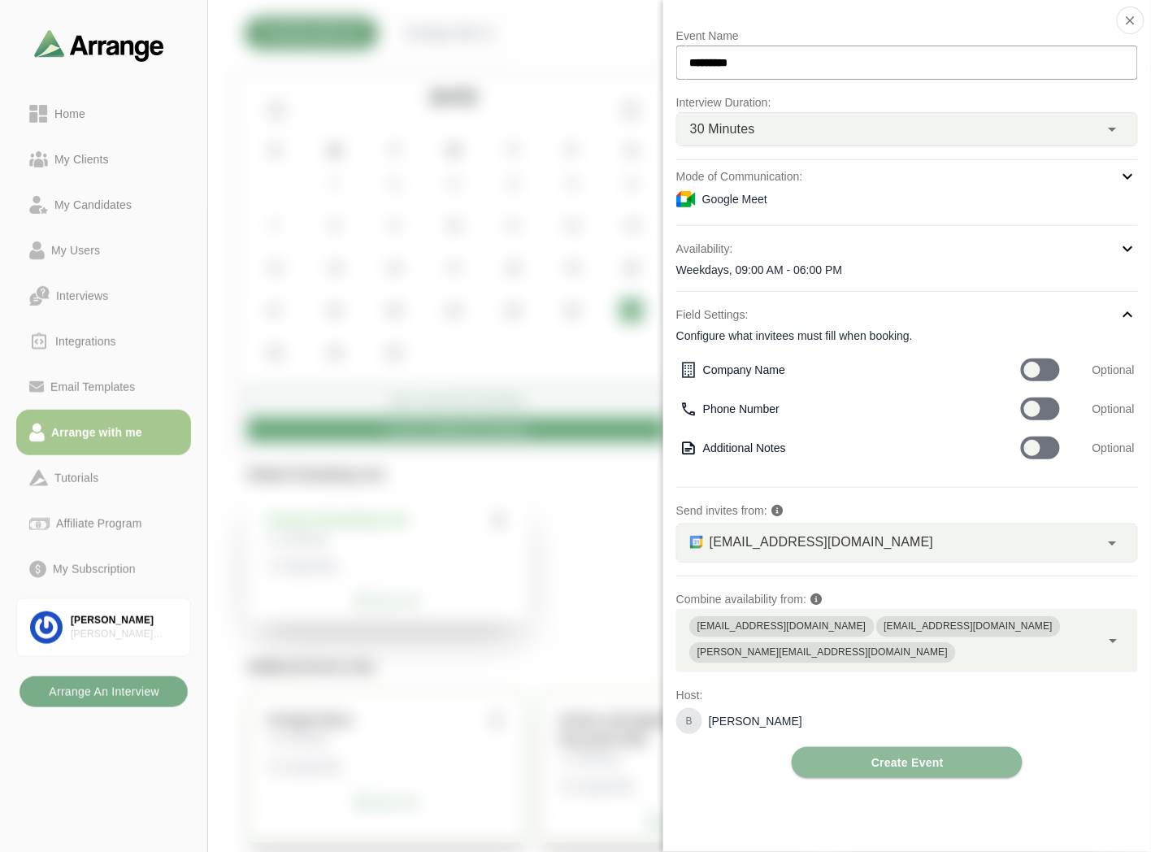
click at [789, 192] on div "Google Meet" at bounding box center [908, 199] width 462 height 20
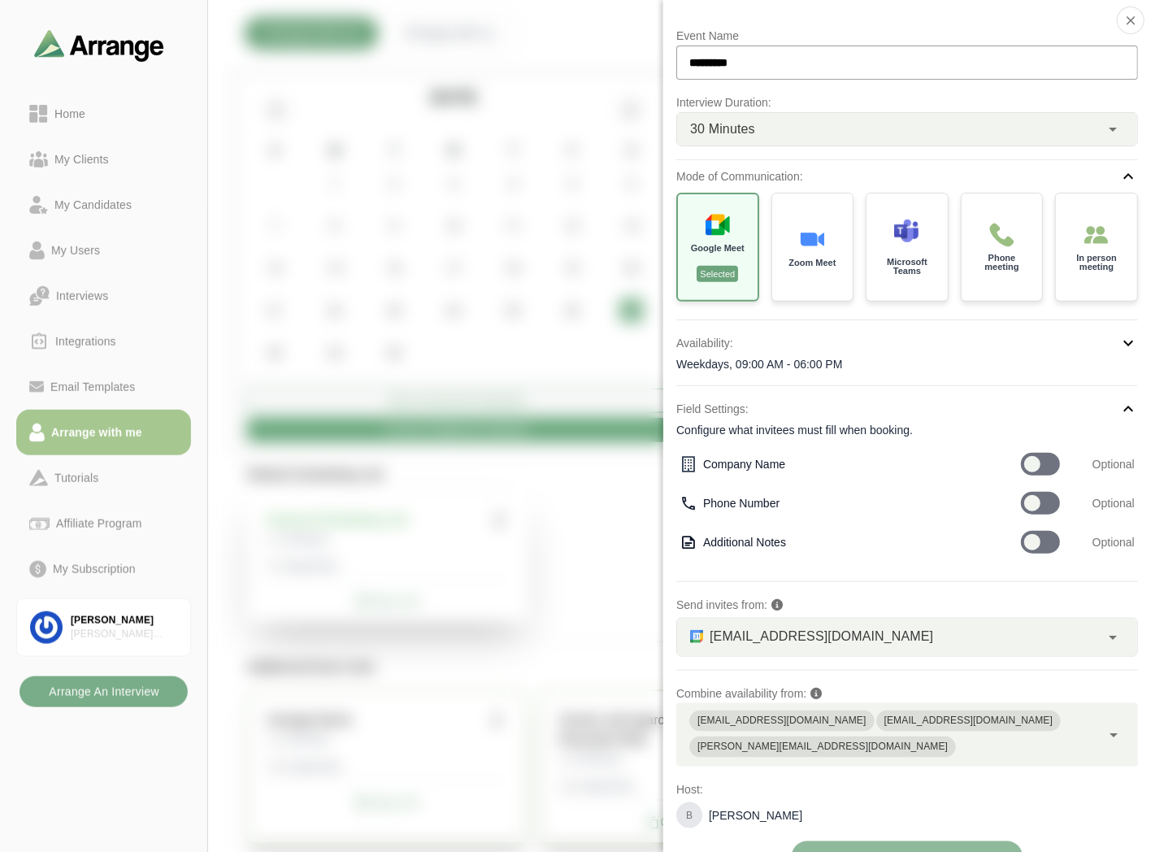
click at [816, 363] on div "Weekdays, 09:00 AM - 06:00 PM" at bounding box center [908, 364] width 462 height 16
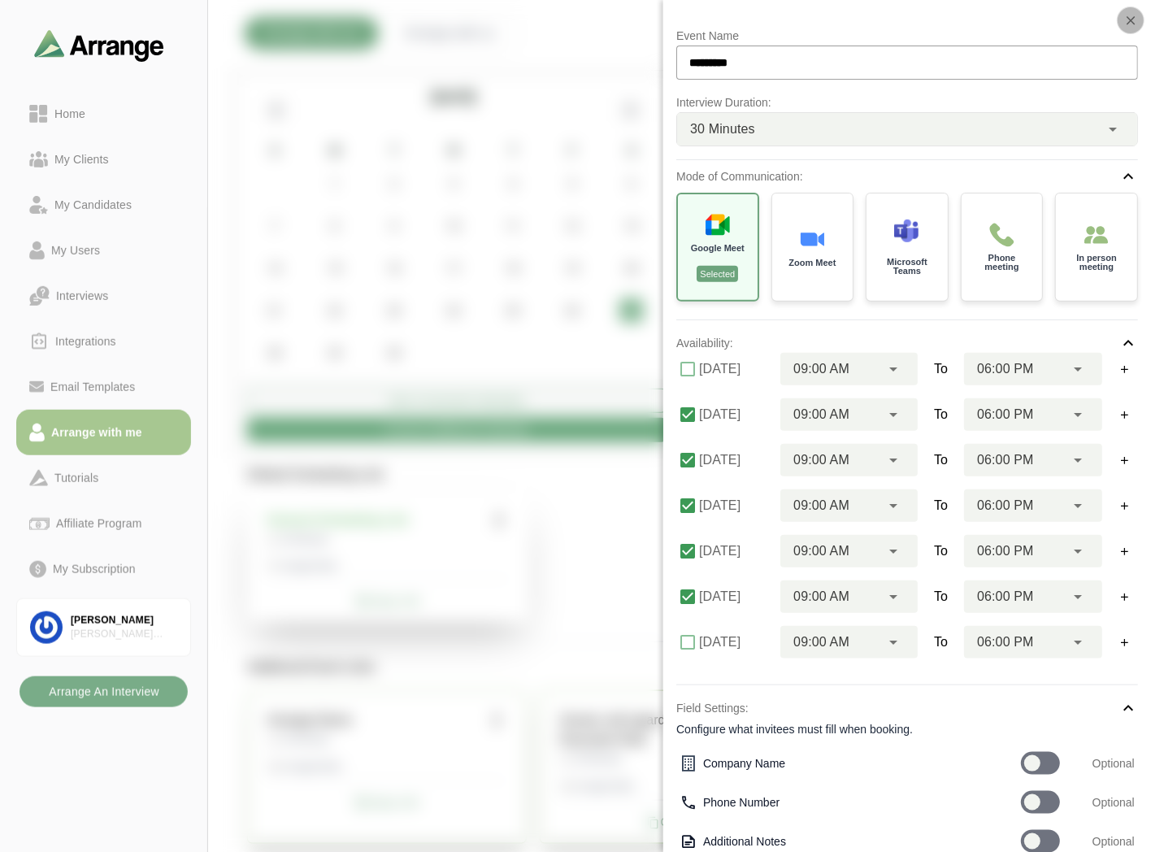
click at [1124, 25] on icon "button" at bounding box center [1131, 20] width 15 height 15
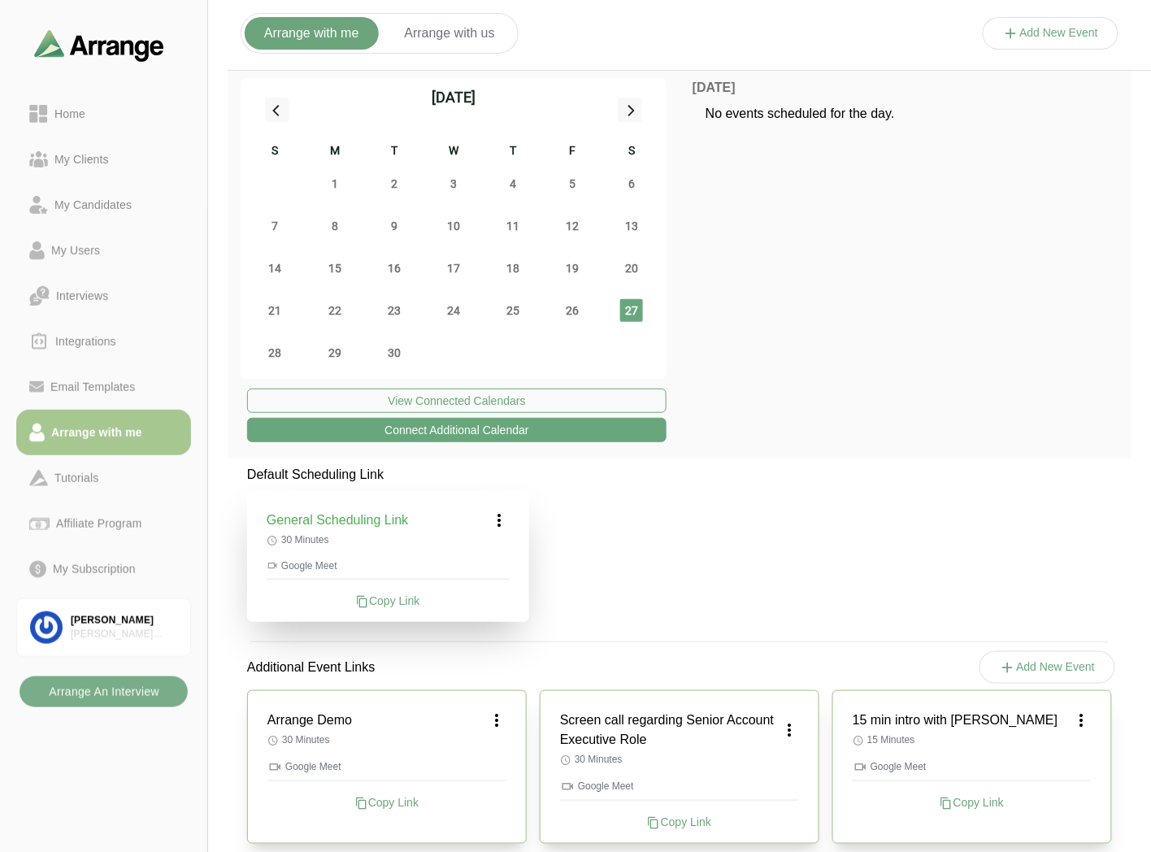
click at [436, 38] on button "Arrange with us" at bounding box center [449, 33] width 129 height 33
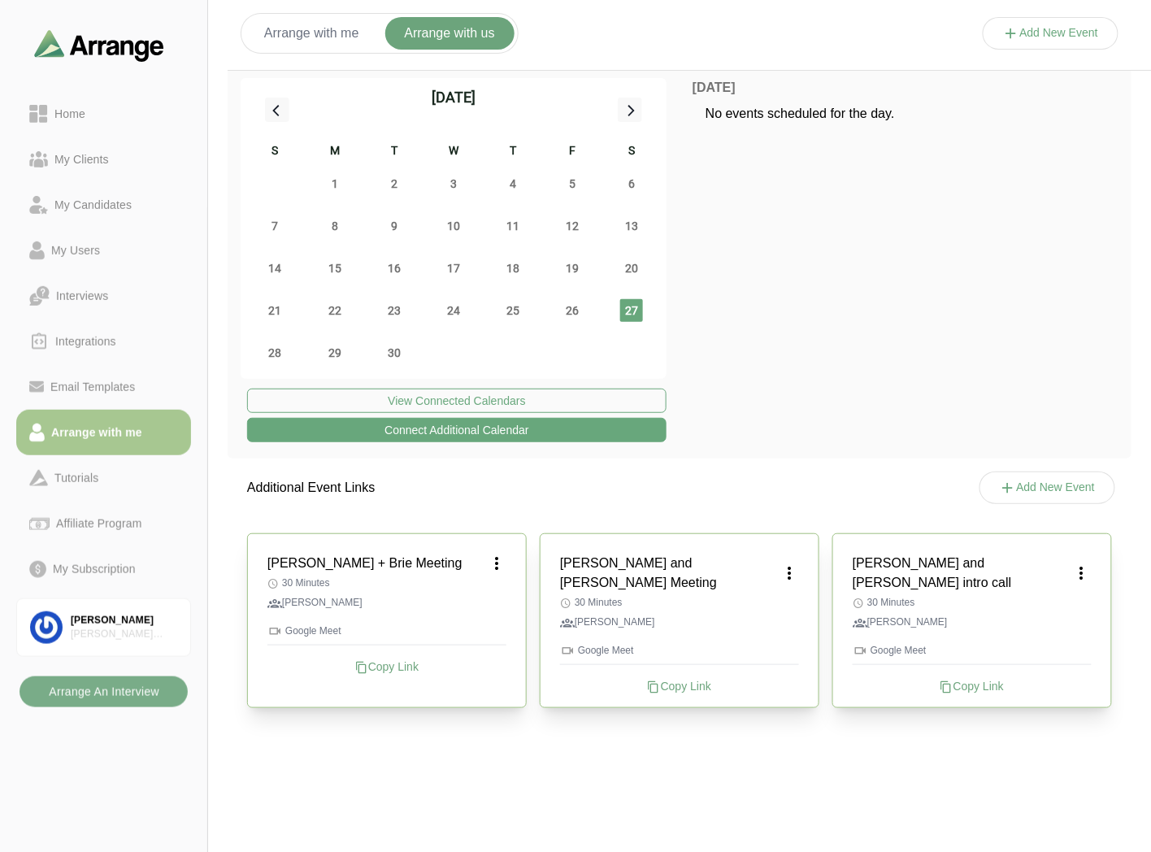
click at [1034, 26] on button "Add New Event" at bounding box center [1051, 33] width 137 height 33
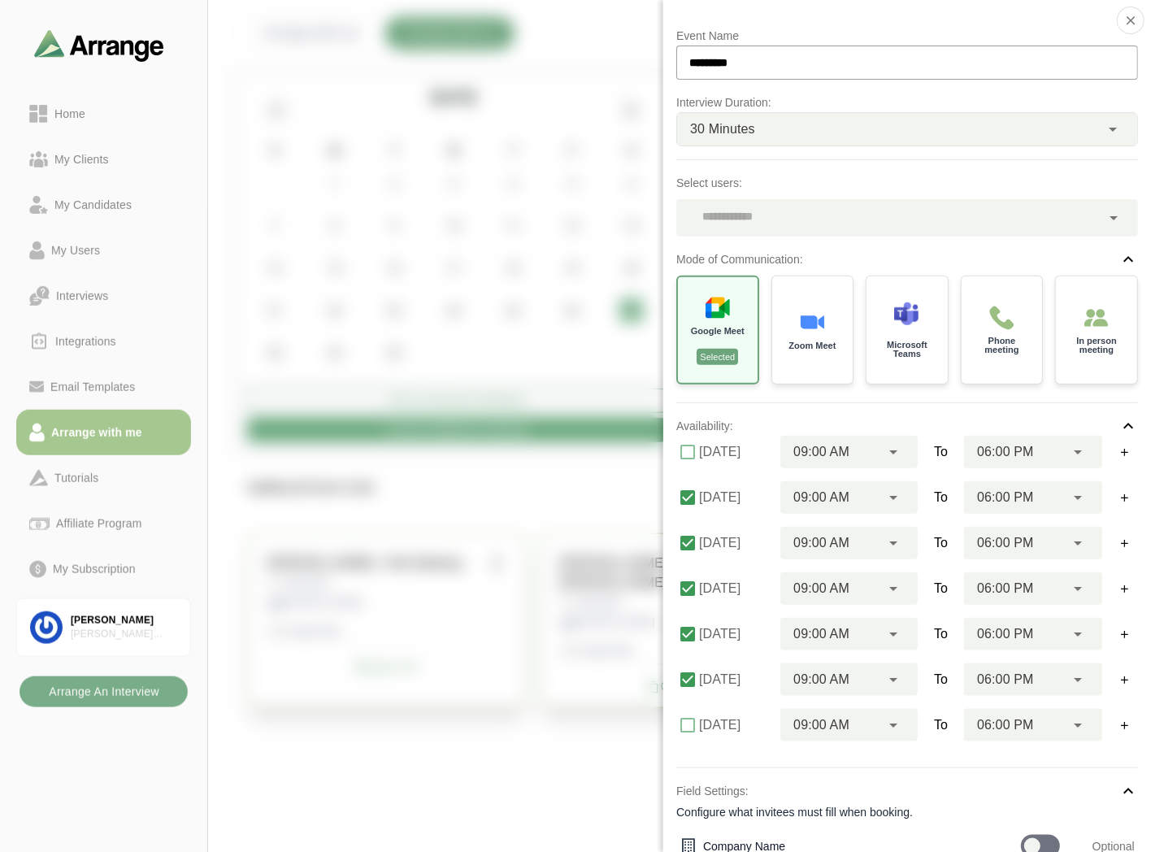
click at [790, 224] on div at bounding box center [889, 217] width 424 height 37
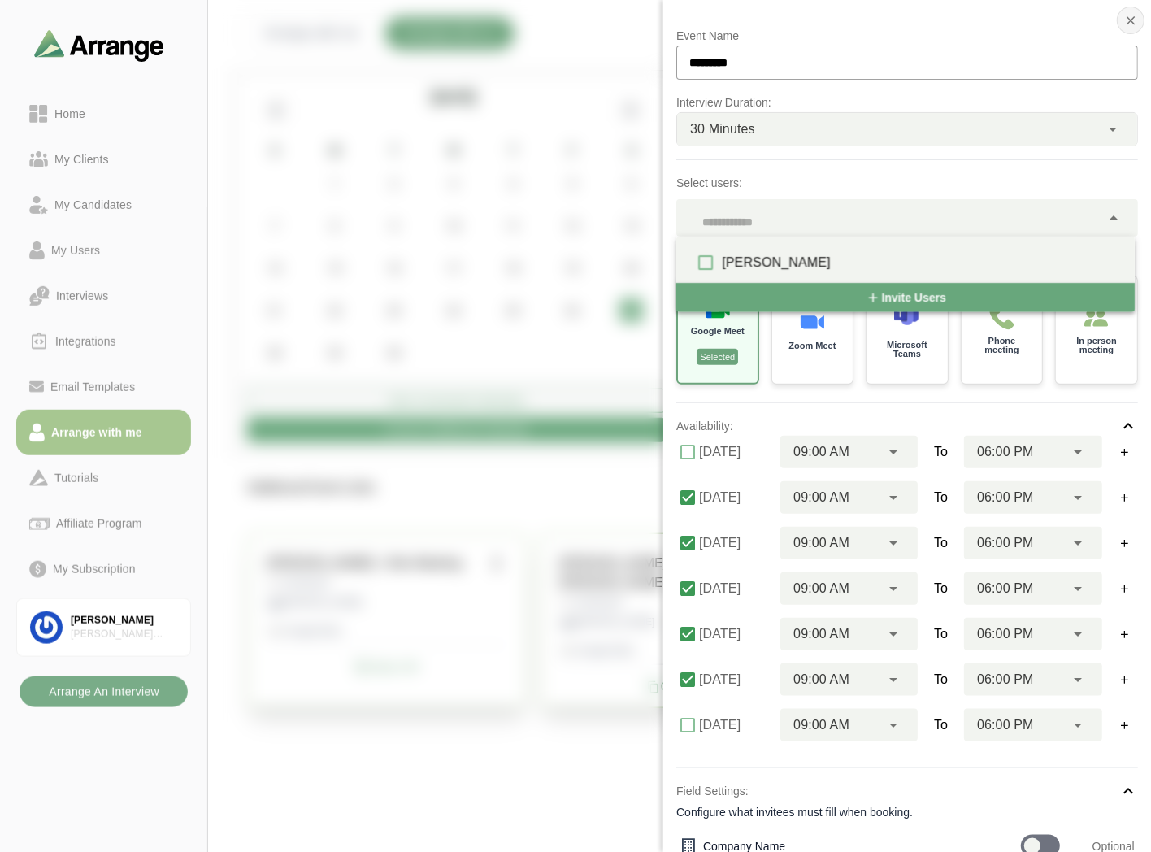
click at [1124, 22] on icon "button" at bounding box center [1131, 20] width 15 height 15
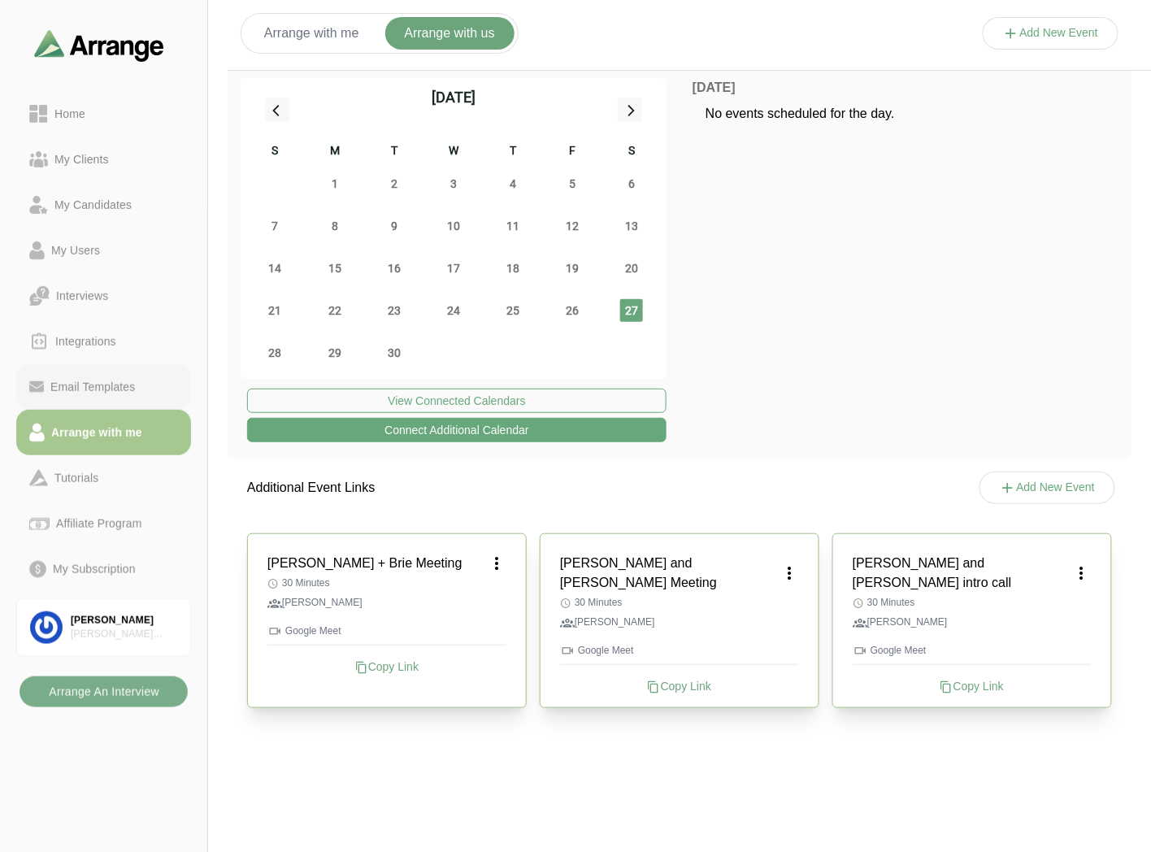
click at [117, 381] on div "Email Templates" at bounding box center [93, 387] width 98 height 20
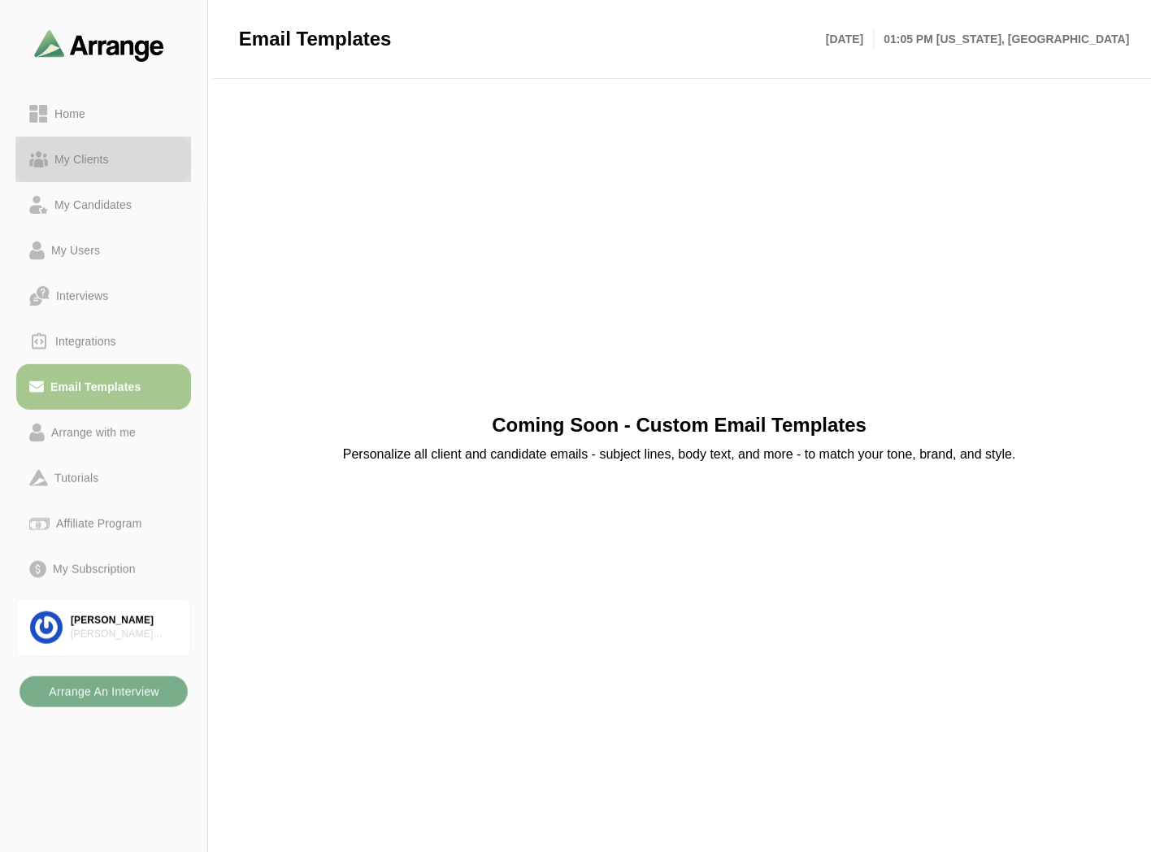
click at [98, 144] on link "My Clients" at bounding box center [103, 160] width 175 height 46
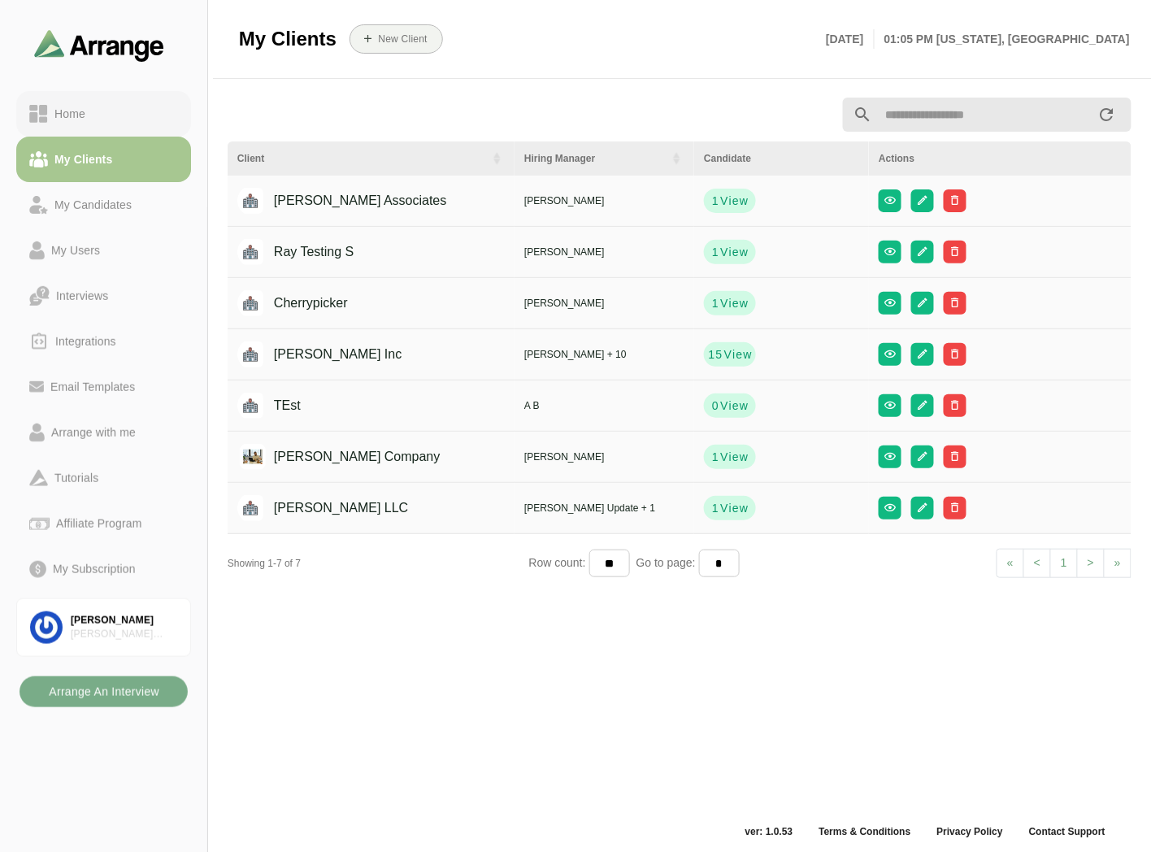
click at [51, 106] on div "Home" at bounding box center [70, 114] width 44 height 20
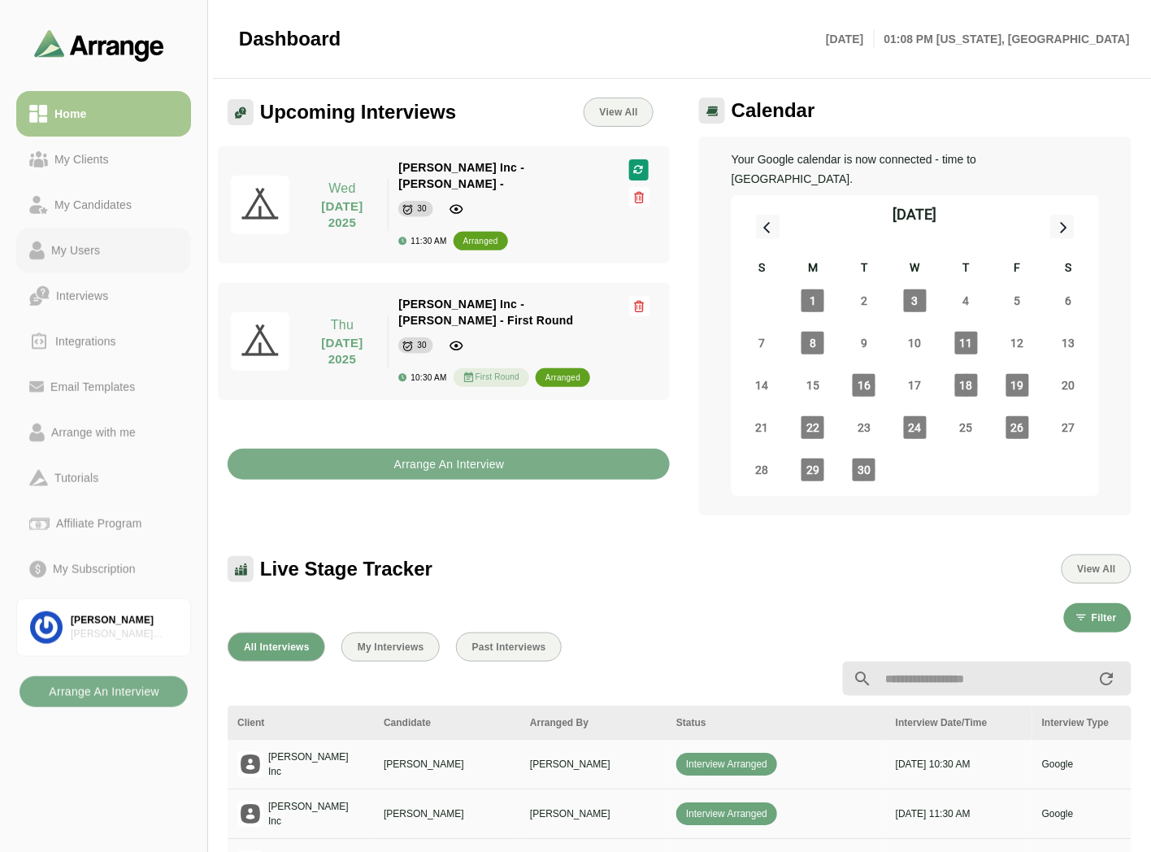
click at [78, 246] on div "My Users" at bounding box center [76, 251] width 62 height 20
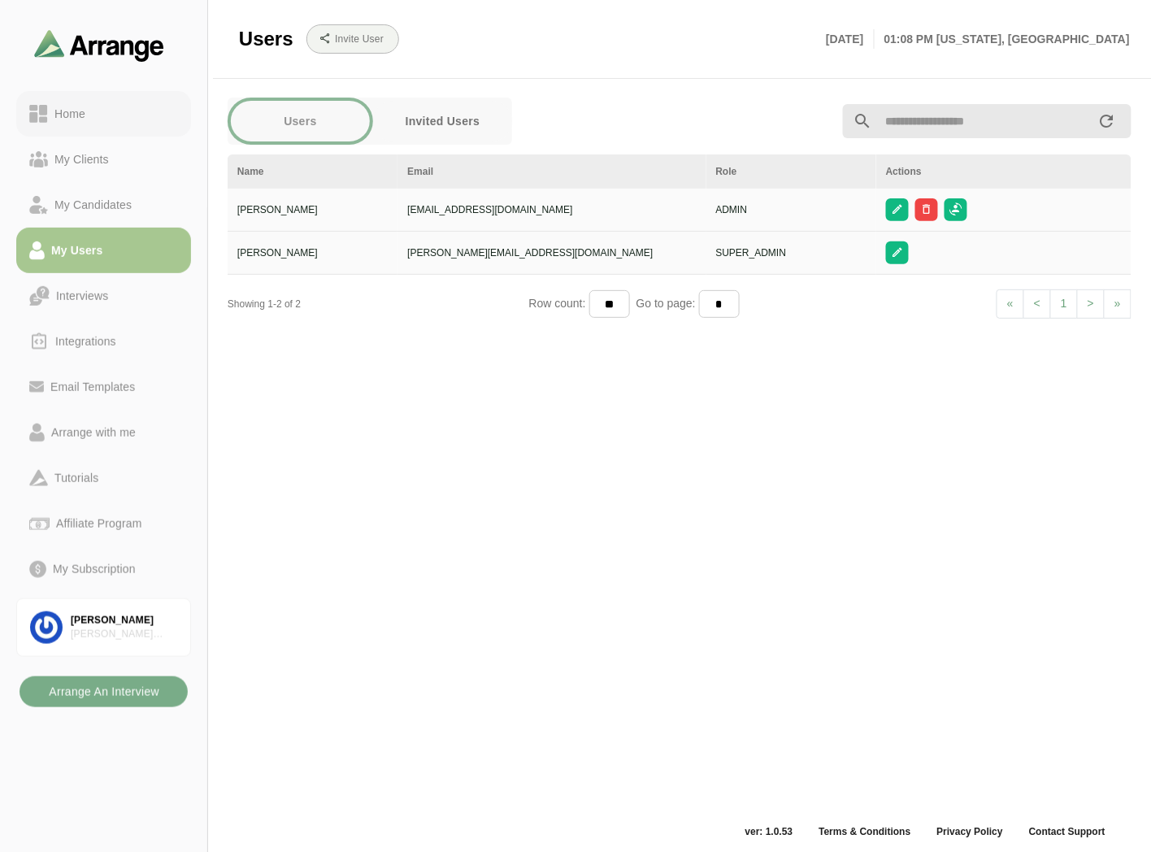
click at [117, 116] on div "Home" at bounding box center [103, 114] width 149 height 20
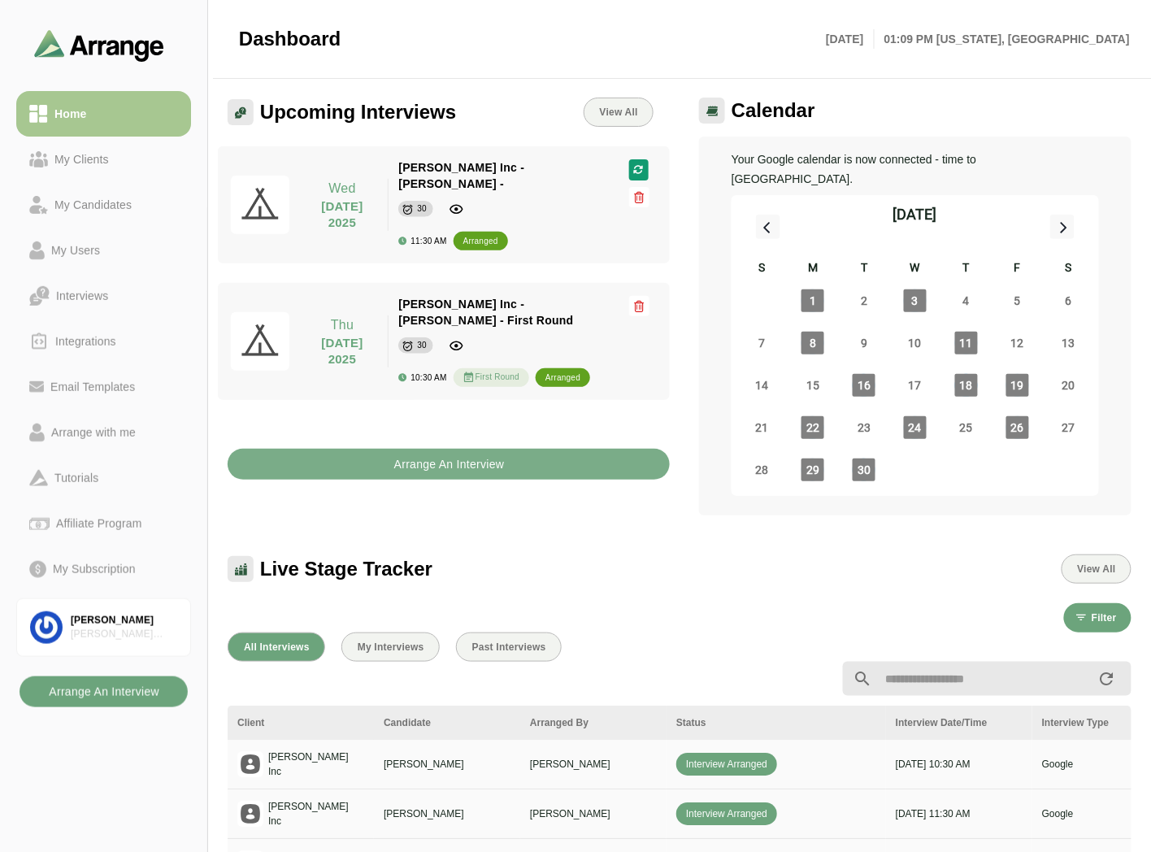
click at [123, 685] on b "Arrange An Interview" at bounding box center [103, 692] width 111 height 31
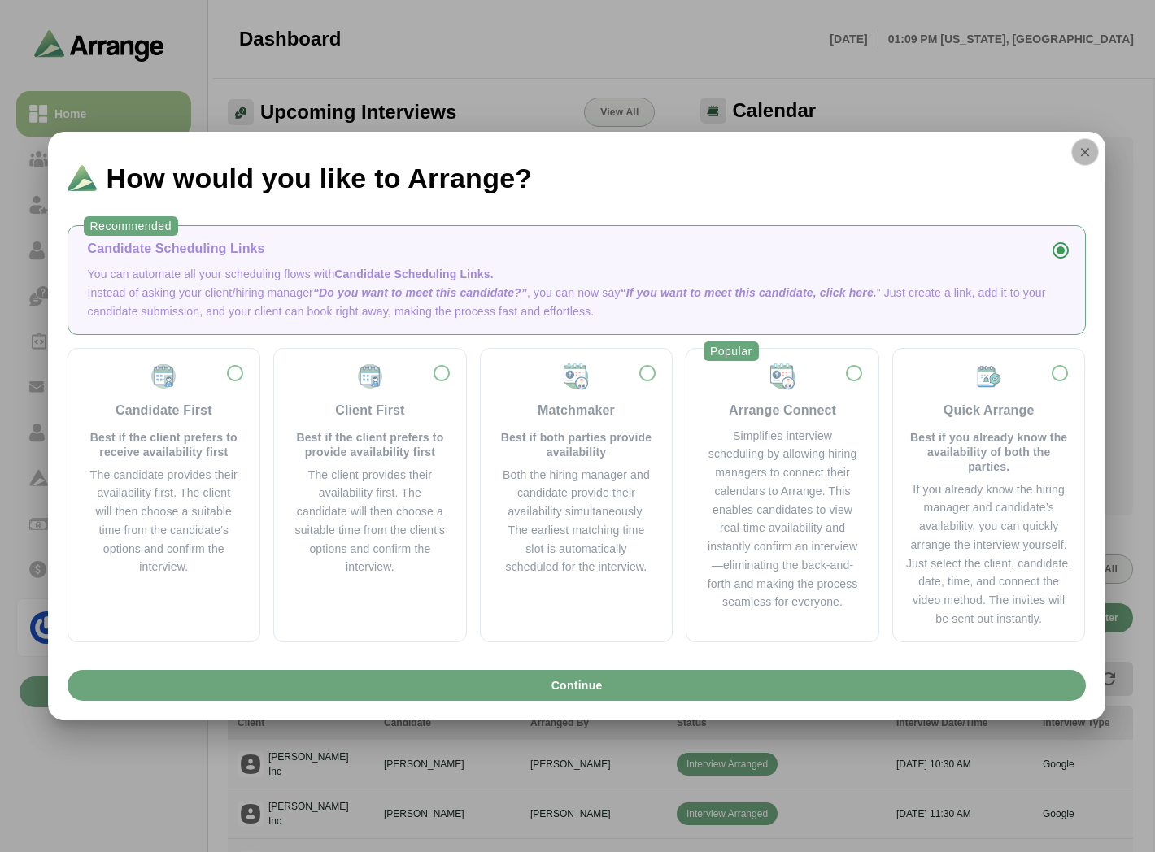
click at [1092, 153] on button "button" at bounding box center [1085, 152] width 28 height 28
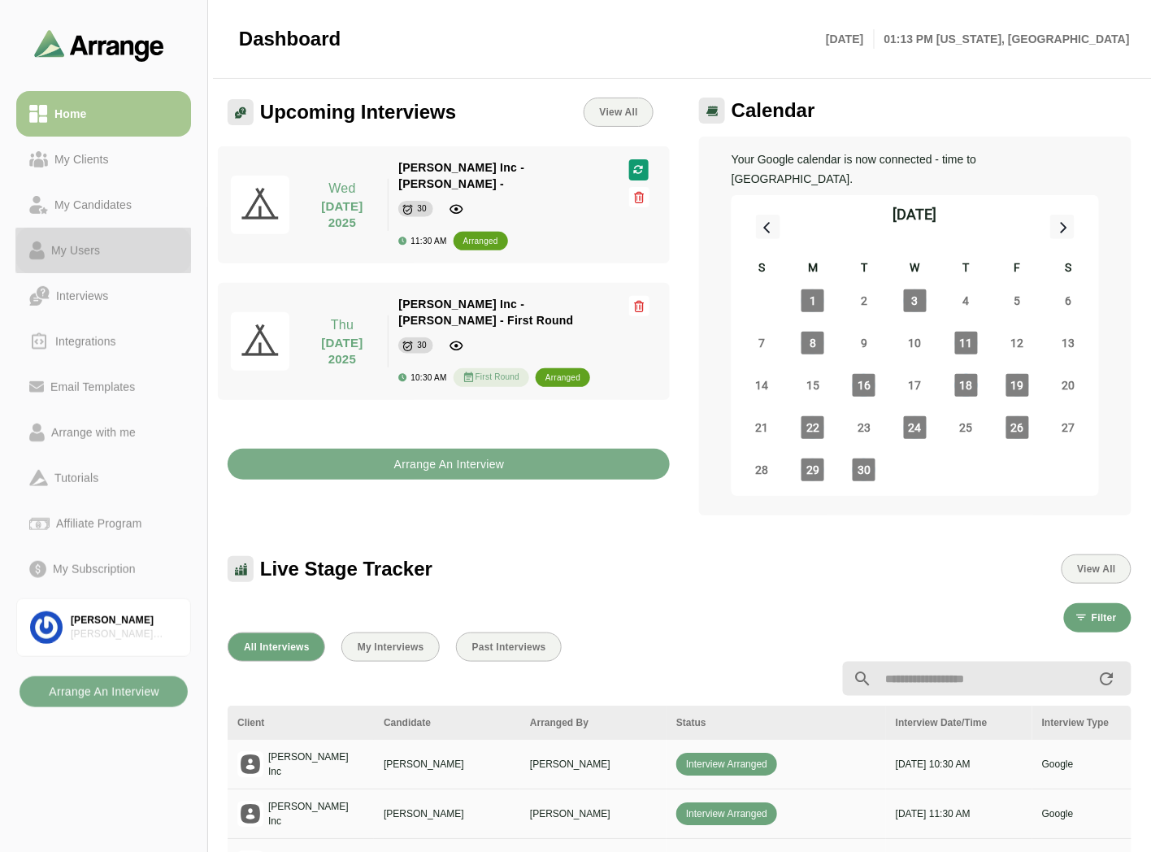
click at [80, 252] on div "My Users" at bounding box center [76, 251] width 62 height 20
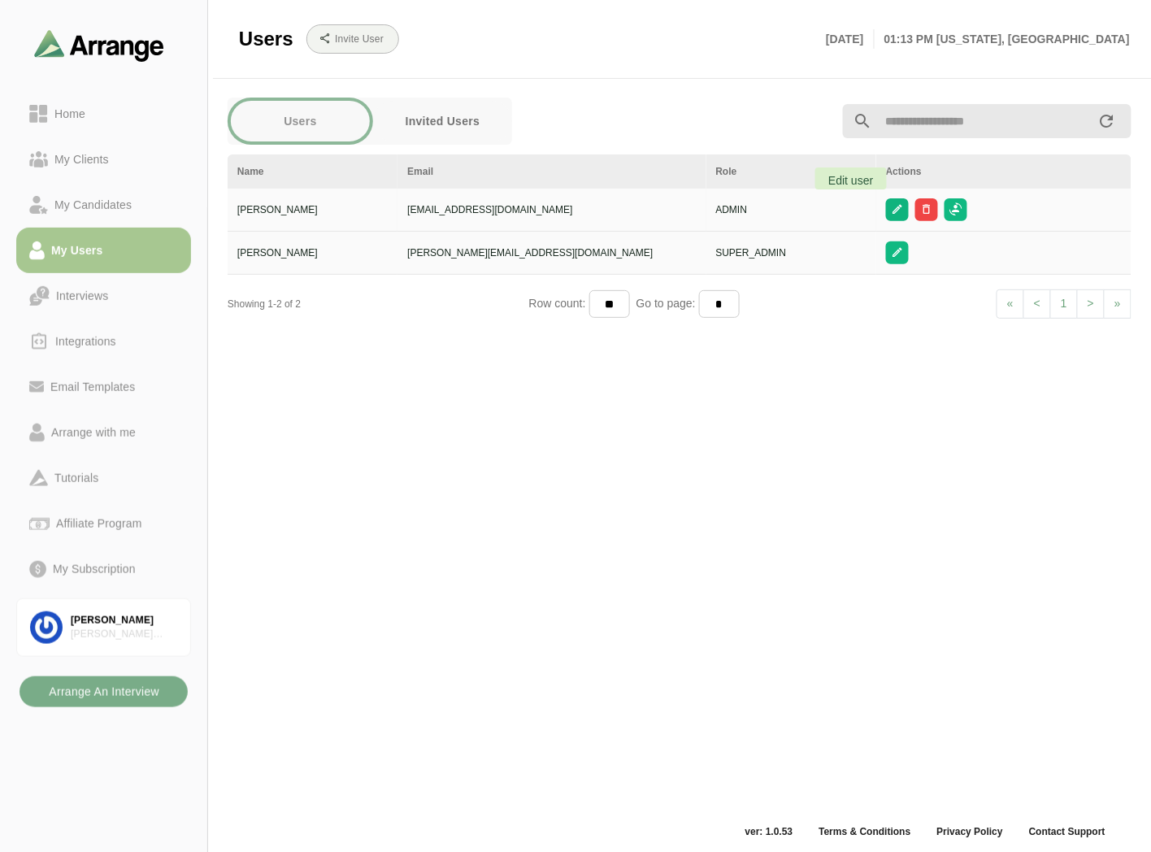
click at [891, 215] on icon "button" at bounding box center [897, 209] width 12 height 12
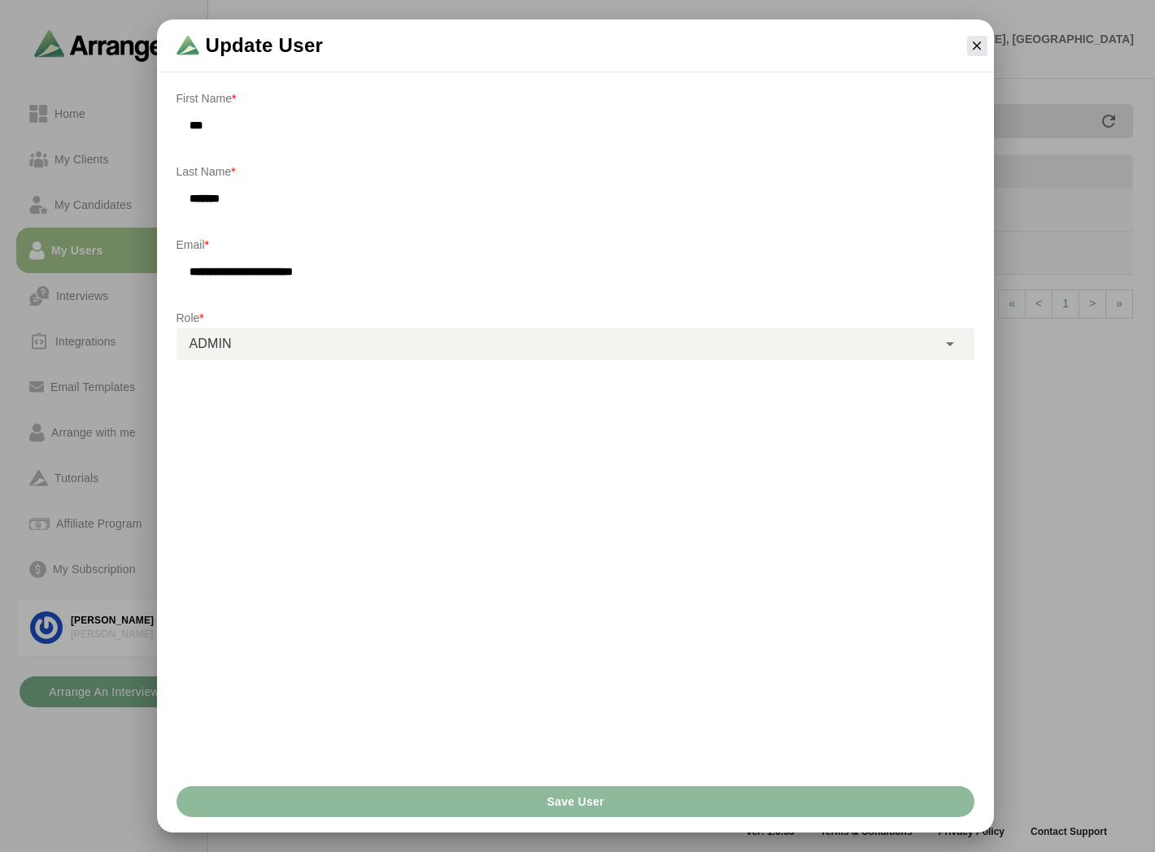
click at [316, 344] on div "ADMIN *****" at bounding box center [556, 344] width 760 height 33
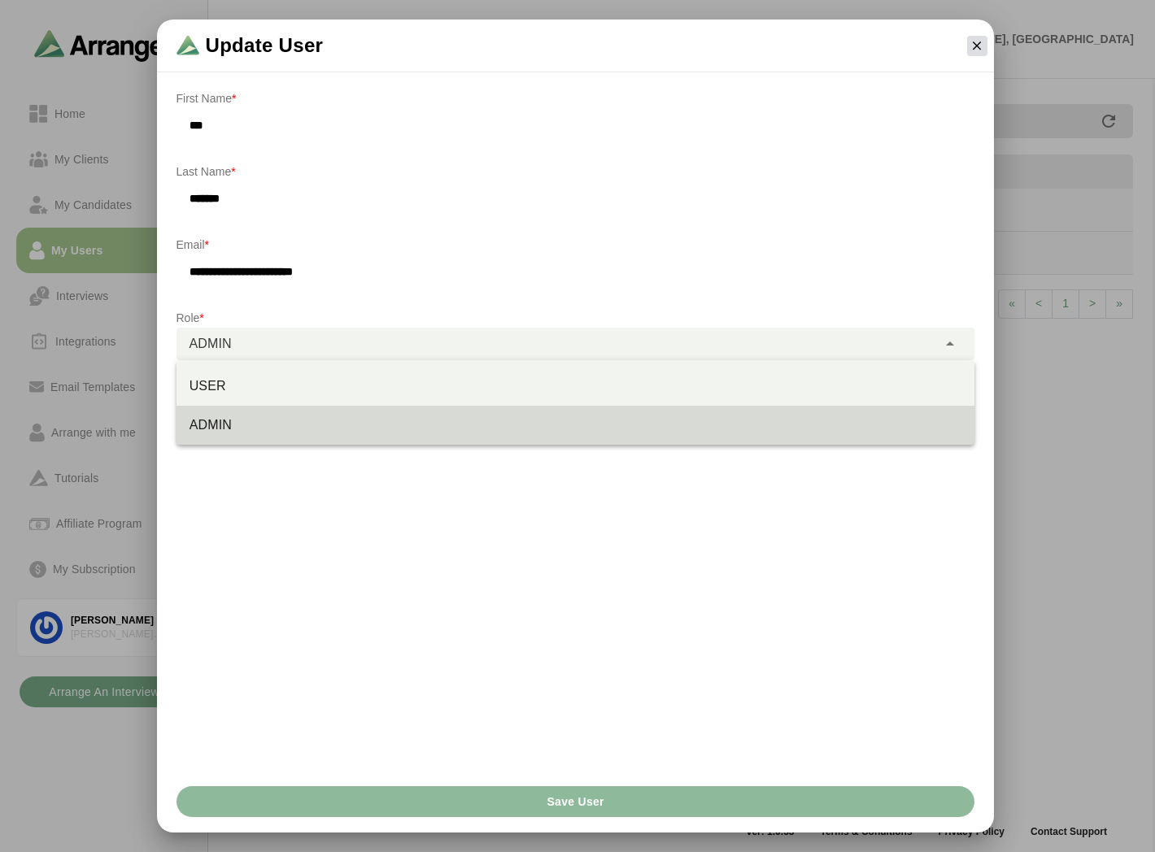
click at [974, 49] on icon "button" at bounding box center [976, 45] width 15 height 15
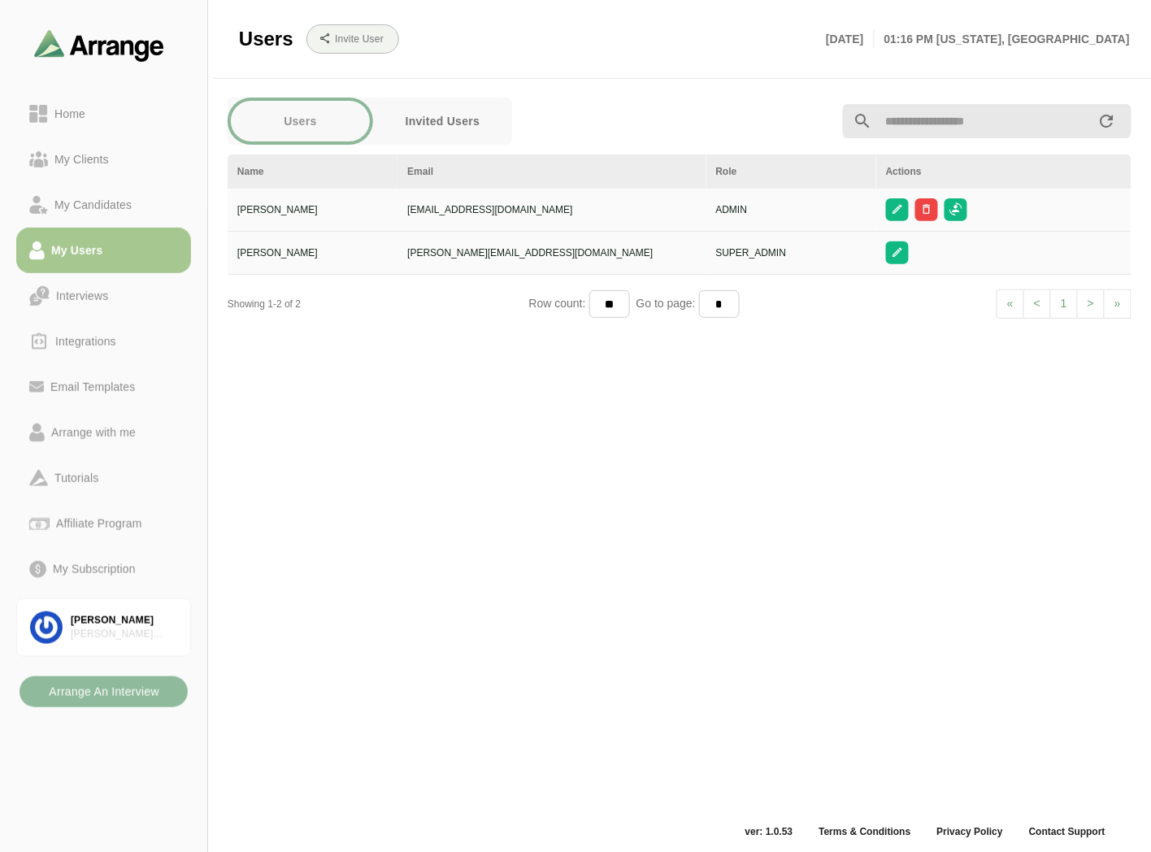
click at [117, 691] on b "Arrange An Interview" at bounding box center [103, 692] width 111 height 31
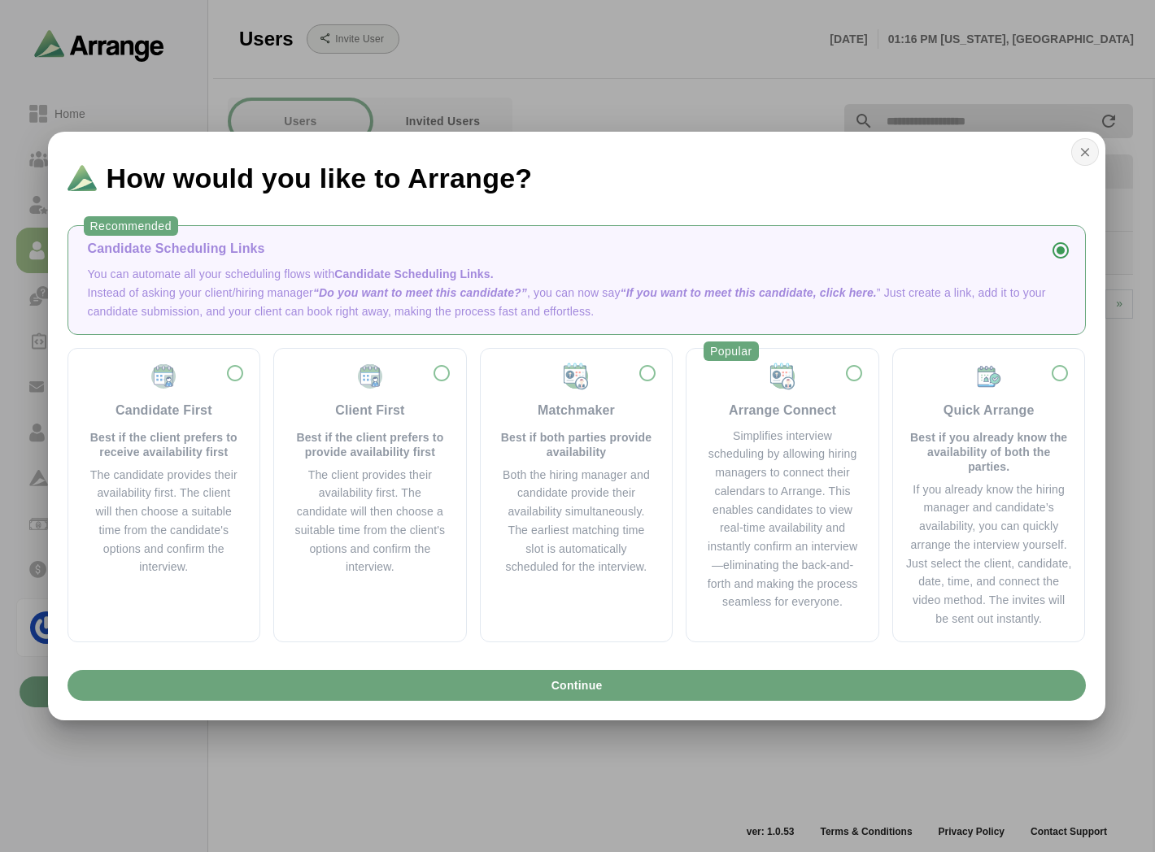
click at [1092, 155] on button "button" at bounding box center [1085, 152] width 28 height 28
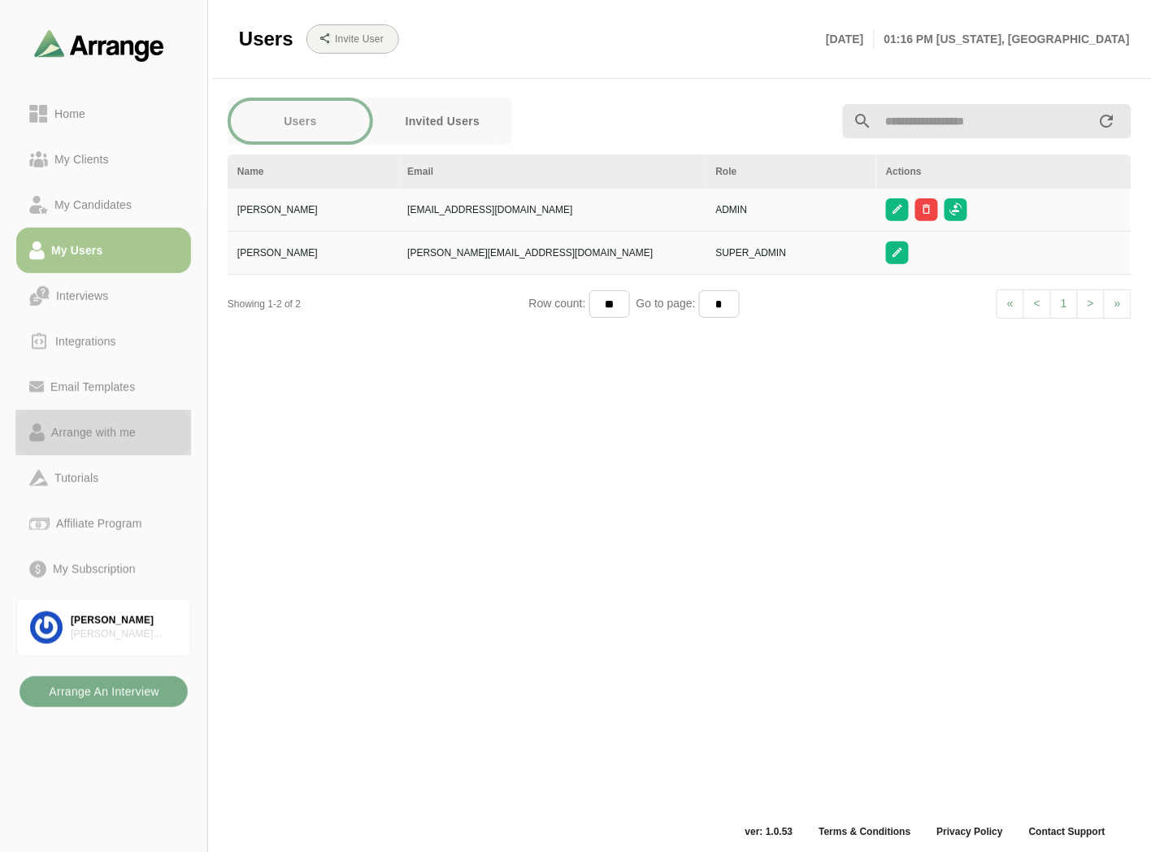
click at [115, 428] on div "Arrange with me" at bounding box center [94, 433] width 98 height 20
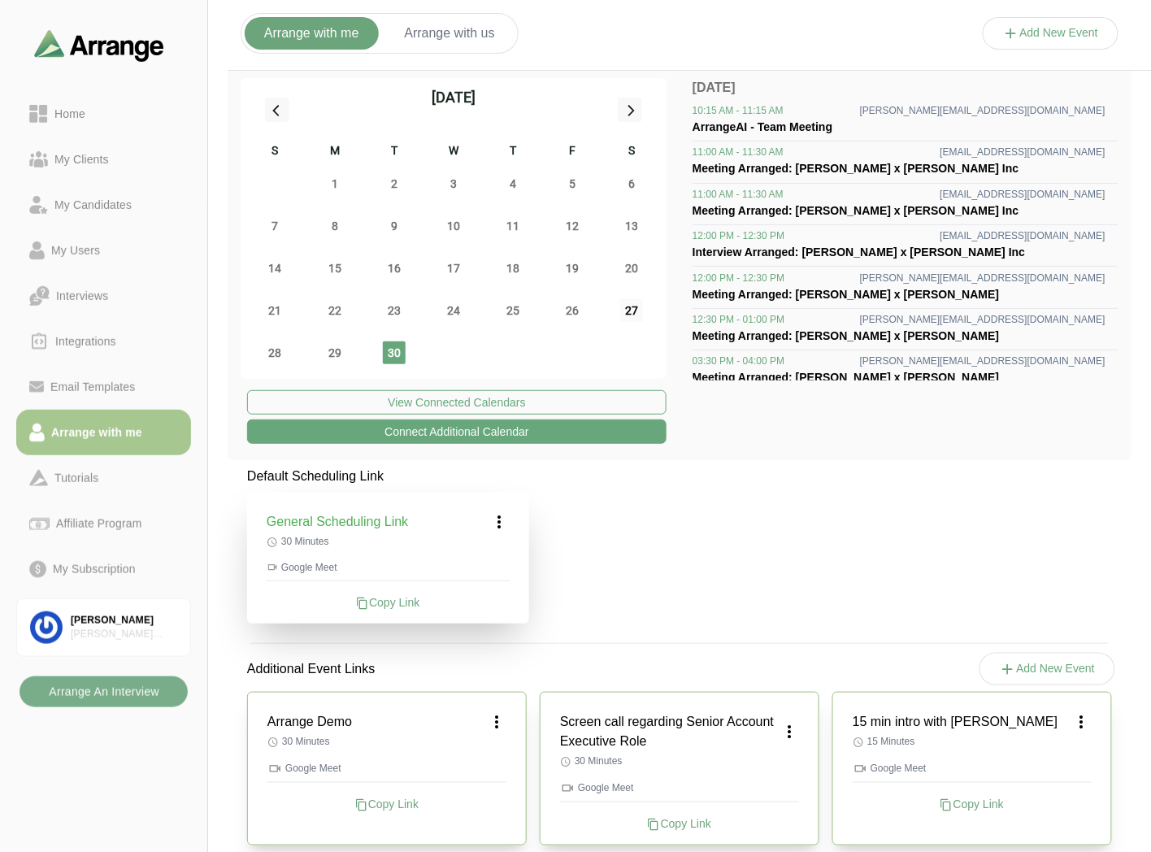
click at [630, 312] on span "27" at bounding box center [631, 310] width 23 height 23
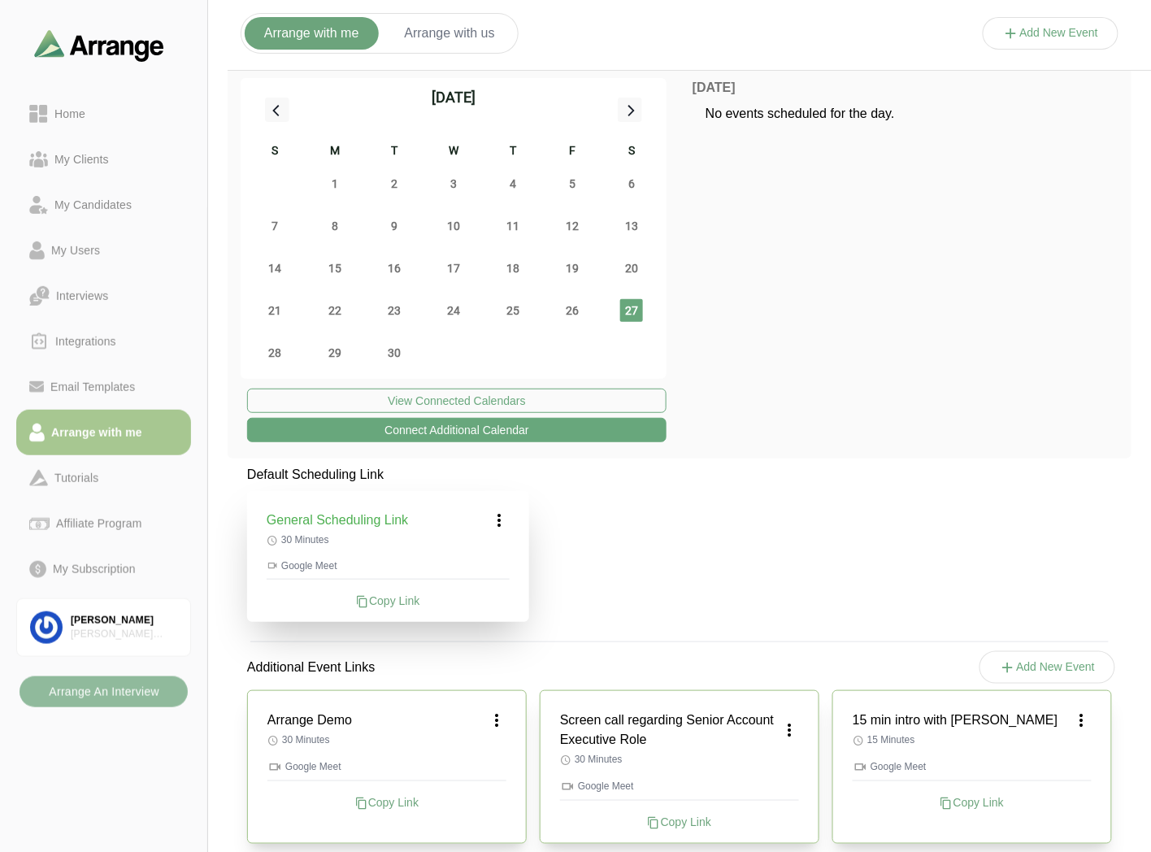
click at [106, 697] on b "Arrange An Interview" at bounding box center [103, 692] width 111 height 31
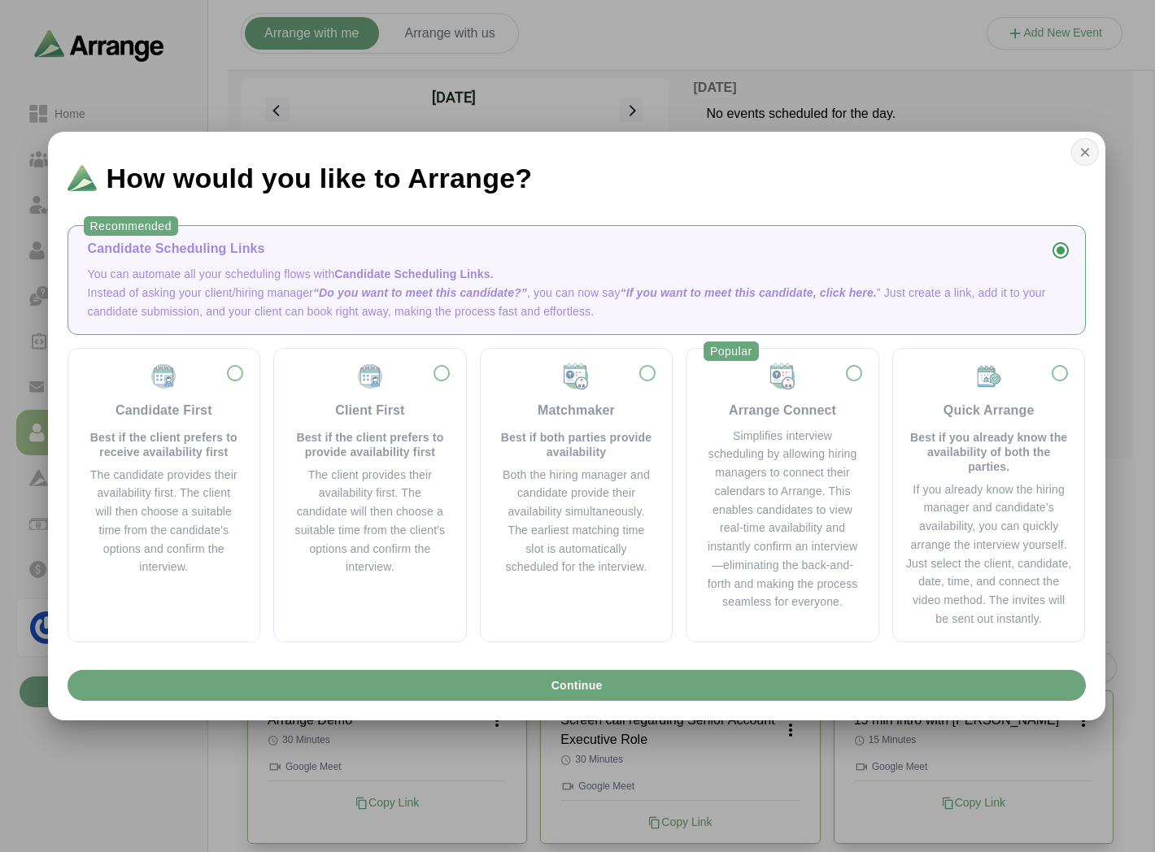
click at [1090, 148] on icon "button" at bounding box center [1084, 152] width 15 height 15
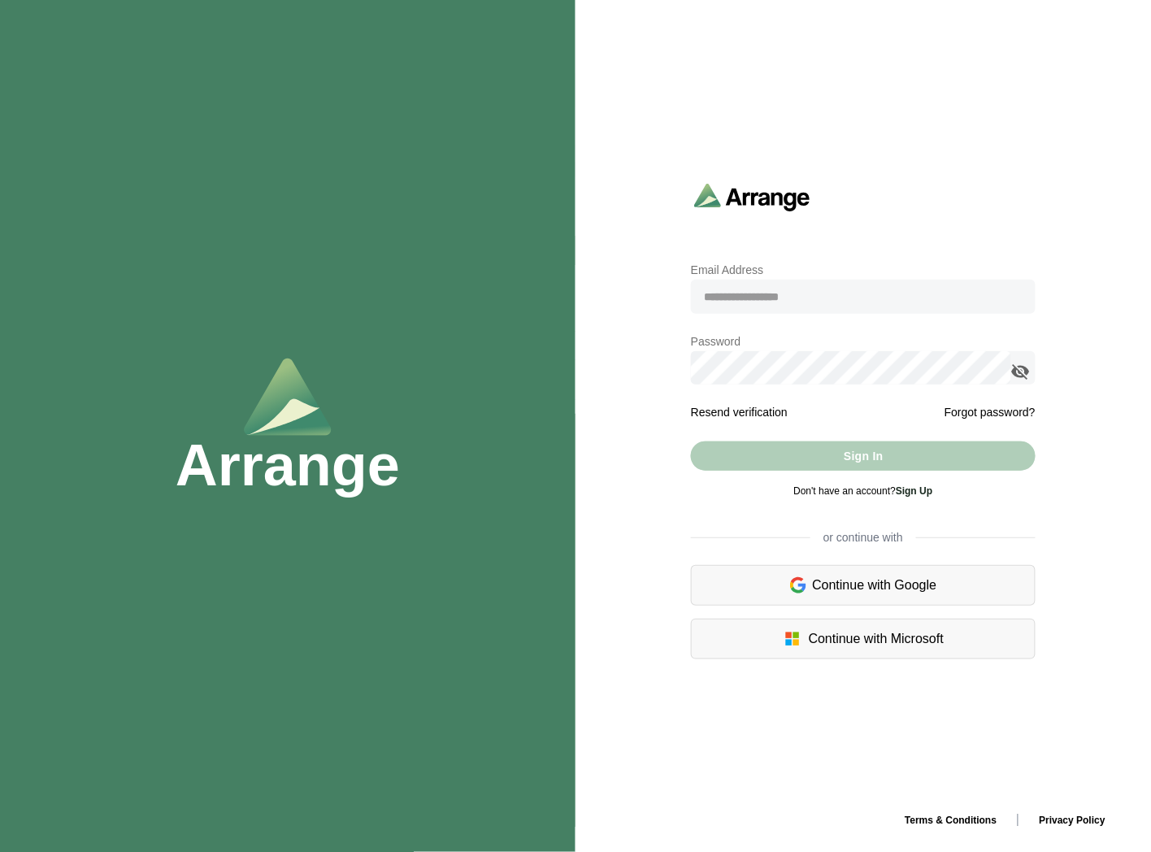
type input "**********"
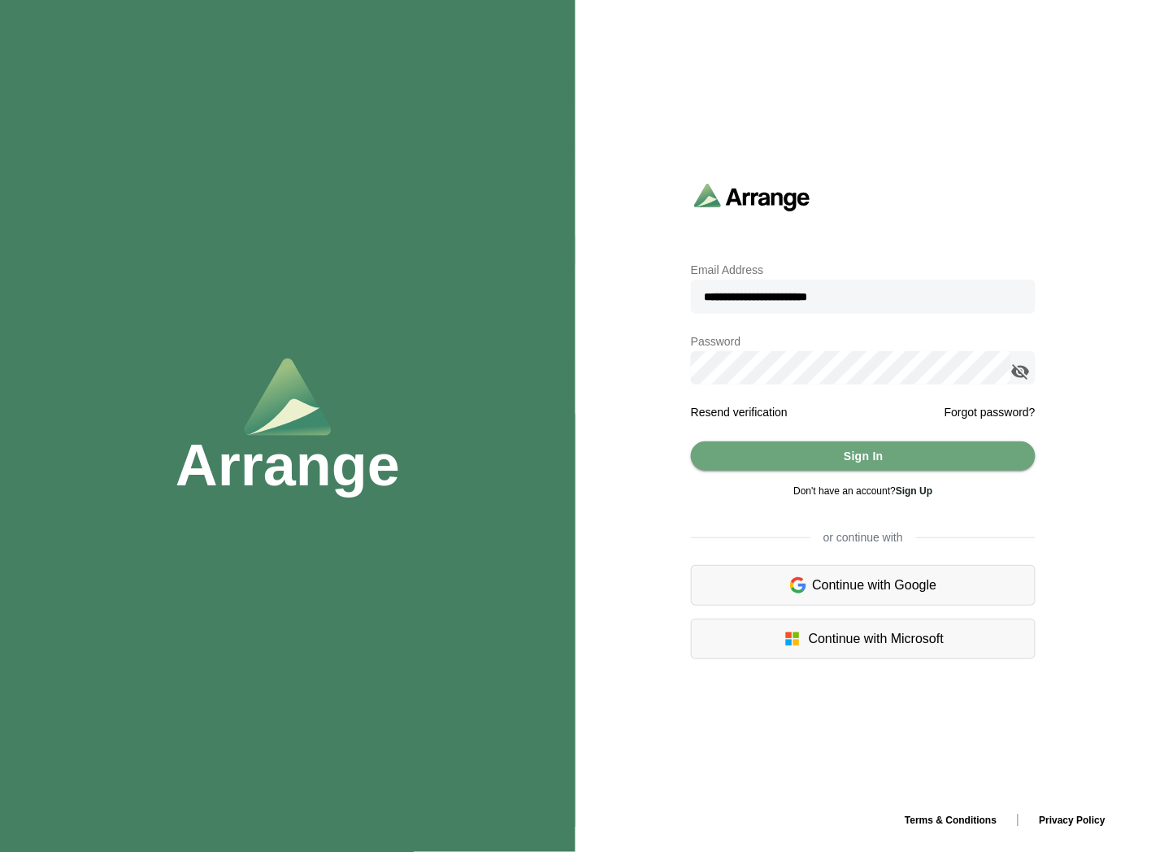
click at [1026, 362] on icon "appended action" at bounding box center [1022, 372] width 20 height 20
click at [841, 466] on button "Sign In" at bounding box center [863, 456] width 345 height 29
